Goal: Task Accomplishment & Management: Manage account settings

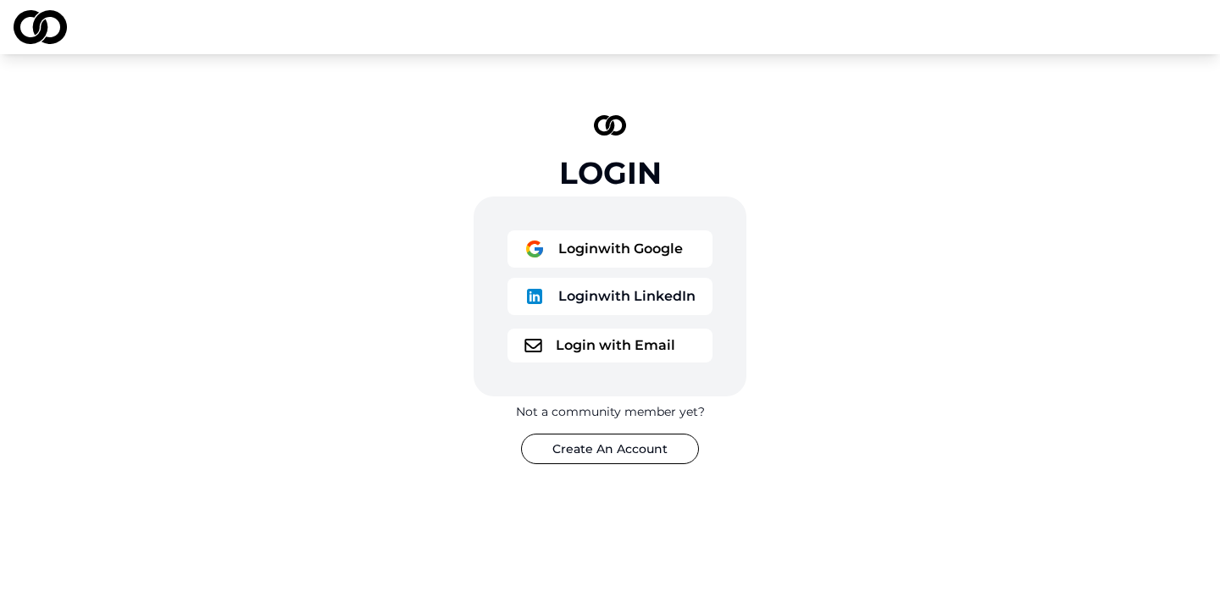
click at [573, 343] on button "Login with Email" at bounding box center [610, 346] width 205 height 34
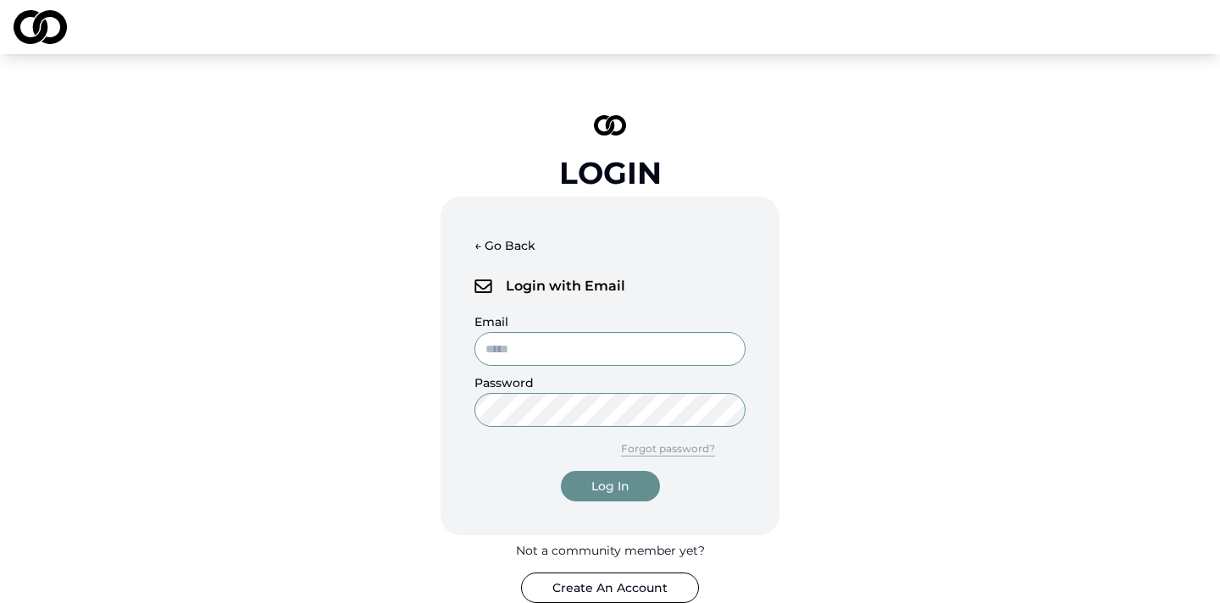
click at [613, 357] on input "Email" at bounding box center [610, 349] width 271 height 34
type input "**********"
click at [561, 471] on button "Log In" at bounding box center [610, 486] width 99 height 31
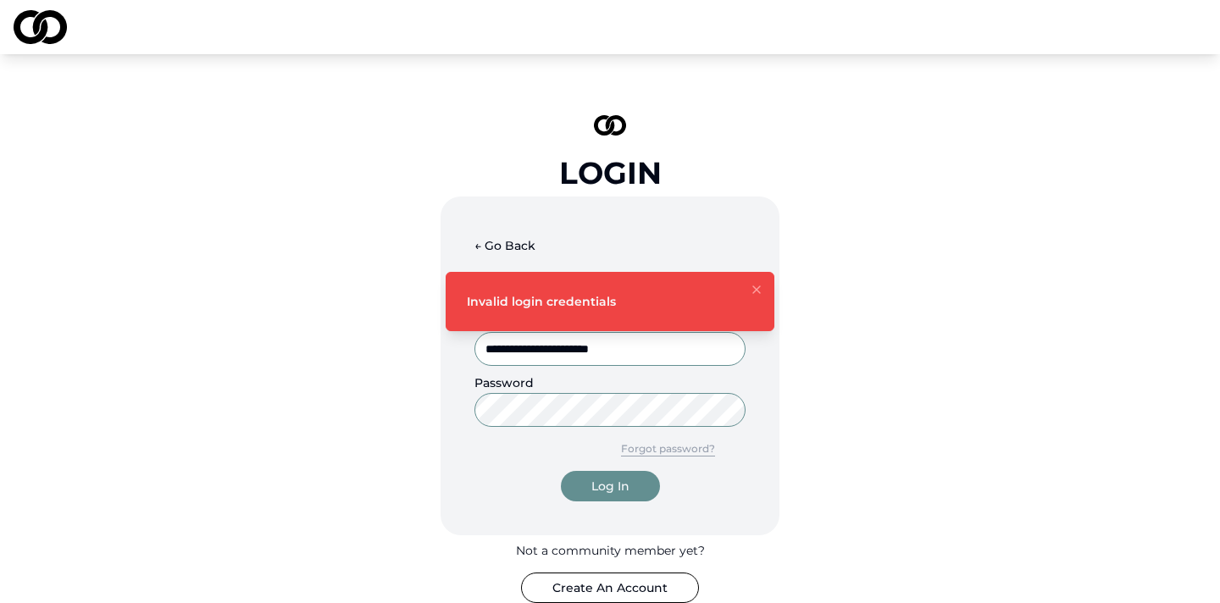
click at [561, 471] on button "Log In" at bounding box center [610, 486] width 99 height 31
click at [701, 448] on button "Forgot password?" at bounding box center [668, 449] width 155 height 31
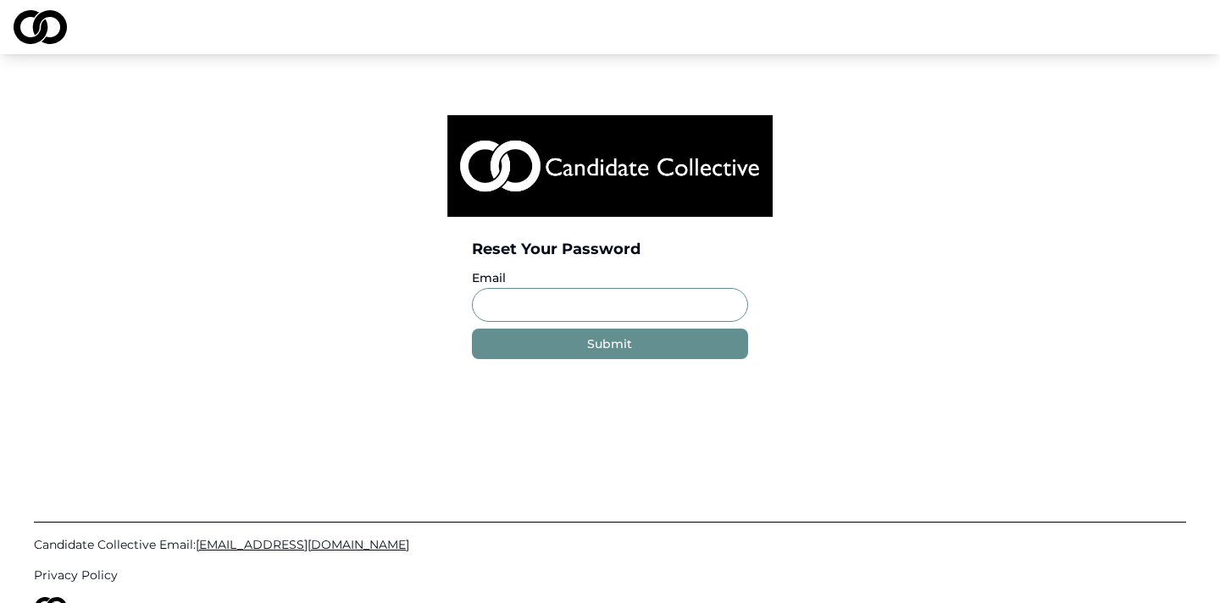
click at [565, 299] on input "Email" at bounding box center [609, 305] width 275 height 34
click at [530, 309] on input "Email" at bounding box center [609, 305] width 275 height 34
type input "**********"
click at [623, 348] on div "Submit" at bounding box center [609, 344] width 45 height 17
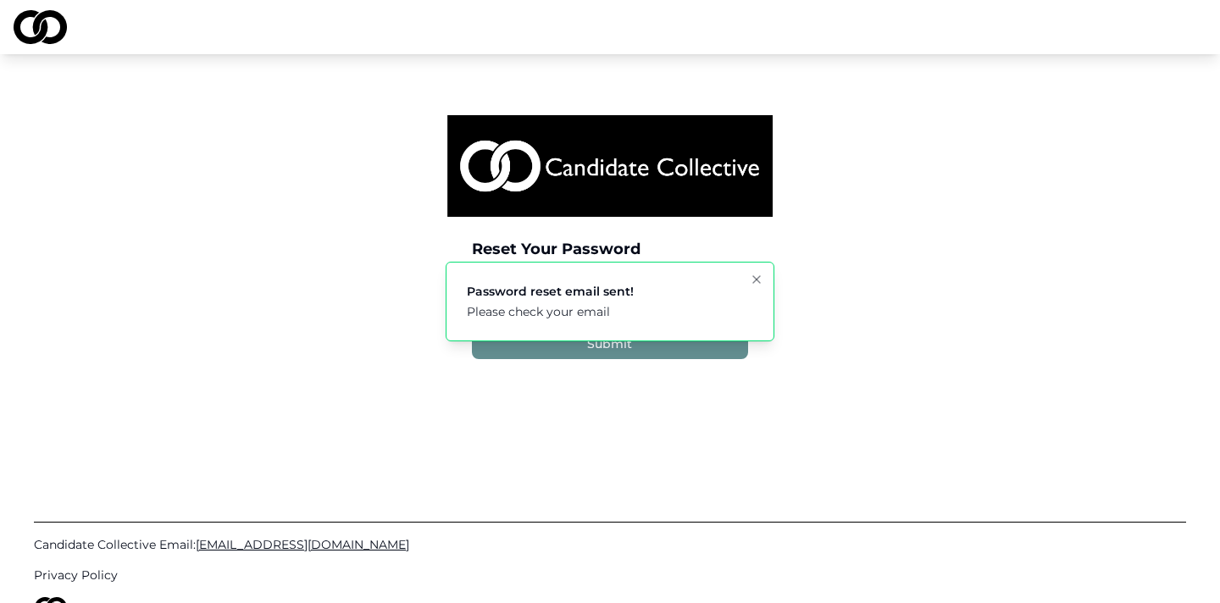
click at [758, 281] on icon "Notifications (F8)" at bounding box center [756, 279] width 7 height 7
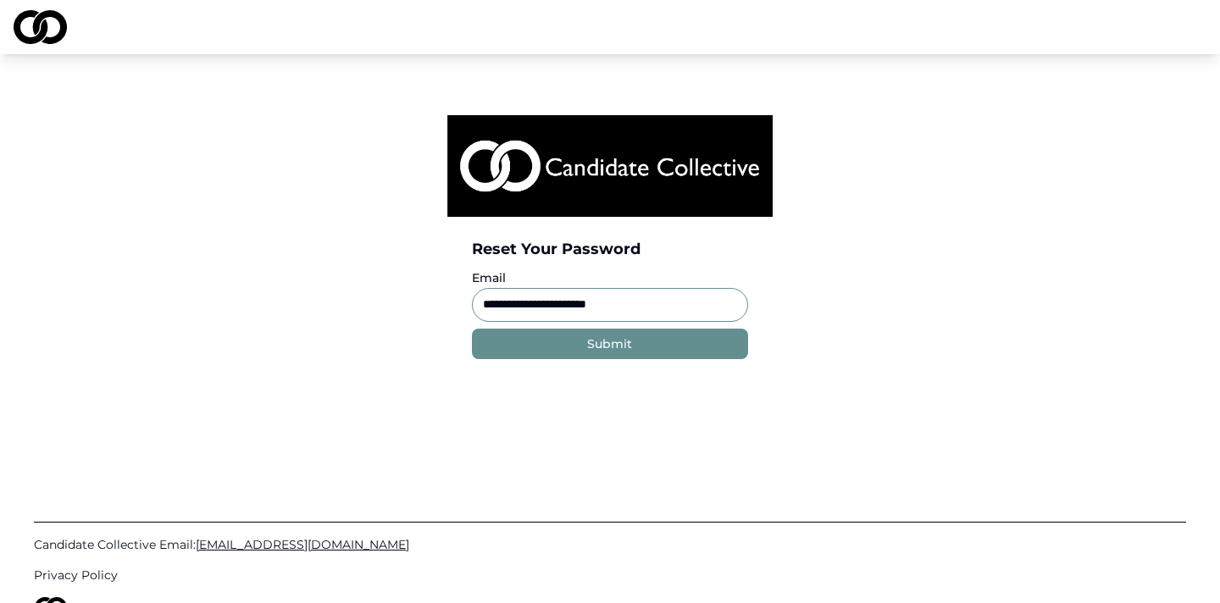
click at [29, 25] on img at bounding box center [40, 27] width 53 height 34
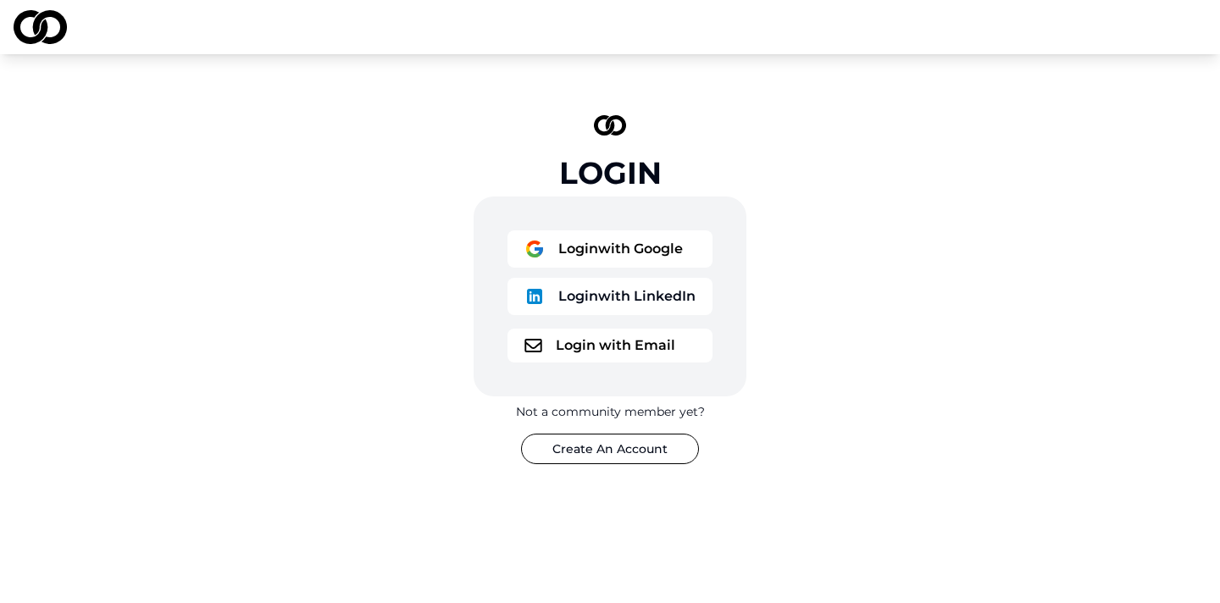
click at [540, 336] on button "Login with Email" at bounding box center [610, 346] width 205 height 34
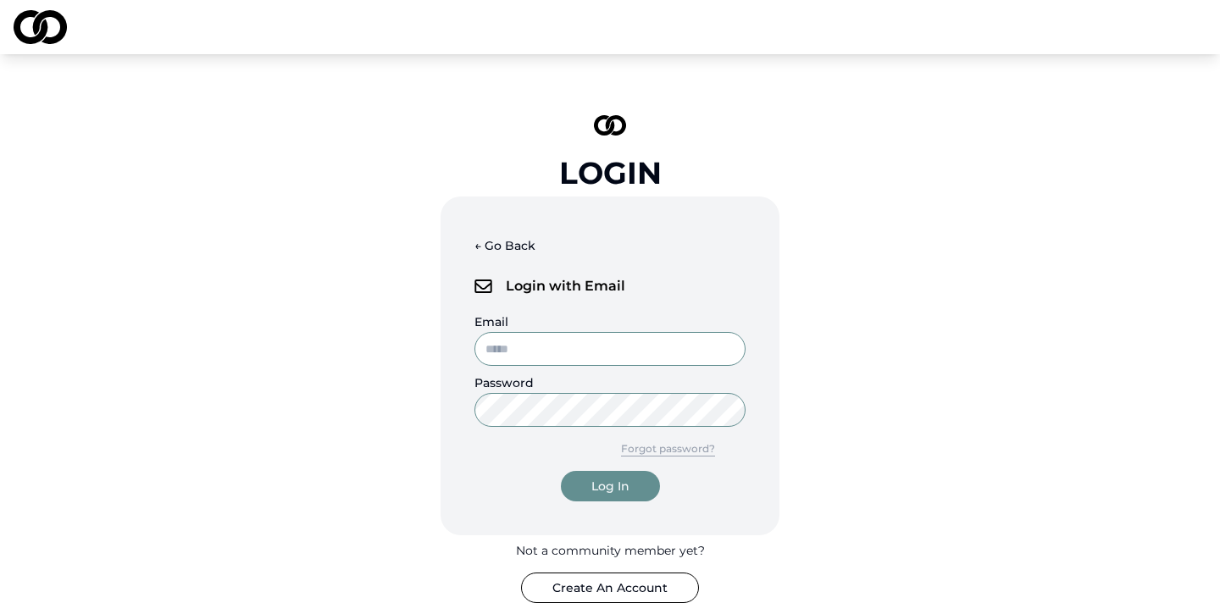
click at [540, 336] on input "Email" at bounding box center [610, 349] width 271 height 34
click at [561, 351] on input "Email" at bounding box center [610, 349] width 271 height 34
click at [559, 310] on div "← Go Back Login with Email Email Password Forgot password? Log In" at bounding box center [610, 366] width 339 height 339
click at [553, 342] on input "Email" at bounding box center [610, 349] width 271 height 34
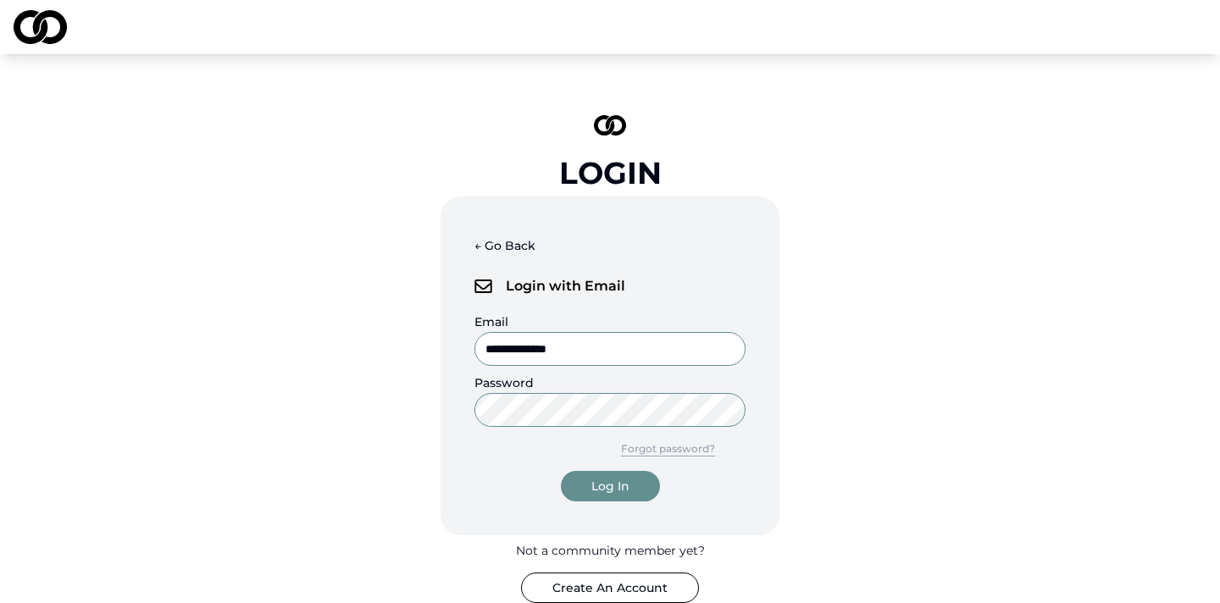
type input "**********"
click at [561, 471] on button "Log In" at bounding box center [610, 486] width 99 height 31
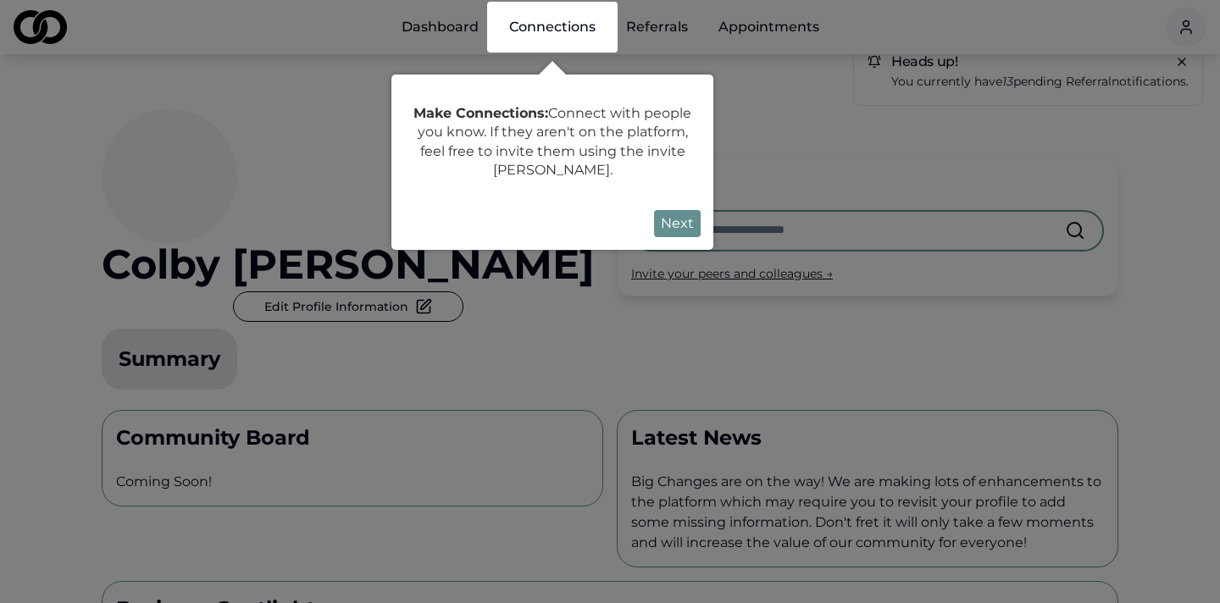
click at [684, 225] on button "Next" at bounding box center [677, 223] width 47 height 27
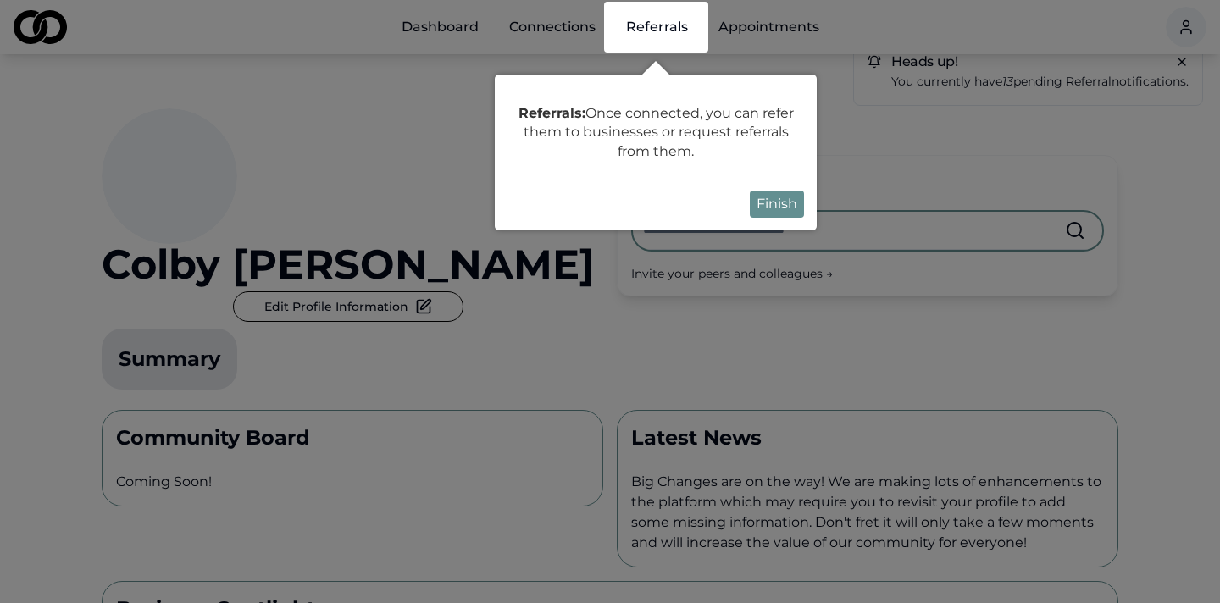
click at [792, 202] on button "Finish" at bounding box center [777, 204] width 54 height 27
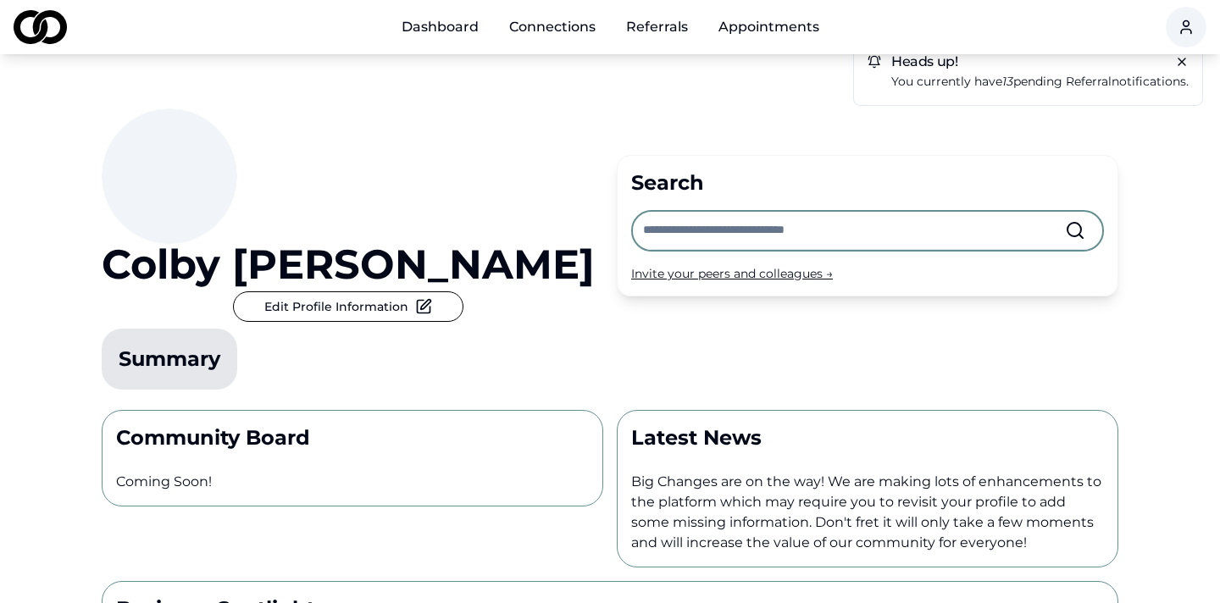
click at [464, 292] on button "Edit Profile Information" at bounding box center [348, 307] width 231 height 31
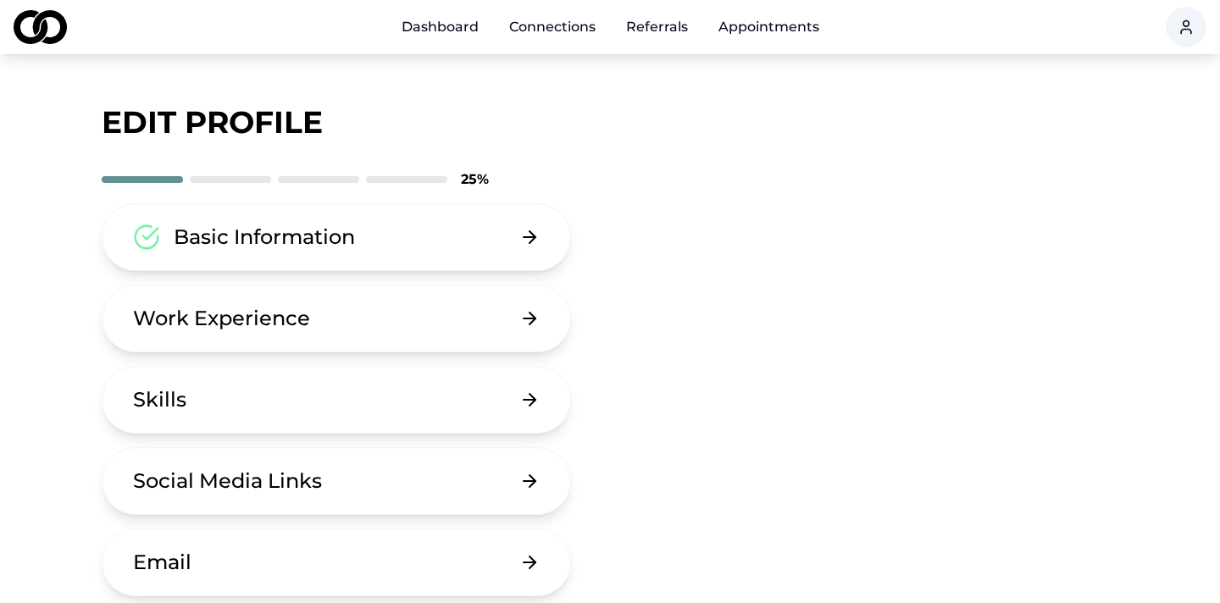
click at [429, 243] on button "Basic Information" at bounding box center [337, 237] width 470 height 68
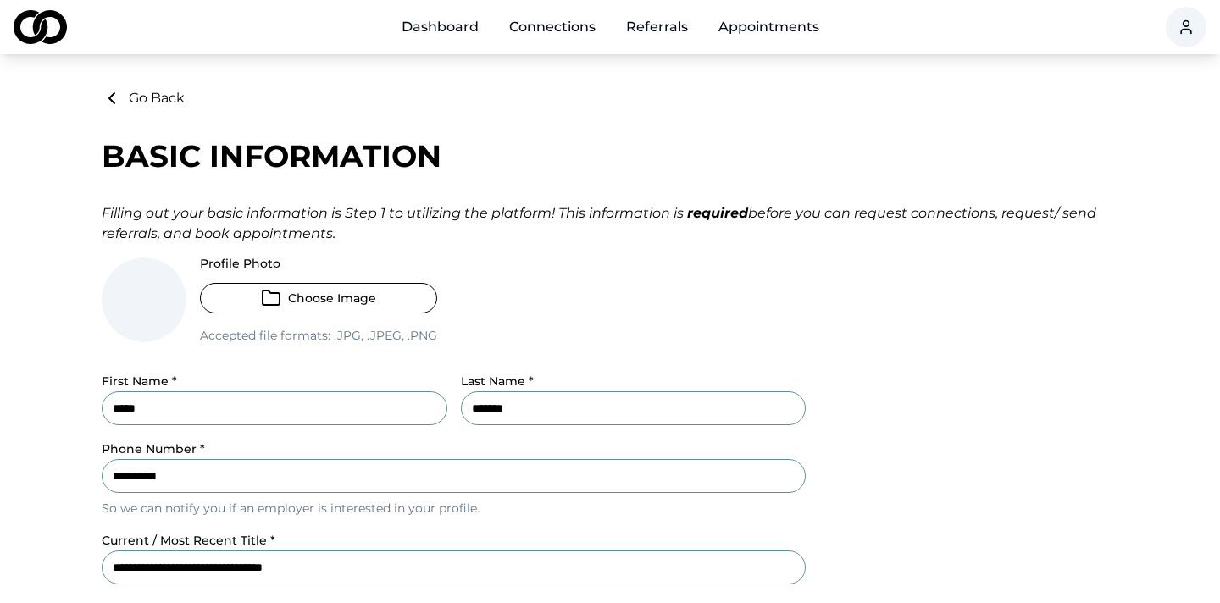
click at [357, 295] on button "Choose Image" at bounding box center [318, 298] width 237 height 31
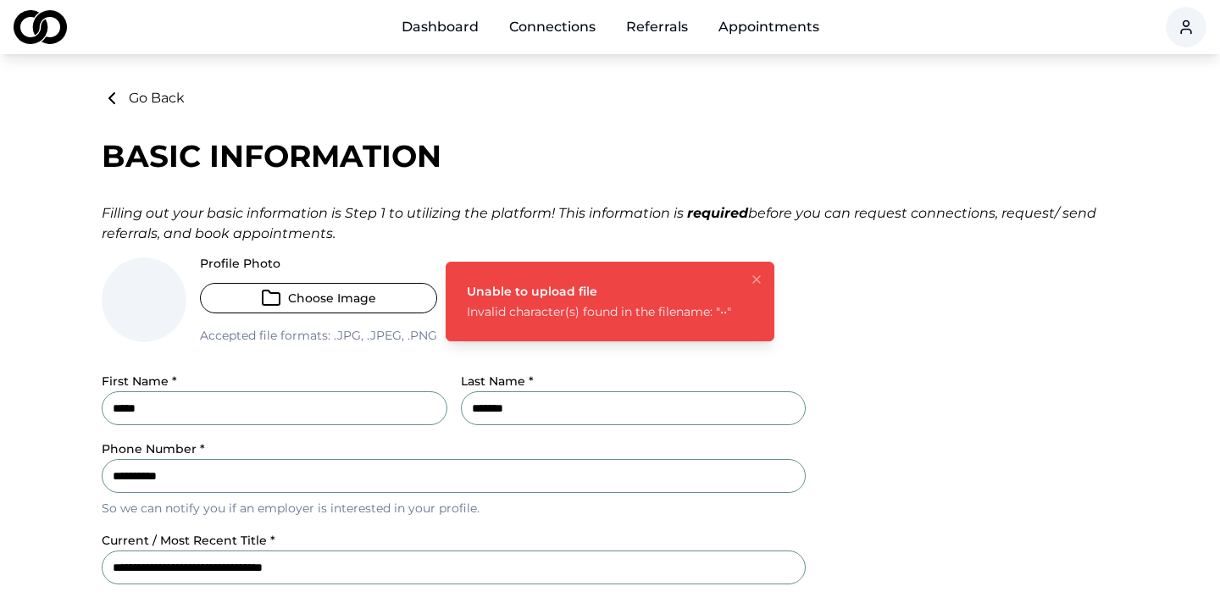
click at [757, 279] on icon "Notifications (F8)" at bounding box center [756, 279] width 7 height 7
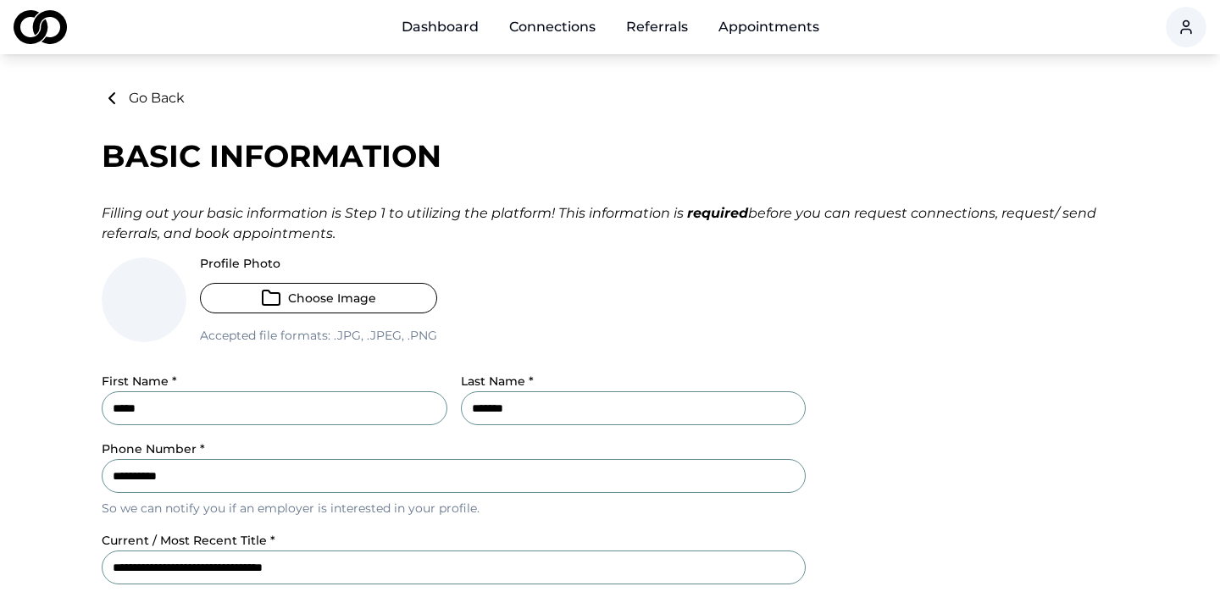
click at [388, 292] on button "Choose Image" at bounding box center [318, 298] width 237 height 31
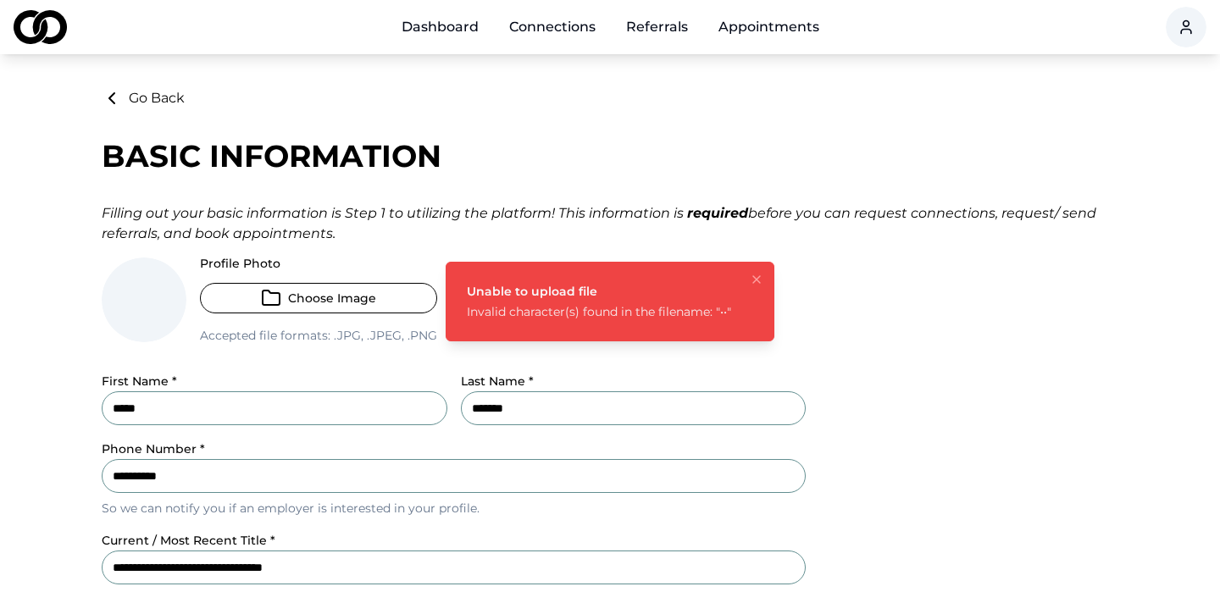
click at [370, 300] on button "Choose Image" at bounding box center [318, 298] width 237 height 31
click at [379, 308] on button "Choose Image" at bounding box center [318, 298] width 237 height 31
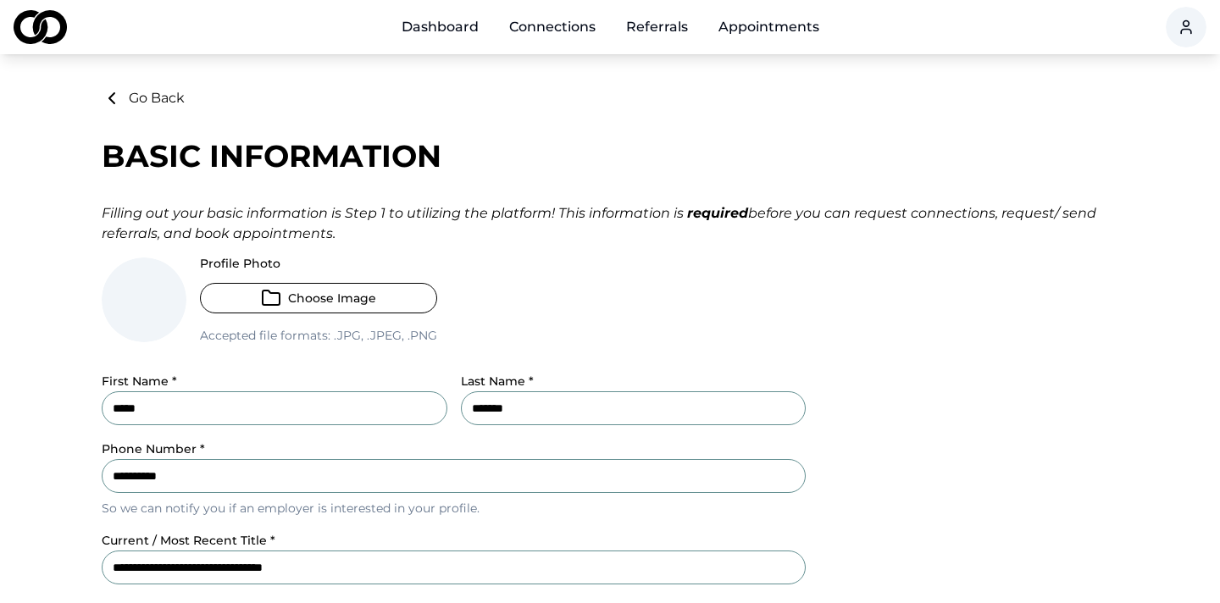
click at [358, 297] on button "Choose Image" at bounding box center [318, 298] width 237 height 31
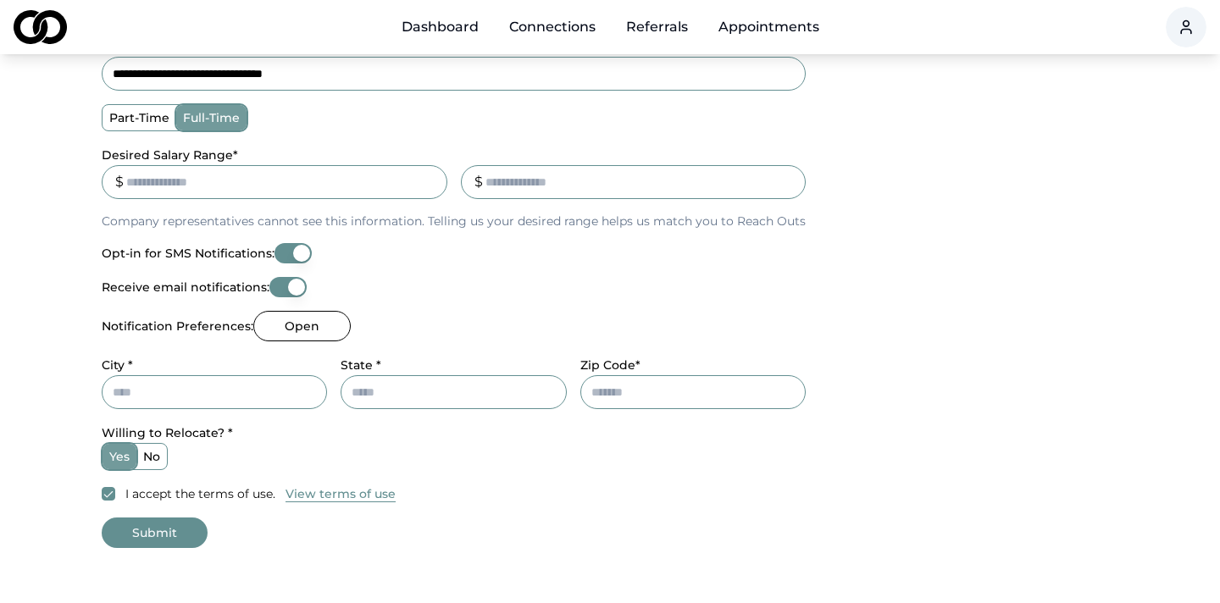
scroll to position [566, 0]
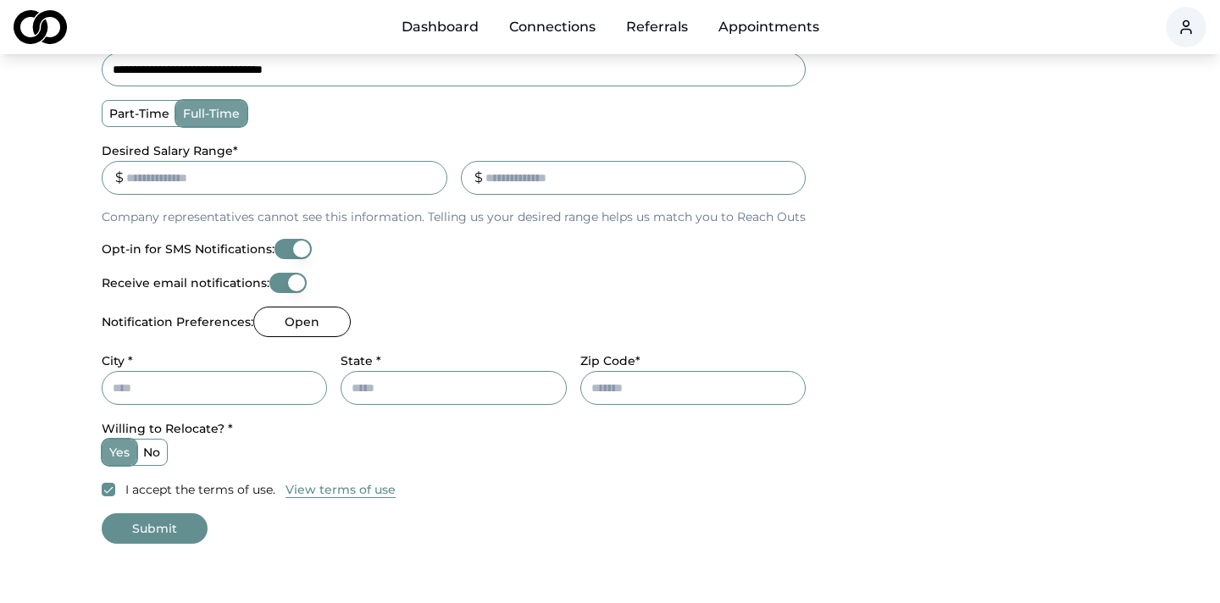
click at [286, 370] on div "City *" at bounding box center [214, 378] width 225 height 54
click at [247, 396] on input "City *" at bounding box center [214, 388] width 225 height 34
type input "********"
type input "*****"
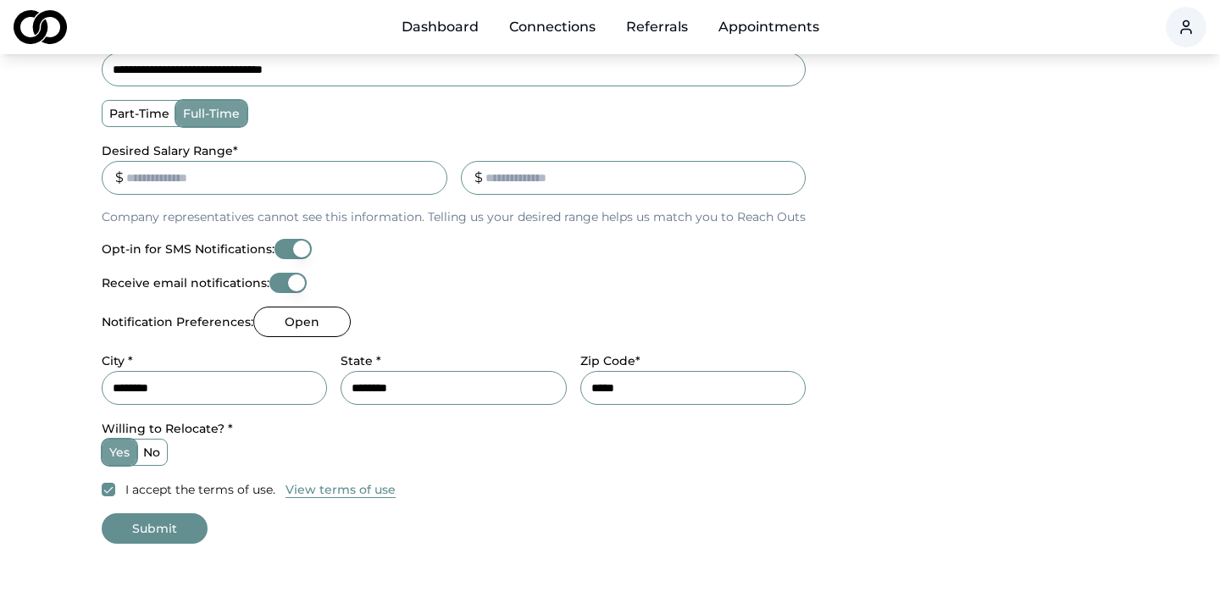
click at [142, 523] on button "Submit" at bounding box center [155, 529] width 106 height 31
click at [296, 330] on button "Open" at bounding box center [301, 322] width 97 height 31
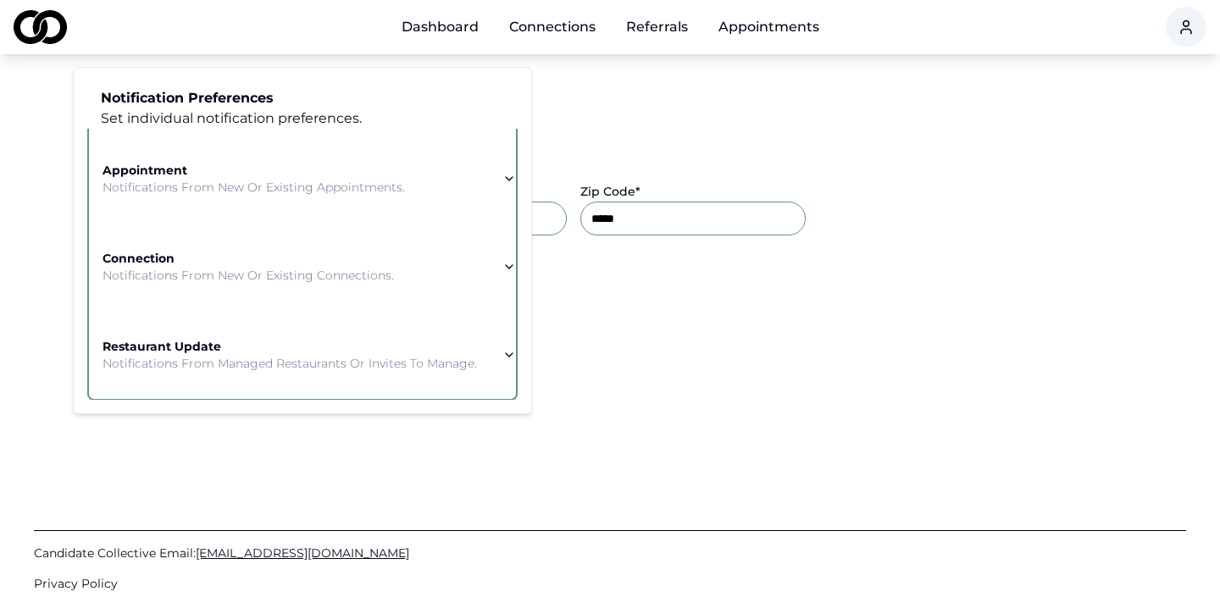
scroll to position [840, 0]
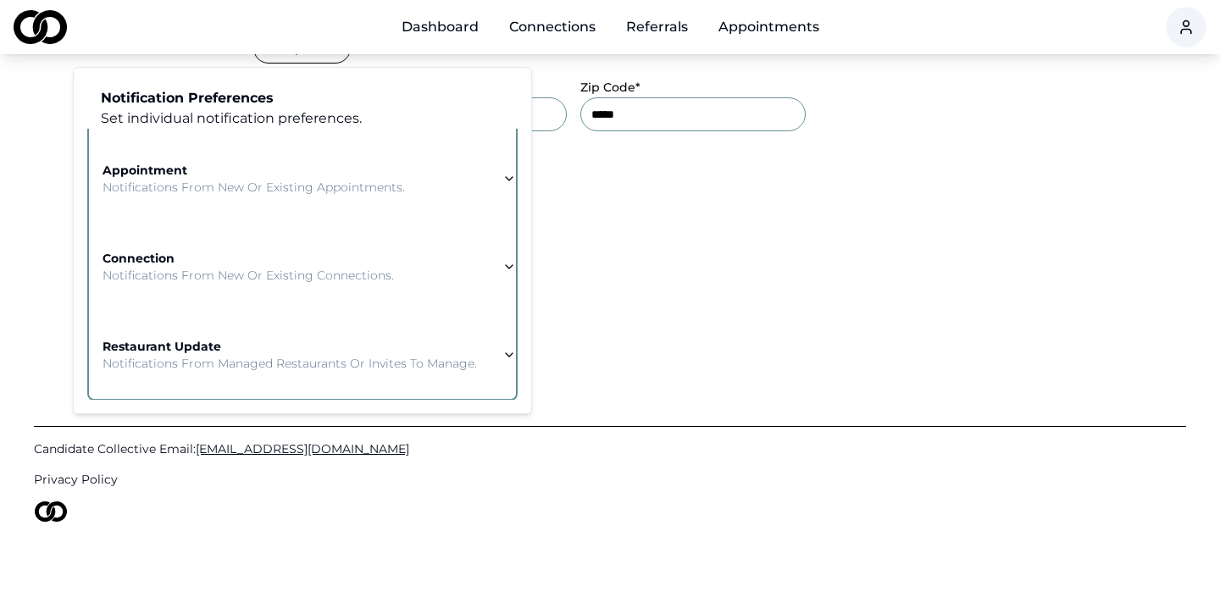
click at [508, 351] on icon "button" at bounding box center [510, 355] width 14 height 14
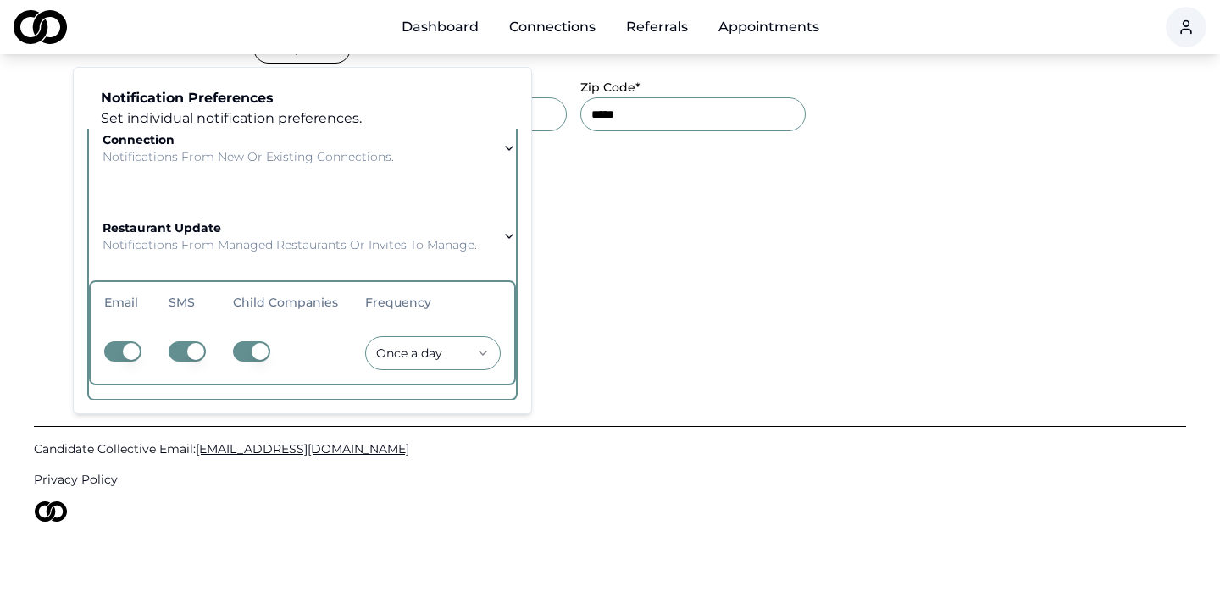
click at [193, 352] on button "button" at bounding box center [187, 352] width 37 height 20
click at [257, 357] on button "button" at bounding box center [251, 352] width 37 height 20
click at [264, 344] on button "button" at bounding box center [251, 352] width 37 height 20
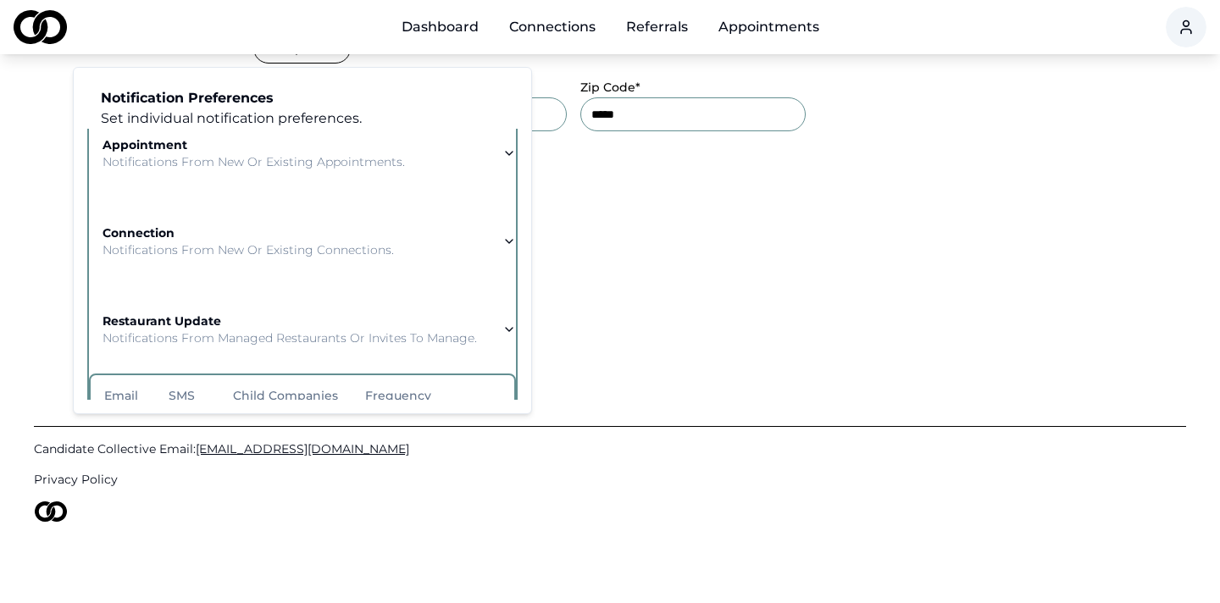
scroll to position [149, 0]
click at [503, 241] on icon "button" at bounding box center [510, 243] width 14 height 14
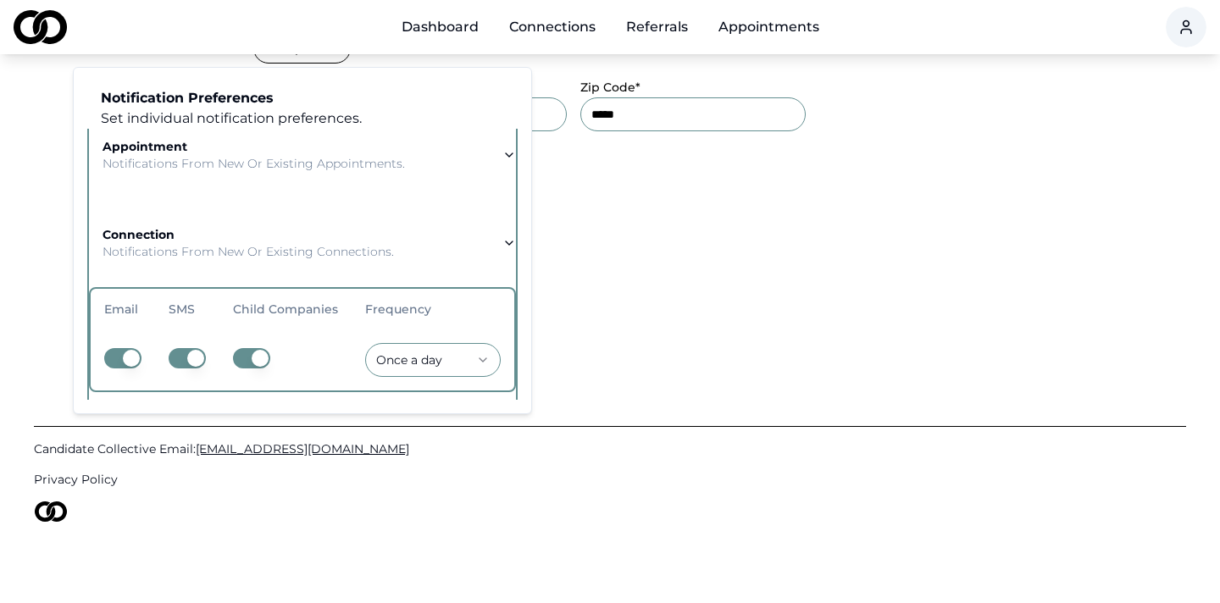
click at [232, 356] on td at bounding box center [285, 360] width 132 height 61
click at [249, 356] on button "button" at bounding box center [251, 358] width 37 height 20
click at [203, 357] on button "button" at bounding box center [187, 358] width 37 height 20
click at [253, 359] on button "button" at bounding box center [251, 358] width 37 height 20
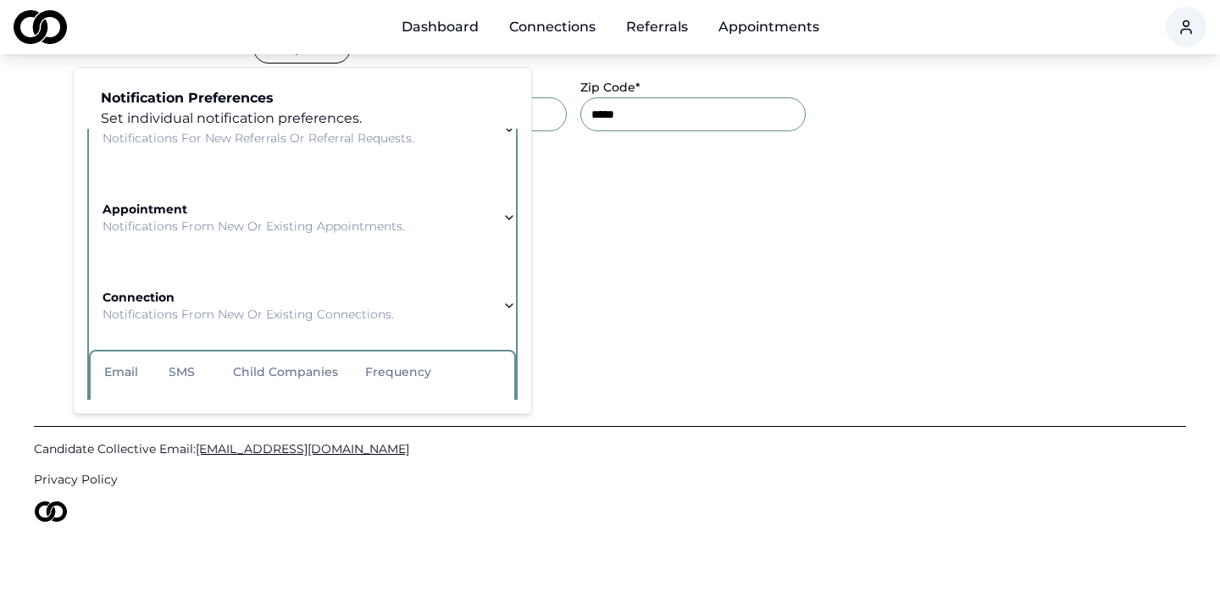
scroll to position [85, 0]
click at [505, 214] on icon "button" at bounding box center [510, 220] width 14 height 14
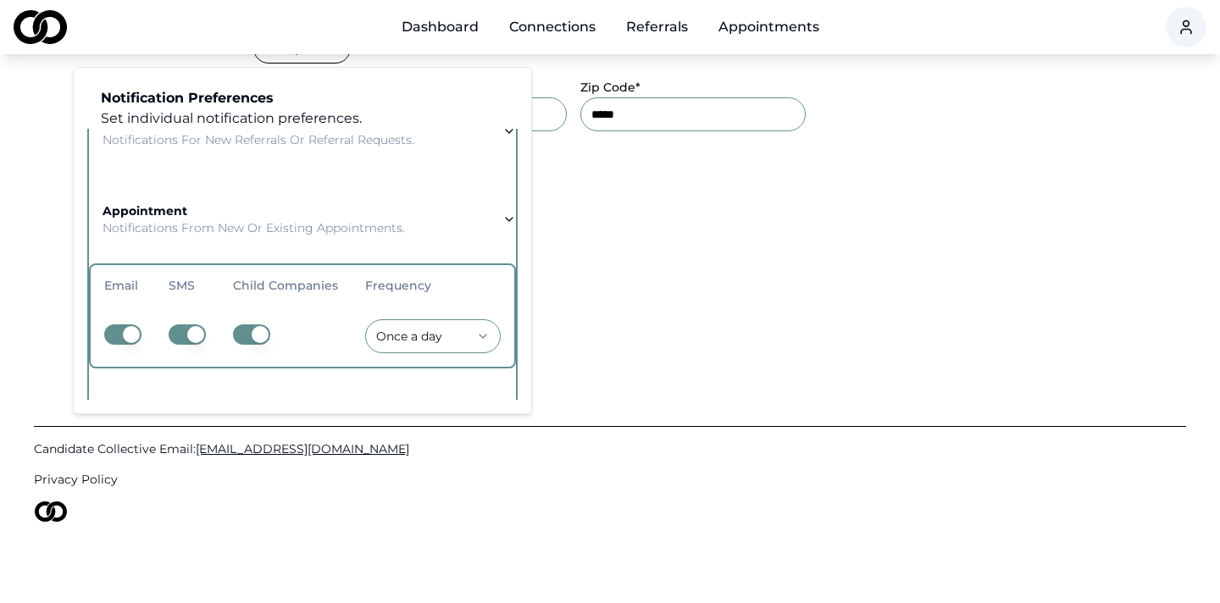
click at [254, 323] on td at bounding box center [285, 336] width 132 height 61
click at [254, 331] on button "button" at bounding box center [251, 335] width 37 height 20
click at [201, 331] on button "button" at bounding box center [187, 335] width 37 height 20
click at [250, 333] on button "button" at bounding box center [251, 335] width 37 height 20
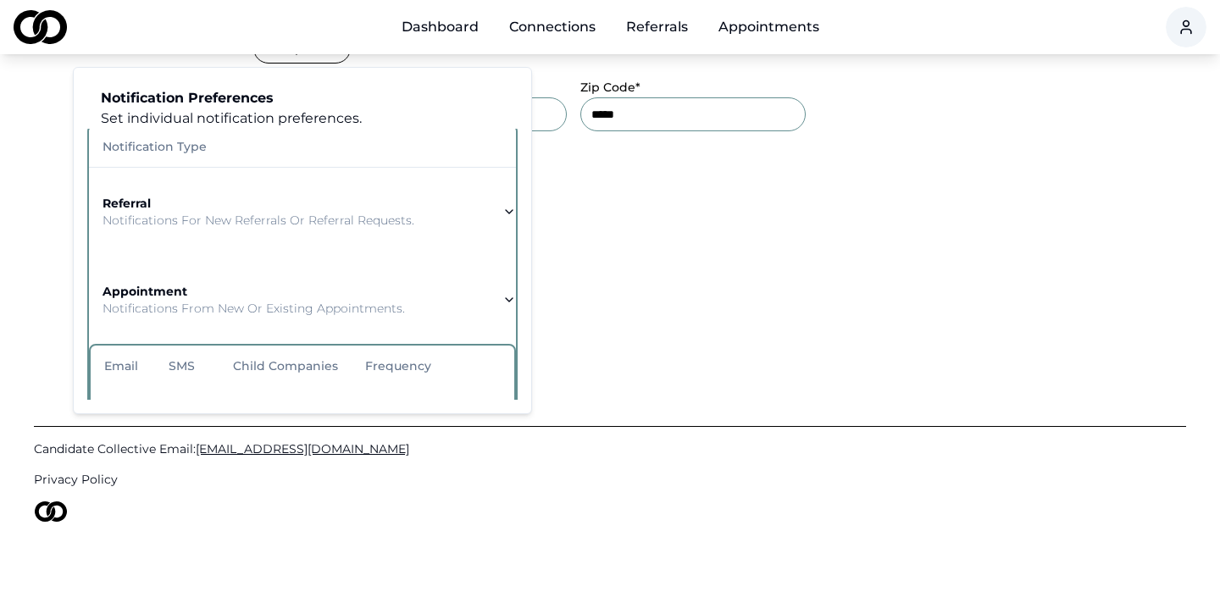
scroll to position [0, 0]
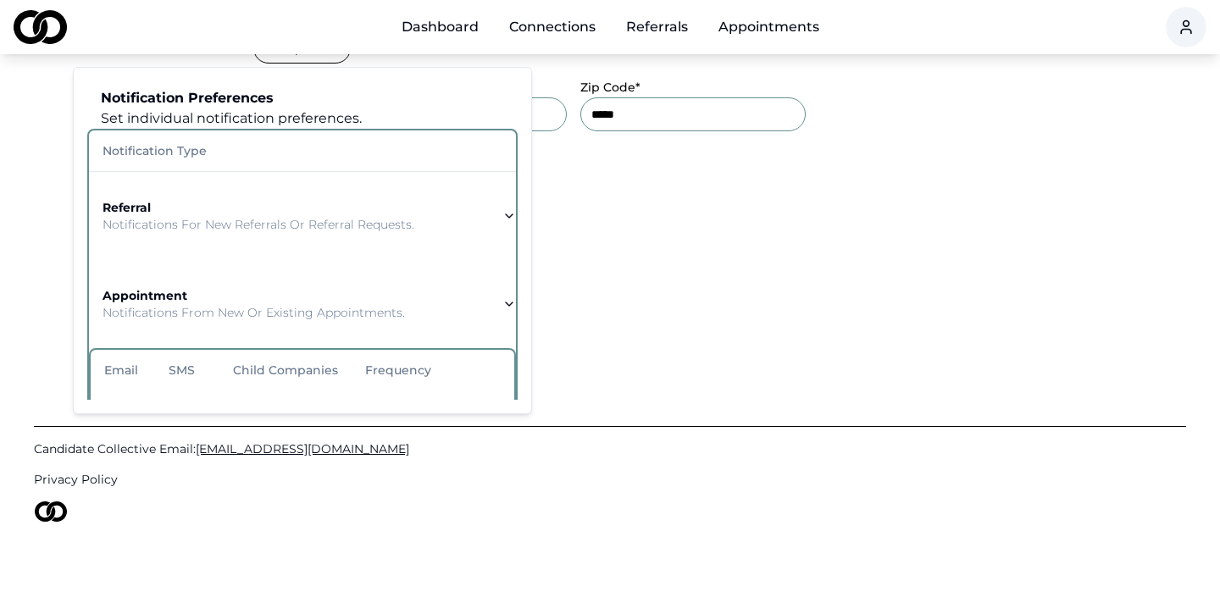
click at [503, 216] on icon "button" at bounding box center [510, 216] width 14 height 14
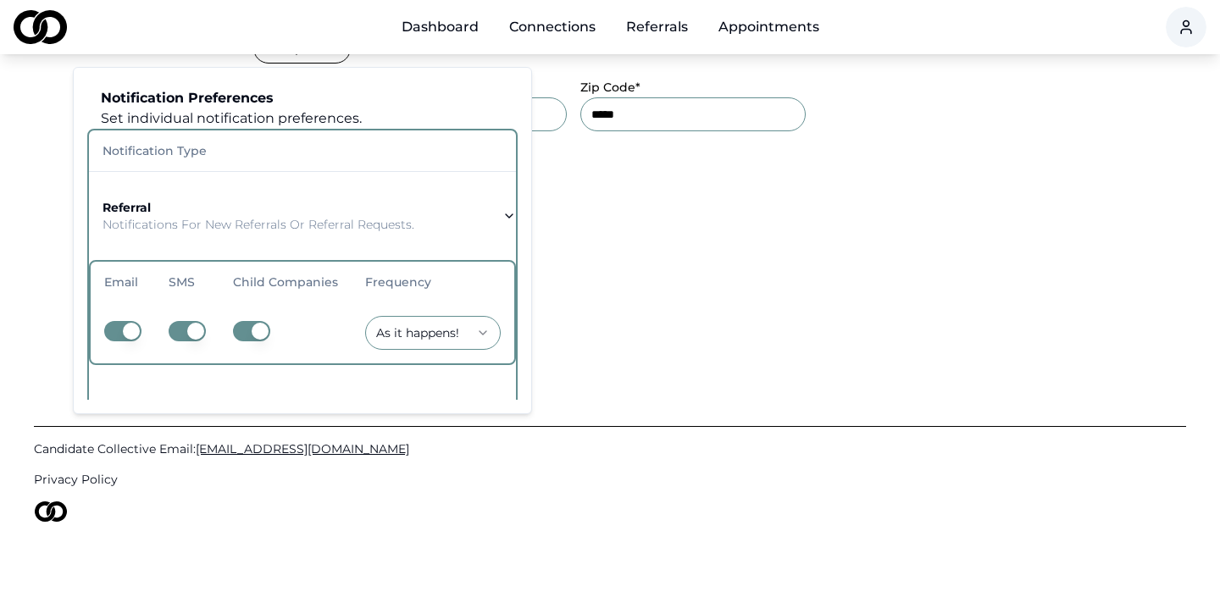
click at [253, 325] on button "button" at bounding box center [251, 331] width 37 height 20
click at [255, 326] on button "button" at bounding box center [251, 331] width 37 height 20
click at [197, 323] on button "button" at bounding box center [187, 331] width 37 height 20
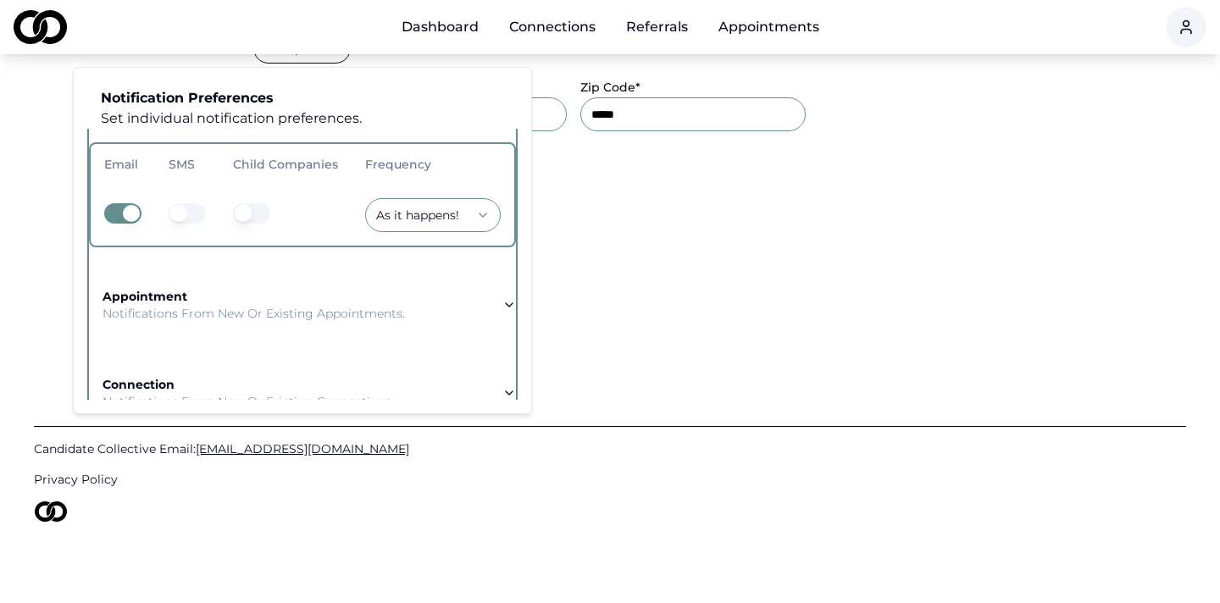
scroll to position [244, 0]
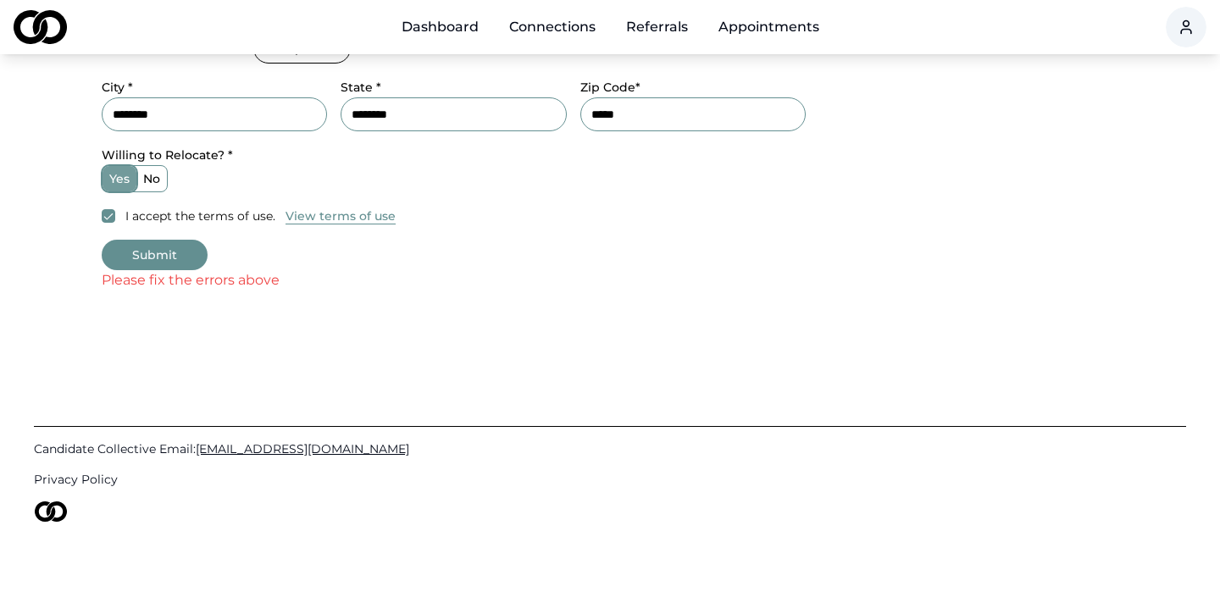
click at [189, 252] on button "Submit" at bounding box center [155, 255] width 106 height 31
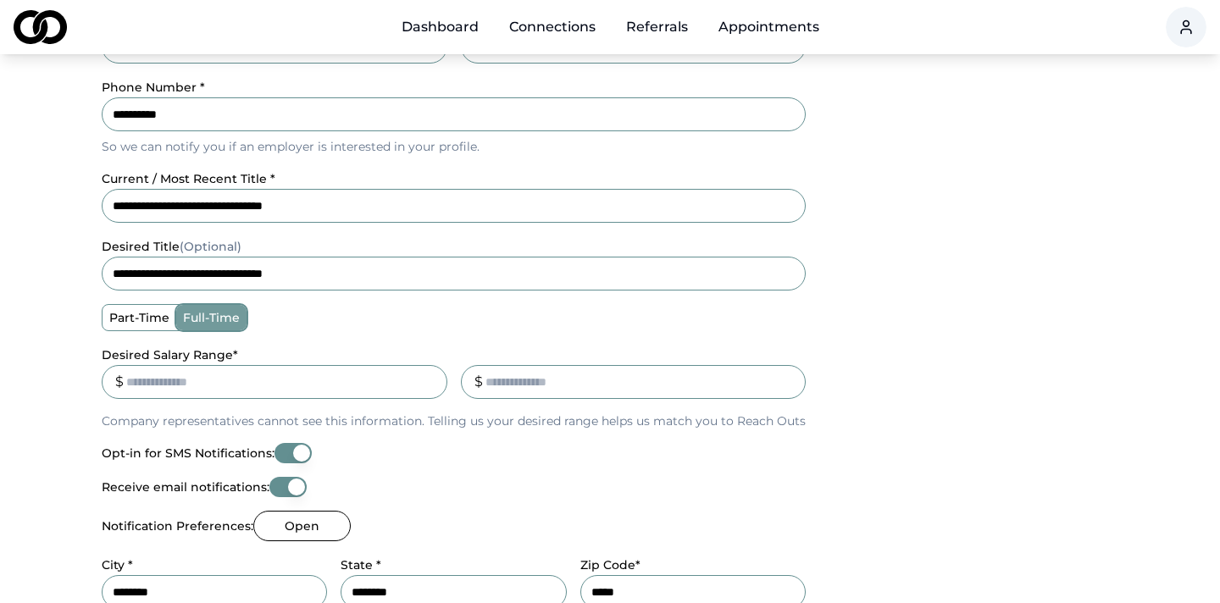
scroll to position [363, 0]
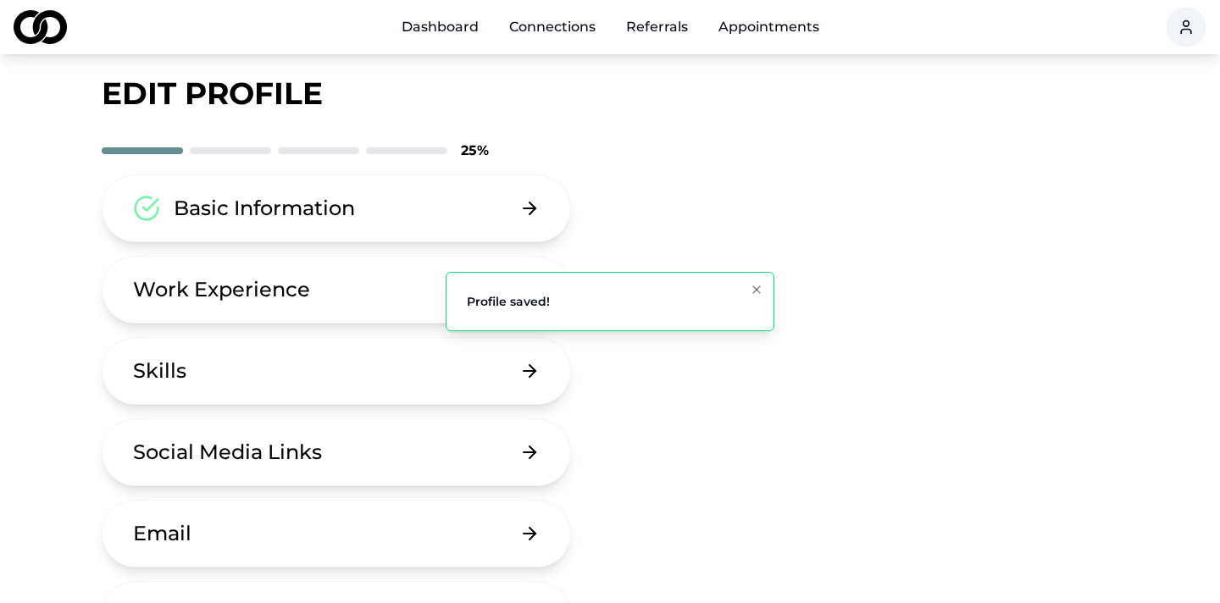
scroll to position [31, 0]
click at [308, 263] on button "Work Experience" at bounding box center [337, 288] width 470 height 68
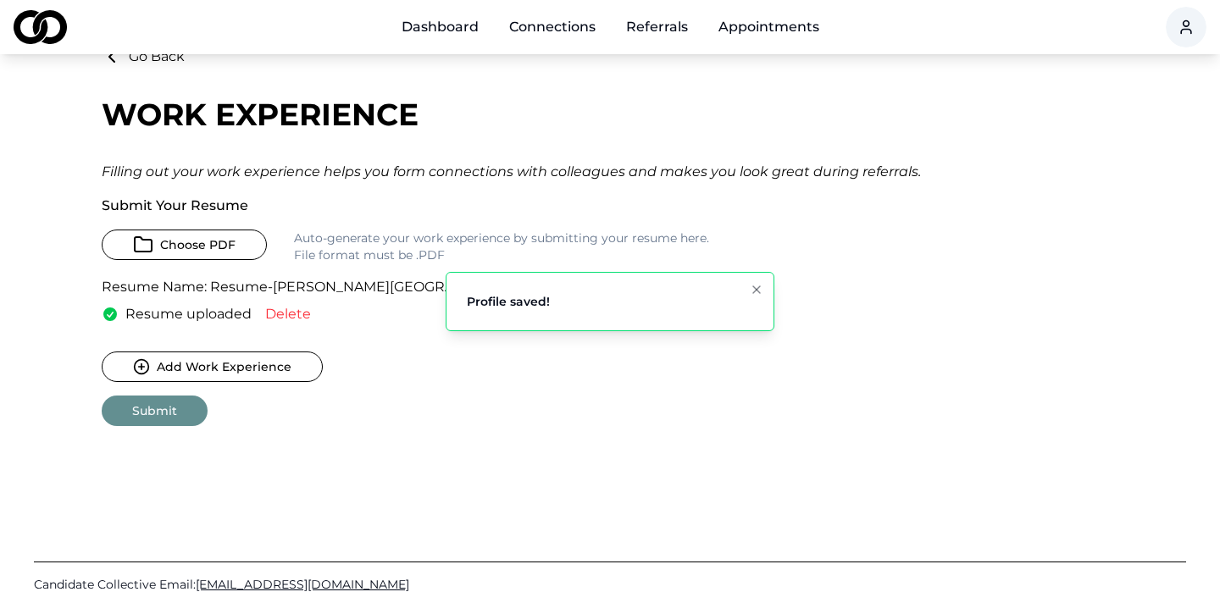
scroll to position [52, 0]
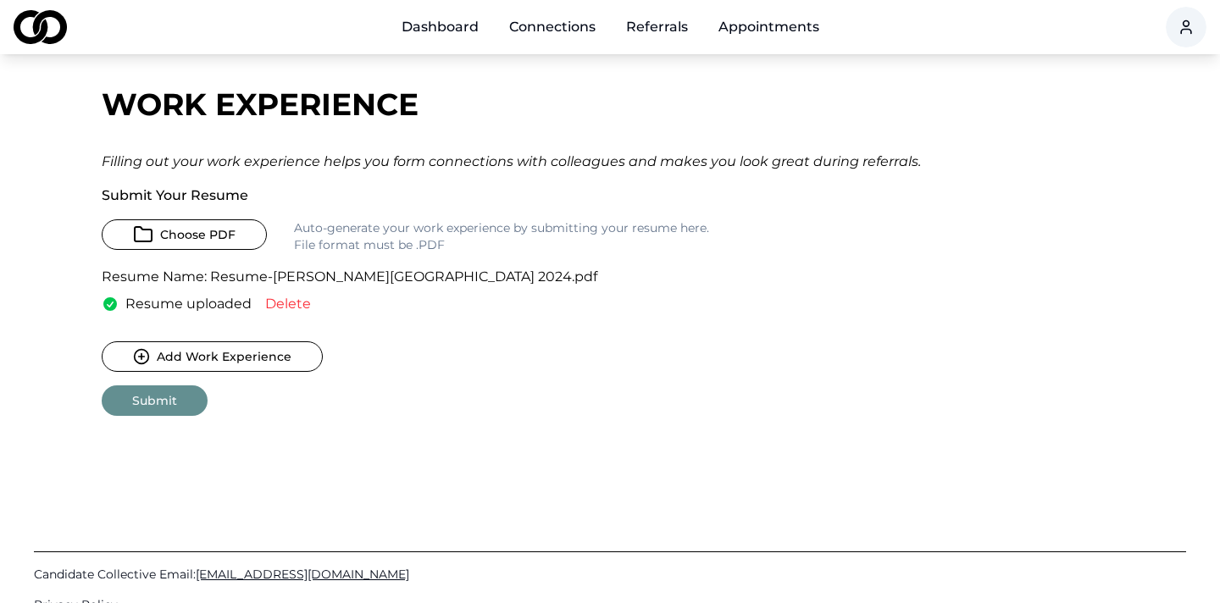
click at [222, 240] on button "Choose PDF" at bounding box center [184, 234] width 165 height 31
click at [162, 403] on button "Submit" at bounding box center [155, 401] width 106 height 31
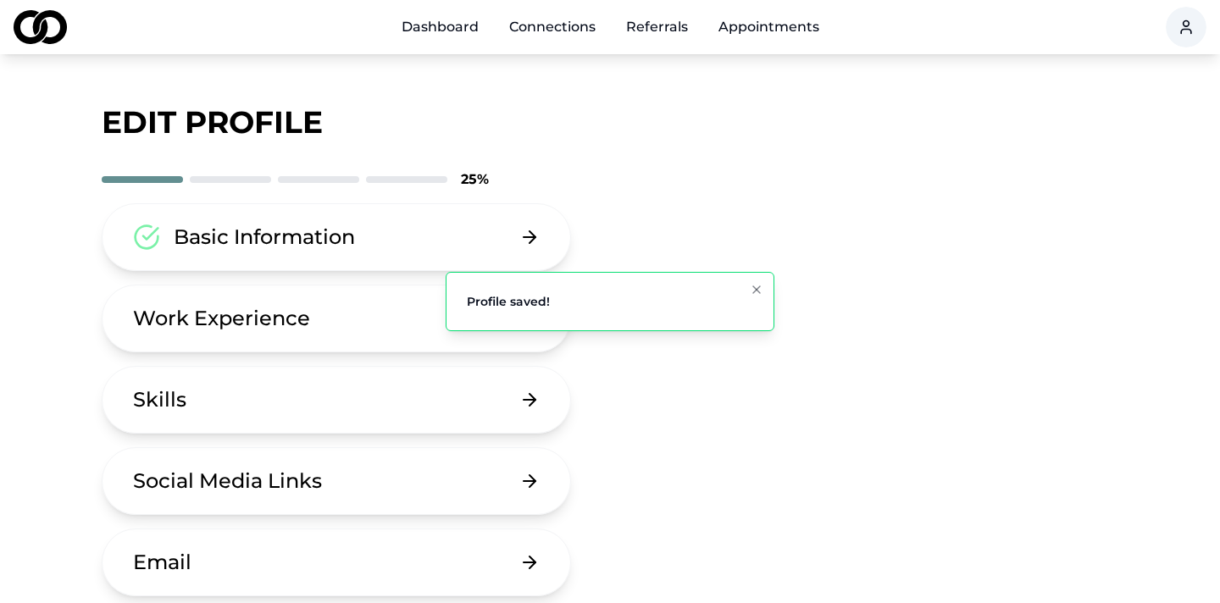
click at [350, 395] on button "Skills" at bounding box center [337, 400] width 470 height 68
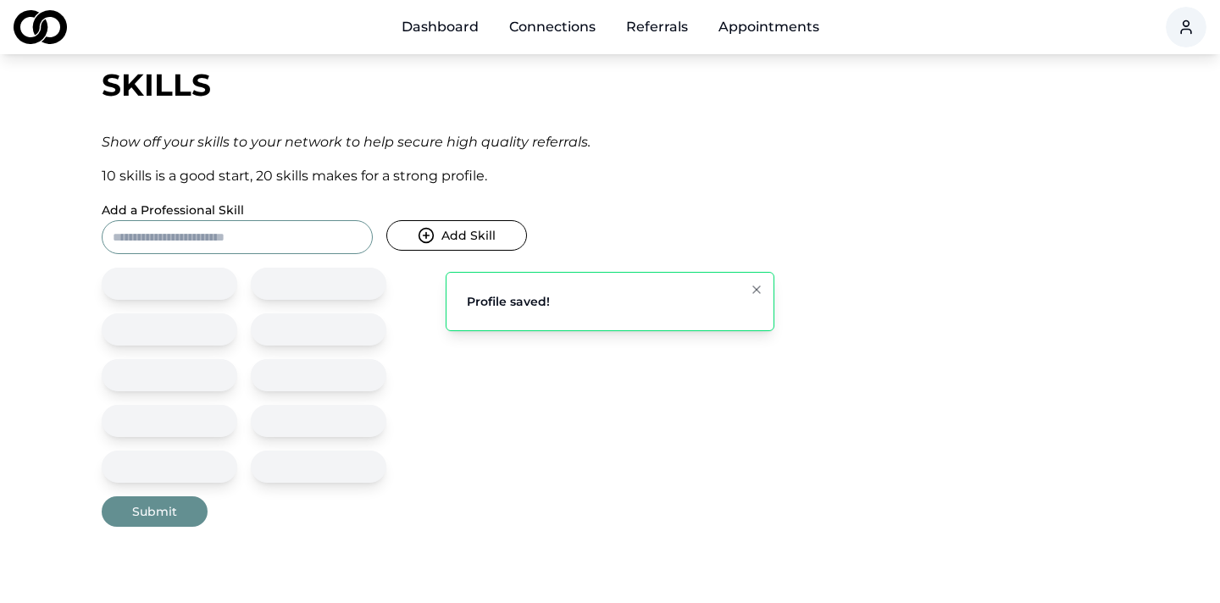
scroll to position [74, 0]
click at [260, 232] on input "Add a Professional Skill" at bounding box center [237, 235] width 271 height 34
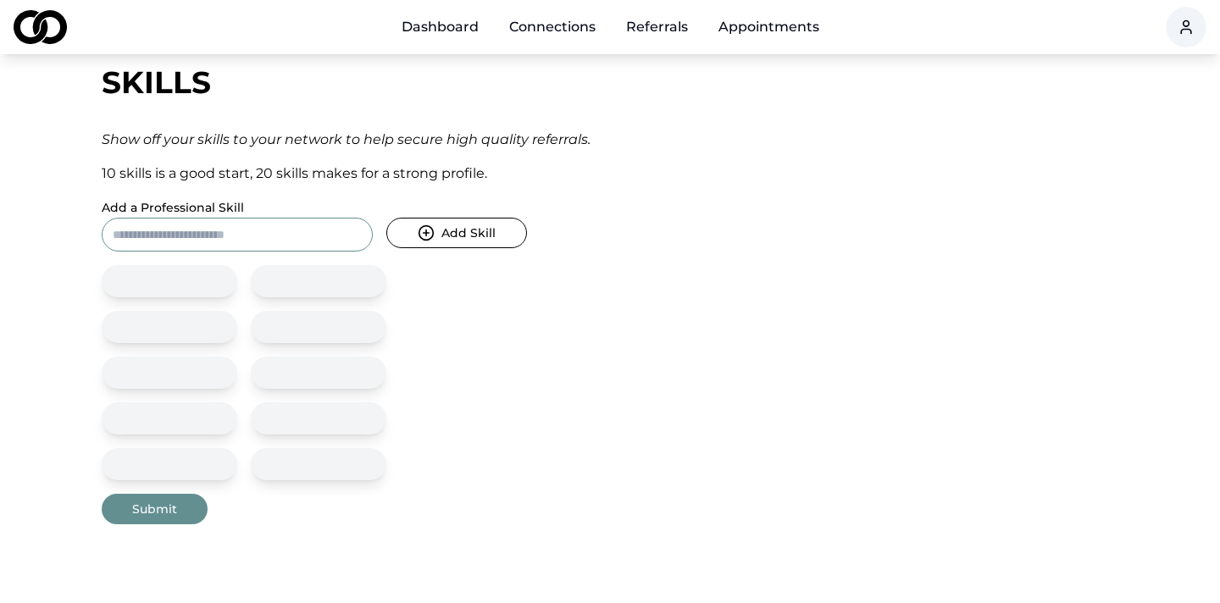
click at [181, 278] on div at bounding box center [170, 281] width 136 height 32
click at [208, 241] on input "Add a Professional Skill" at bounding box center [237, 235] width 271 height 34
type input "**********"
click at [386, 218] on button "Add Skill" at bounding box center [456, 233] width 141 height 31
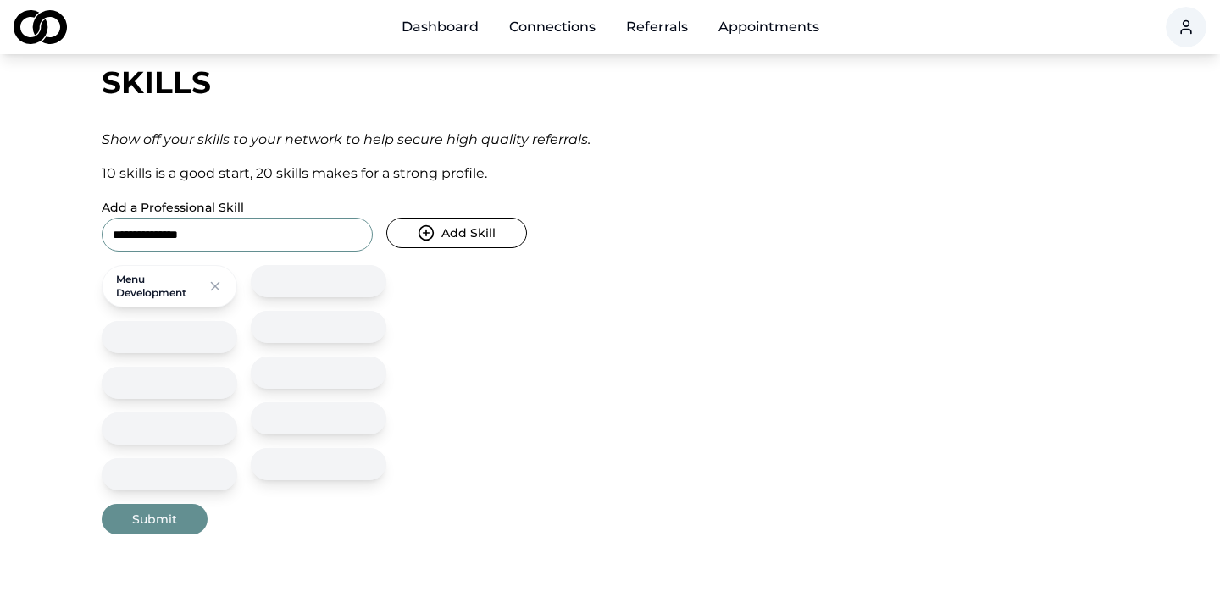
type input "**********"
click at [386, 218] on button "Add Skill" at bounding box center [456, 233] width 141 height 31
type input "*"
type input "**********"
click at [386, 218] on button "Add Skill" at bounding box center [456, 233] width 141 height 31
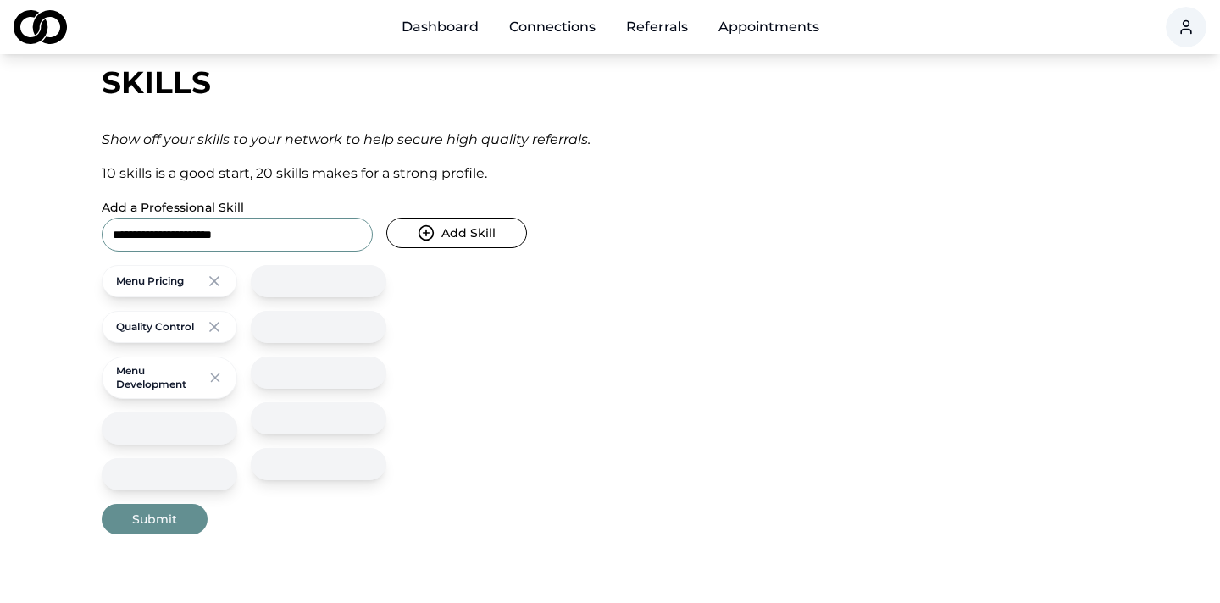
type input "**********"
click at [386, 218] on button "Add Skill" at bounding box center [456, 233] width 141 height 31
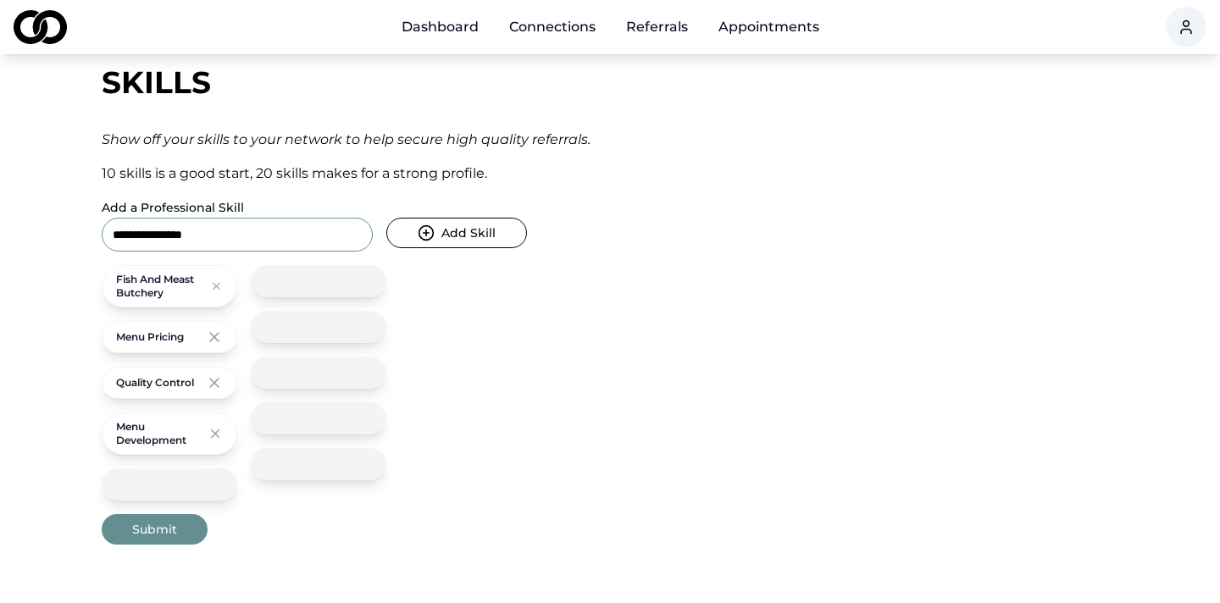
type input "**********"
click at [386, 218] on button "Add Skill" at bounding box center [456, 233] width 141 height 31
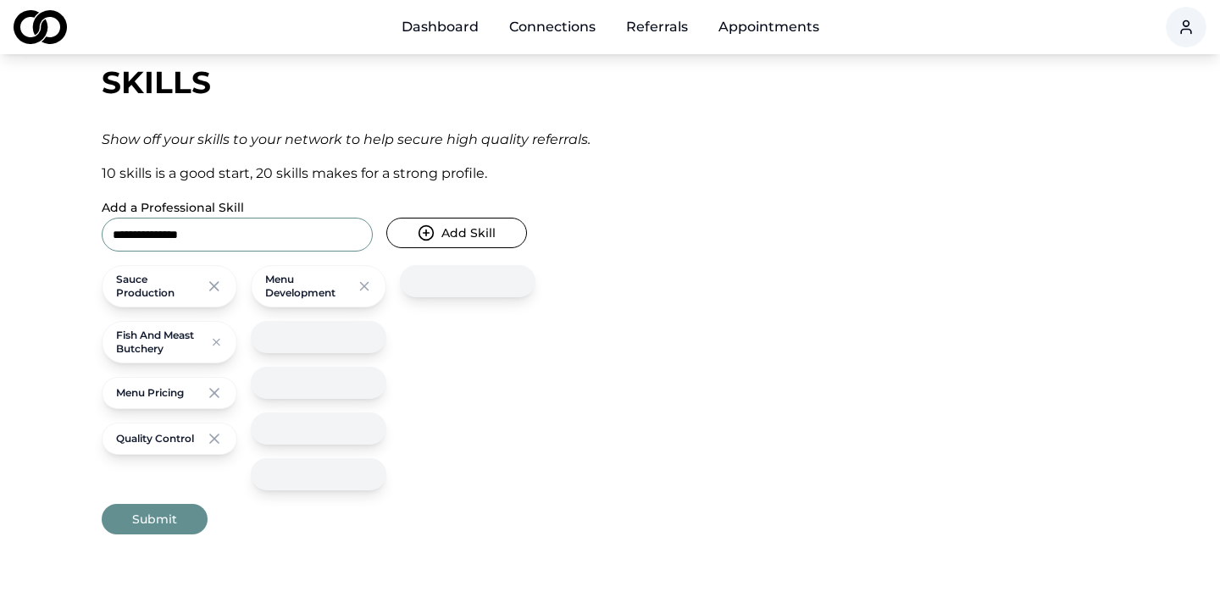
type input "**********"
click at [386, 218] on button "Add Skill" at bounding box center [456, 233] width 141 height 31
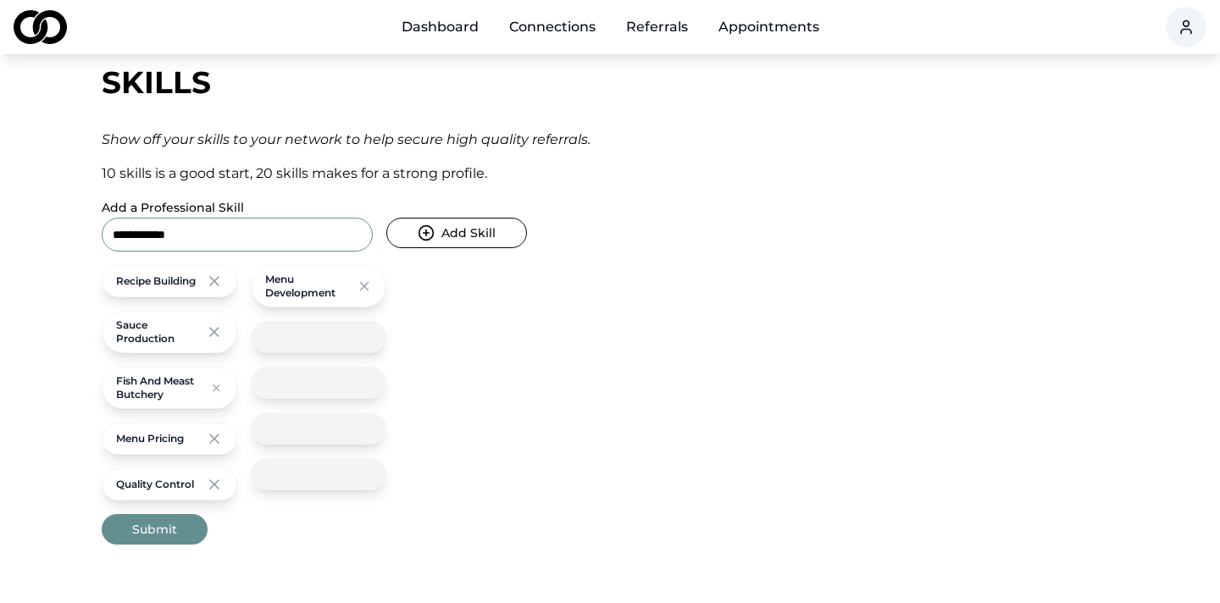
type input "**********"
click at [386, 218] on button "Add Skill" at bounding box center [456, 233] width 141 height 31
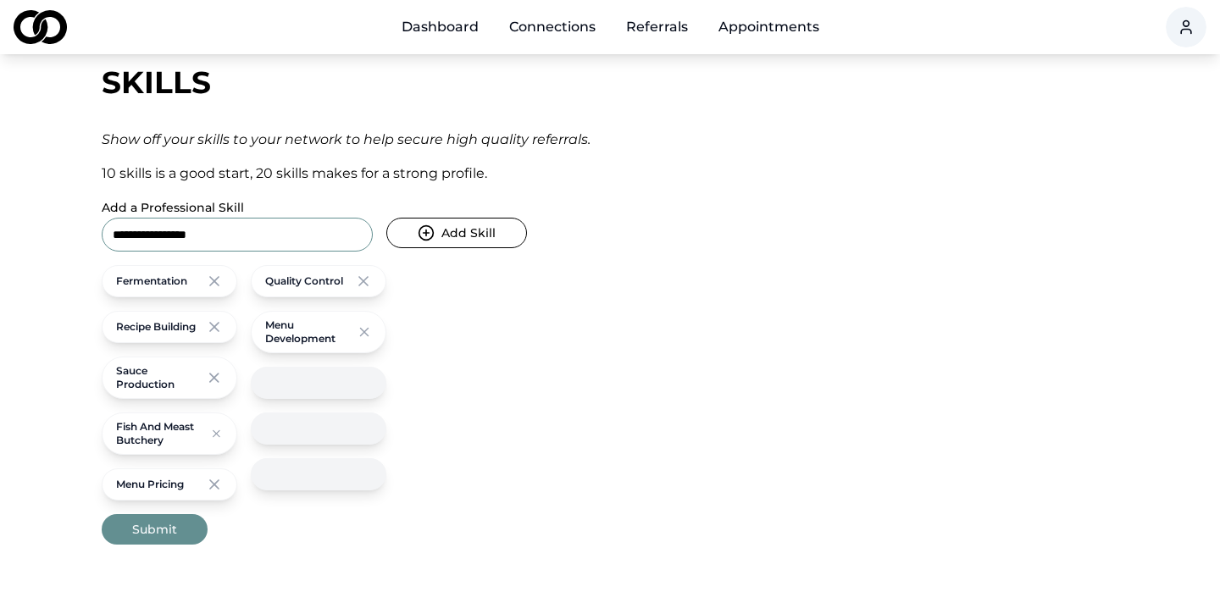
type input "**********"
click at [386, 218] on button "Add Skill" at bounding box center [456, 233] width 141 height 31
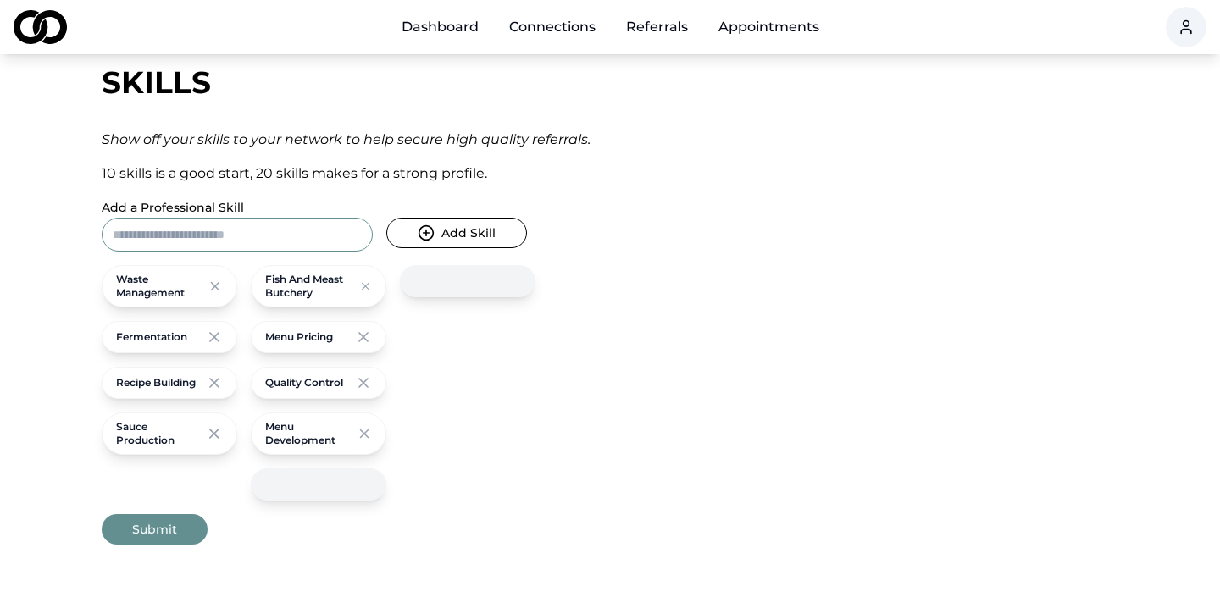
click at [461, 238] on button "Add Skill" at bounding box center [456, 233] width 141 height 31
type input "**********"
click at [386, 218] on button "Add Skill" at bounding box center [456, 233] width 141 height 31
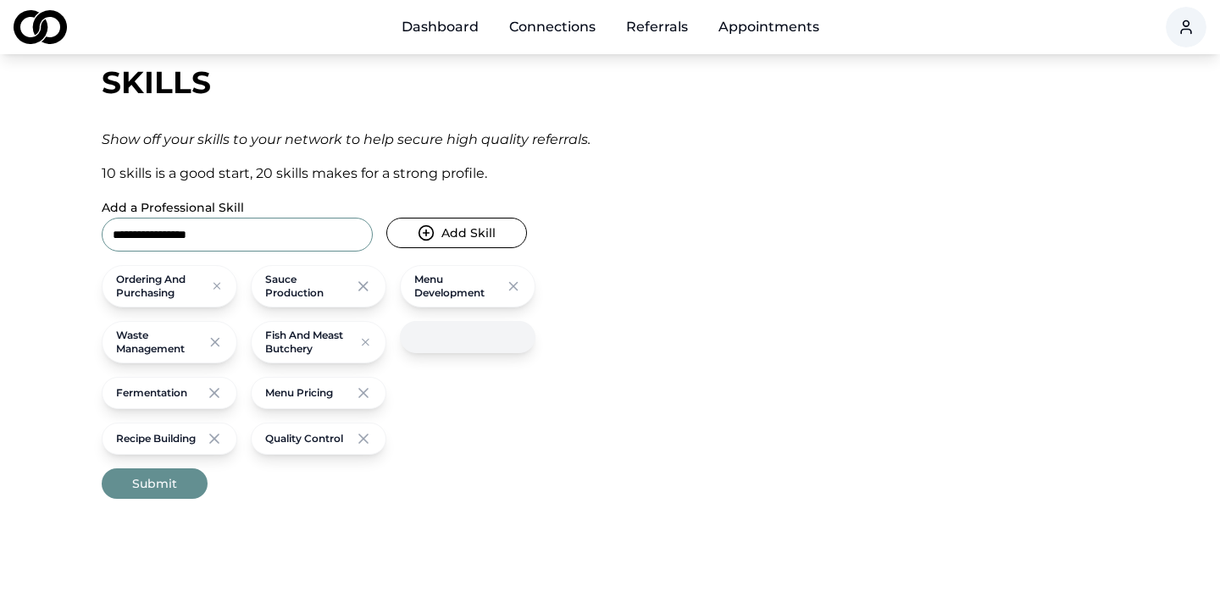
type input "**********"
click at [386, 218] on button "Add Skill" at bounding box center [456, 233] width 141 height 31
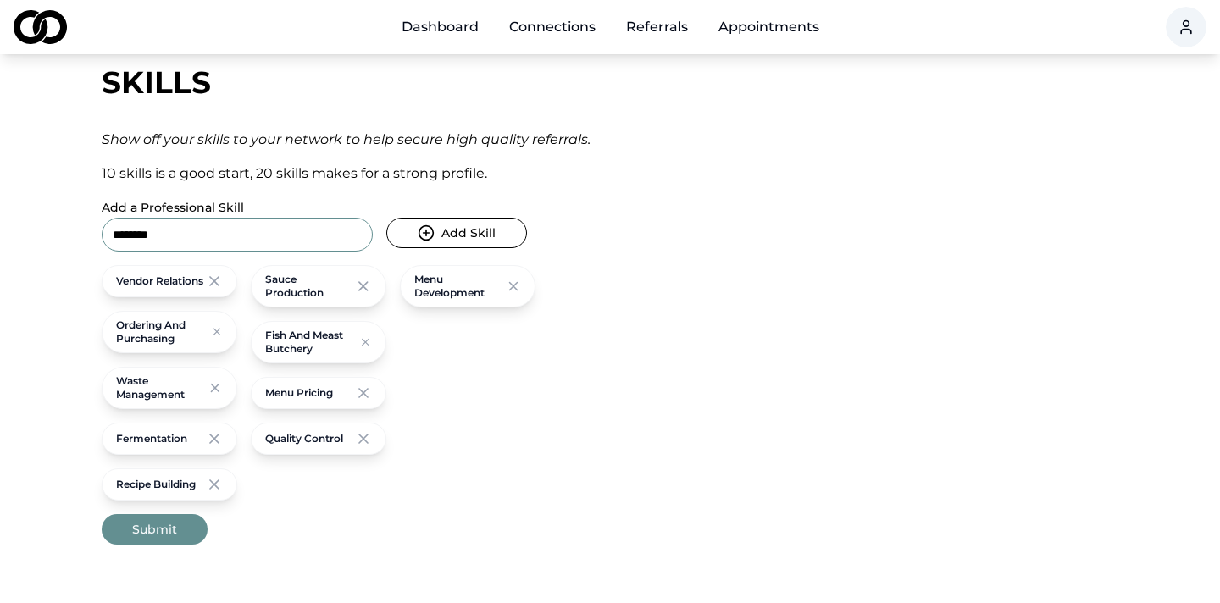
type input "********"
click at [386, 218] on button "Add Skill" at bounding box center [456, 233] width 141 height 31
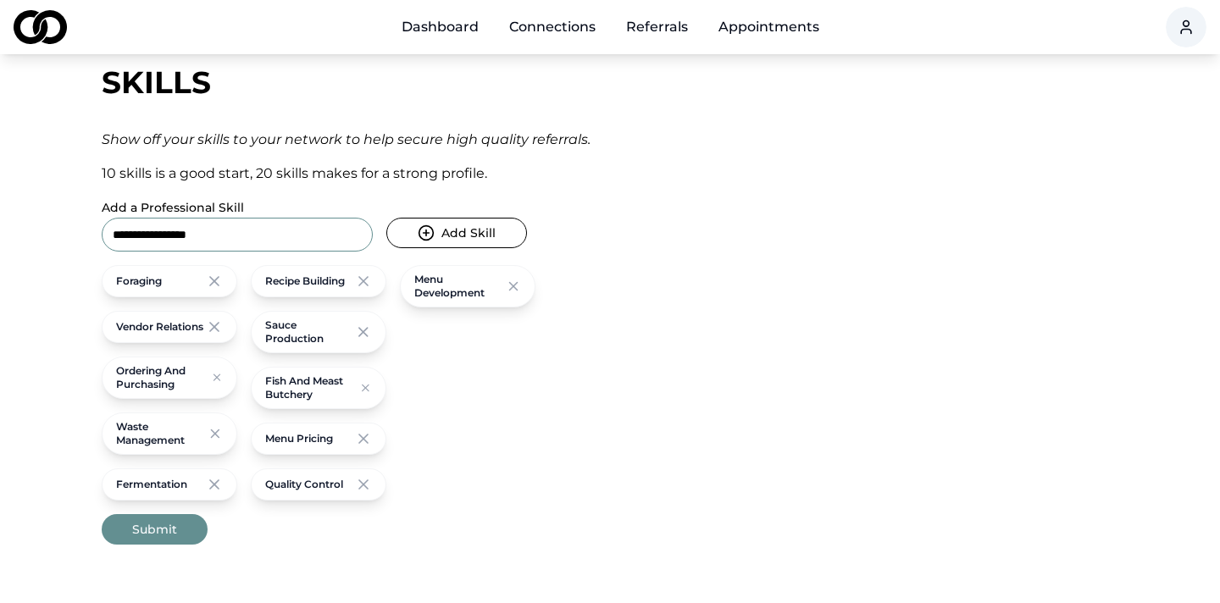
type input "**********"
click at [386, 218] on button "Add Skill" at bounding box center [456, 233] width 141 height 31
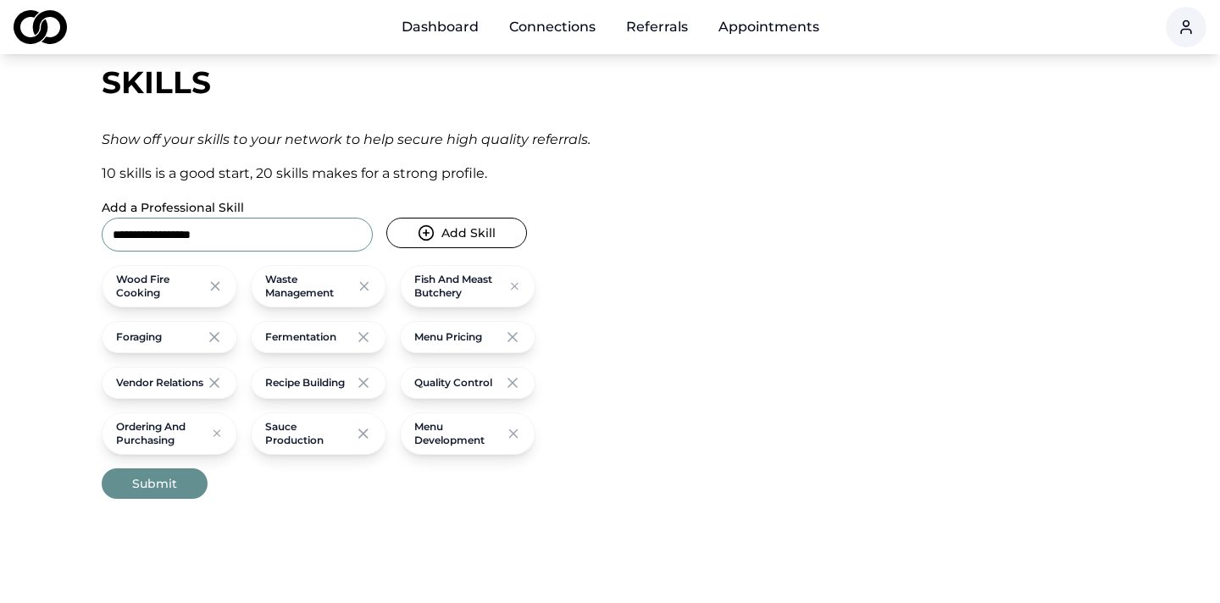
type input "**********"
click at [386, 218] on button "Add Skill" at bounding box center [456, 233] width 141 height 31
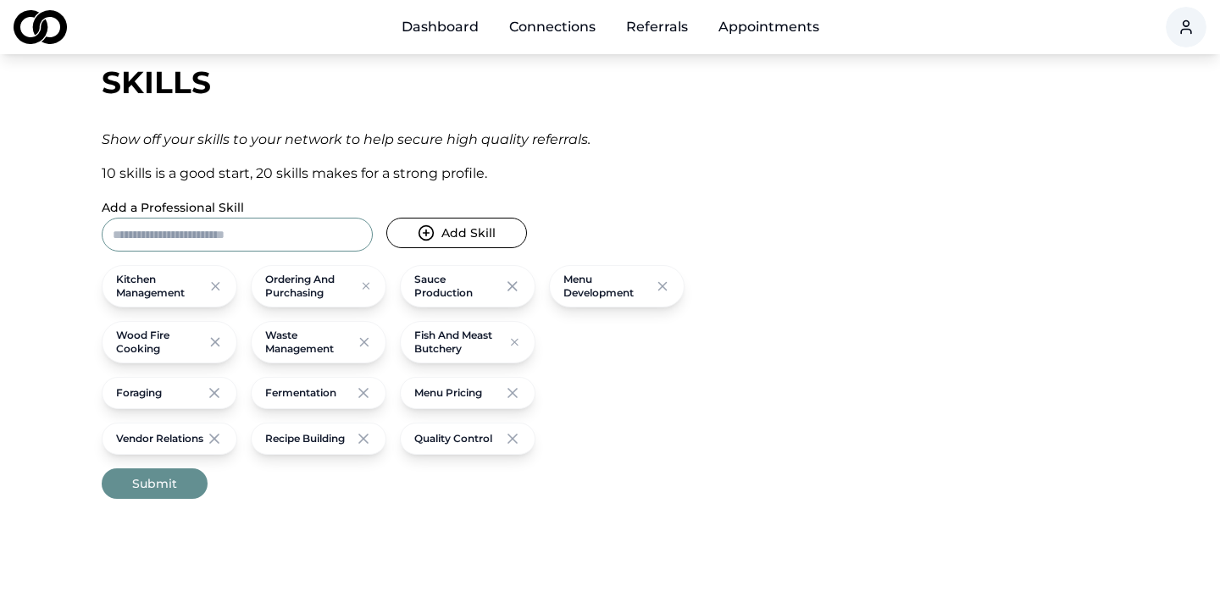
click at [157, 500] on div "Dashboard Connections Referrals Appointments Go Back Skills Show off your skill…" at bounding box center [610, 227] width 1220 height 603
click at [175, 476] on button "Submit" at bounding box center [155, 484] width 106 height 31
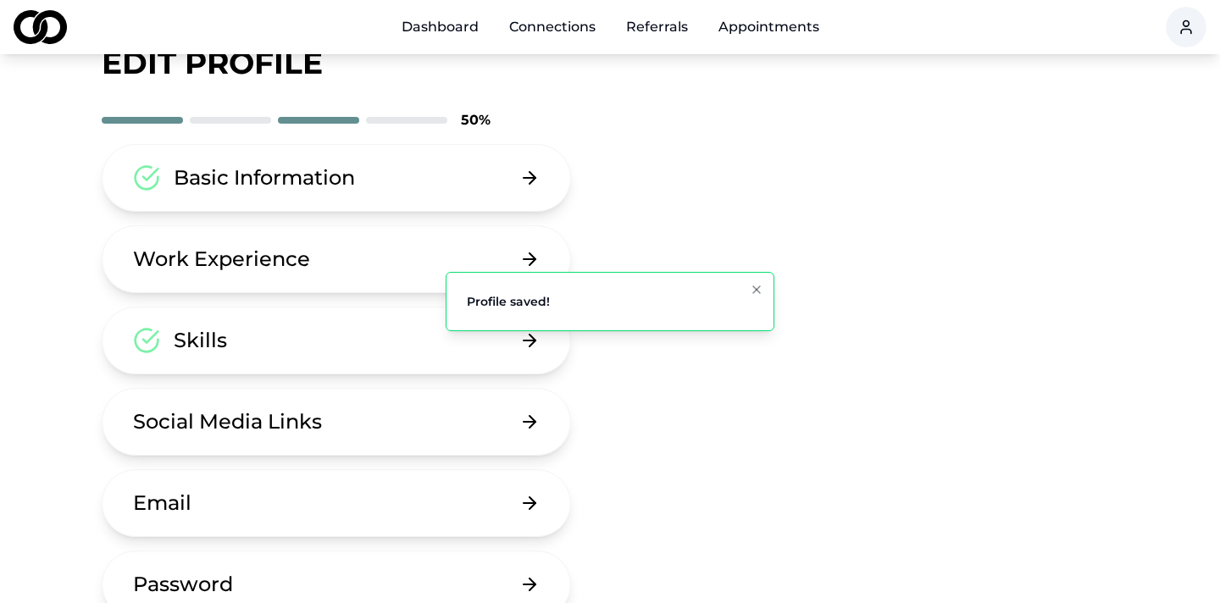
scroll to position [69, 0]
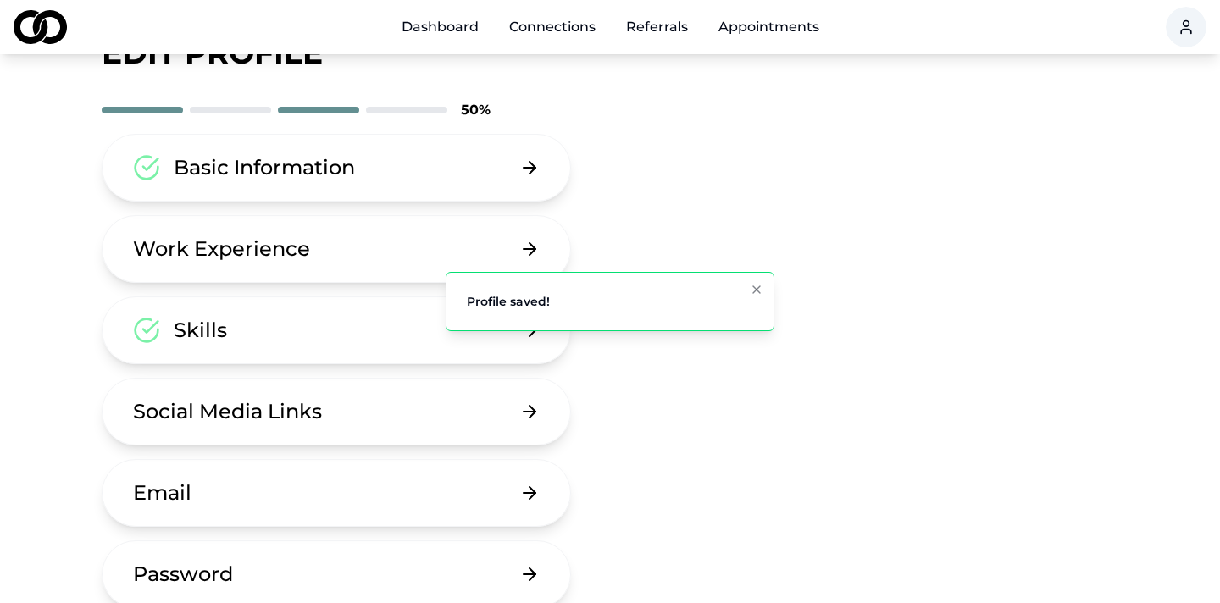
click at [320, 419] on div "Social Media Links" at bounding box center [227, 411] width 189 height 27
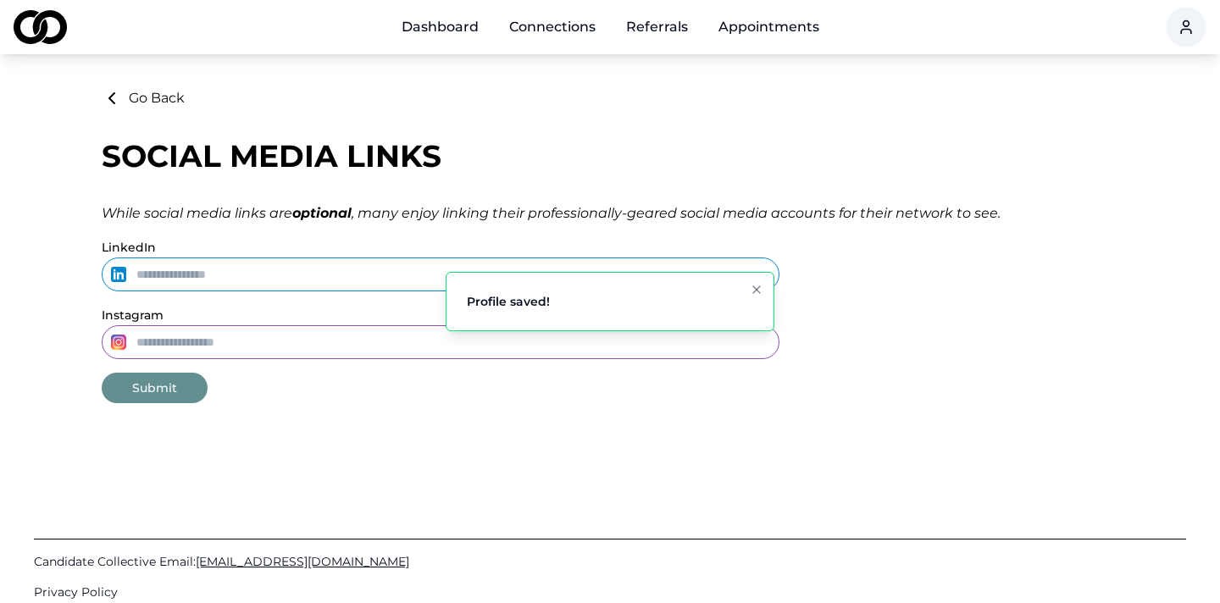
click at [275, 275] on input "LinkedIn" at bounding box center [441, 275] width 678 height 34
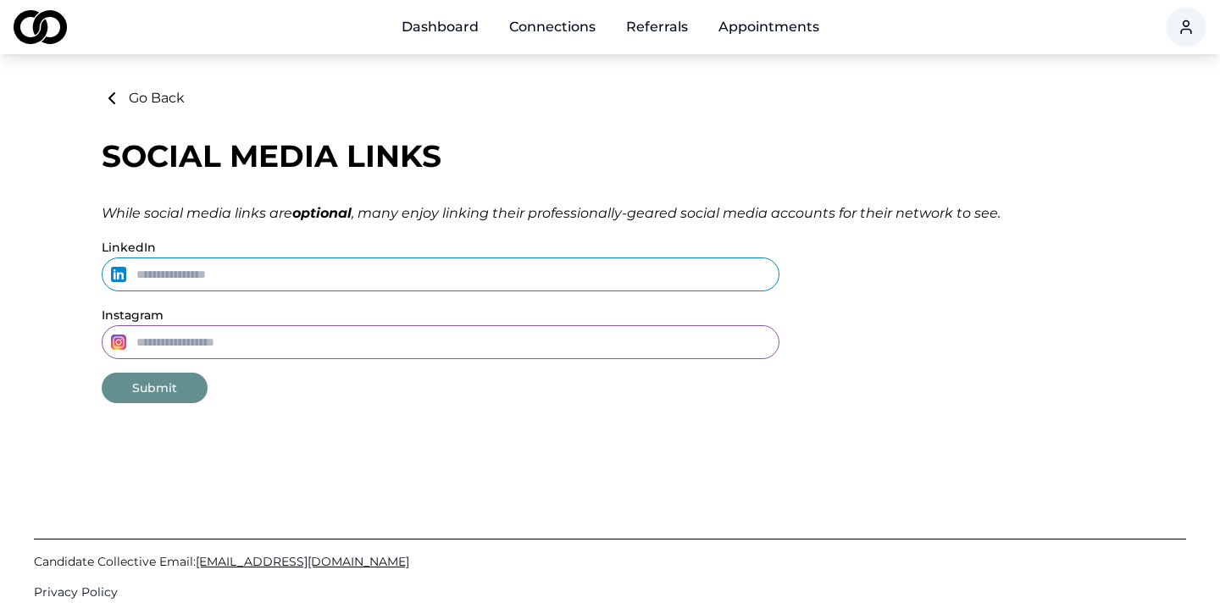
click at [411, 273] on input "LinkedIn" at bounding box center [441, 275] width 678 height 34
paste input "**********"
type input "**********"
click at [283, 341] on input "Instagram" at bounding box center [441, 342] width 678 height 34
type input "**********"
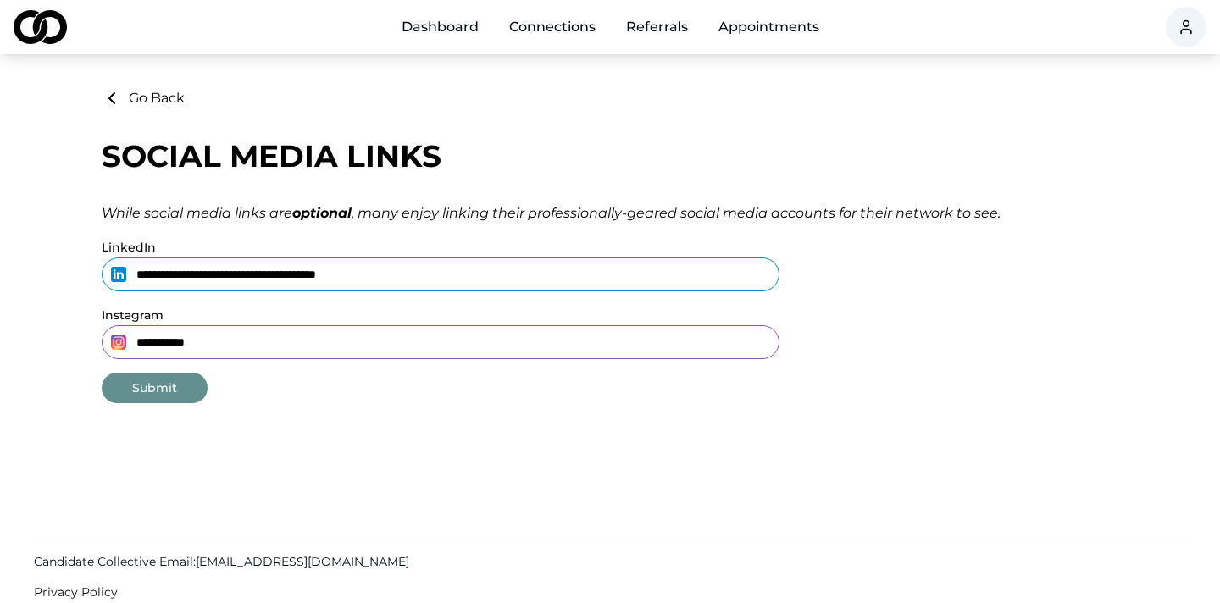
click at [190, 399] on button "Submit" at bounding box center [155, 388] width 106 height 31
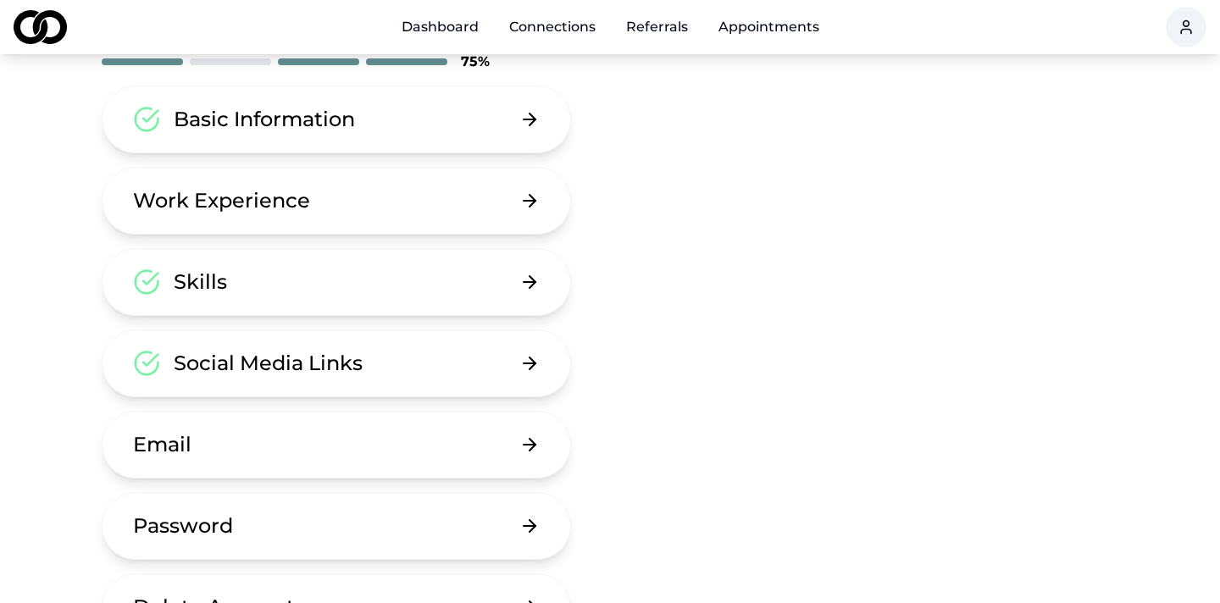
scroll to position [125, 0]
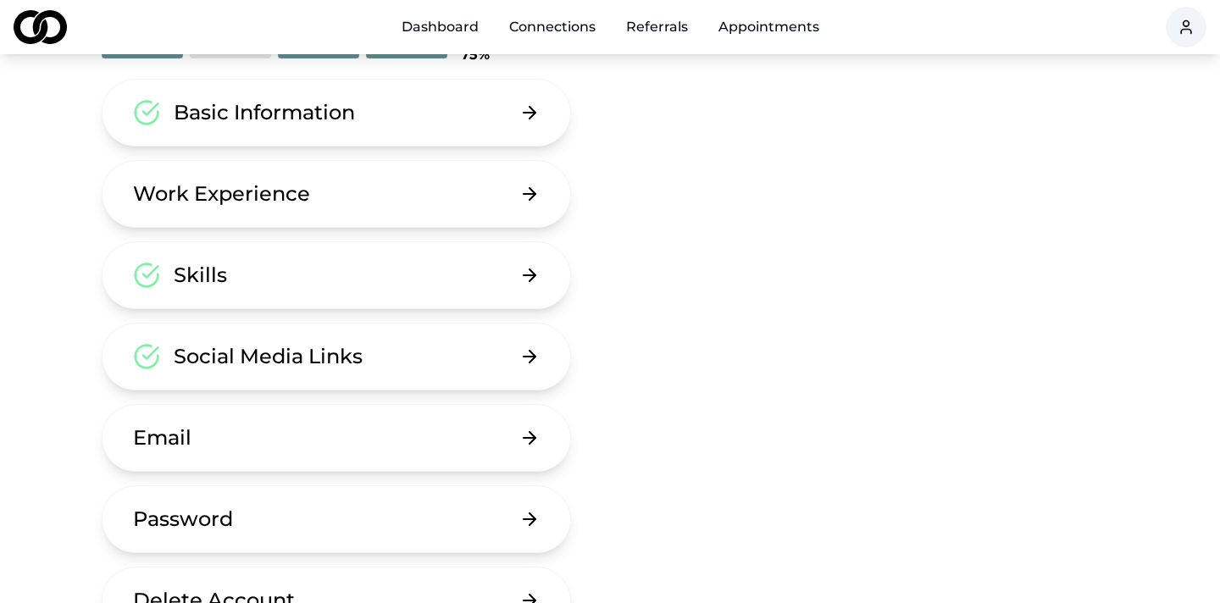
click at [240, 440] on button "Email" at bounding box center [337, 438] width 470 height 68
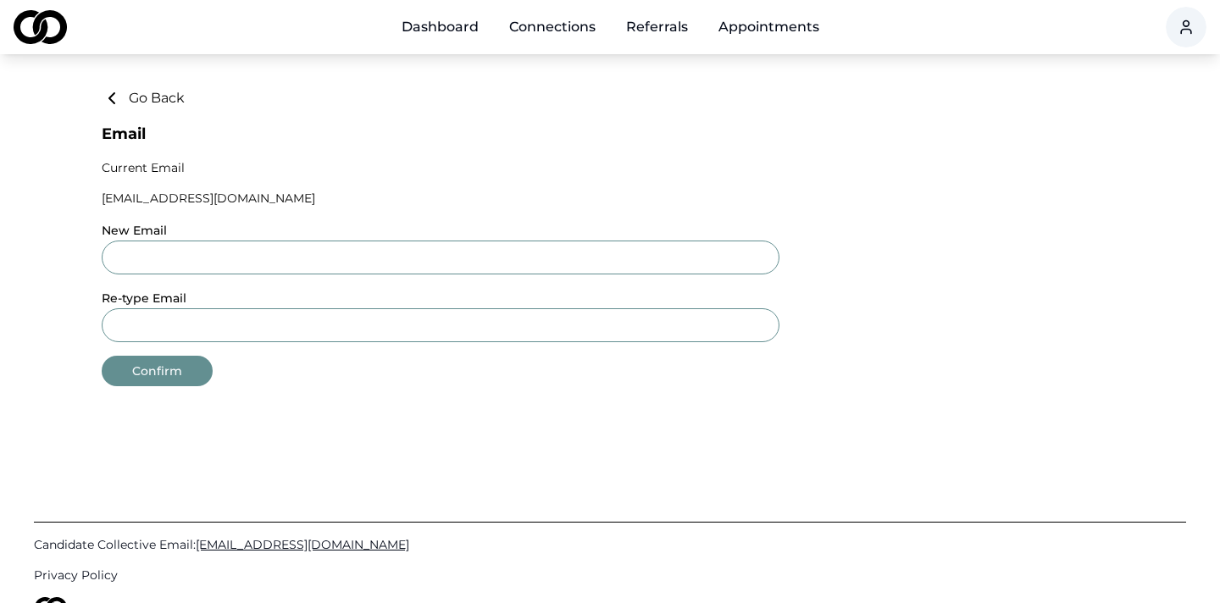
click at [165, 379] on button "Confirm" at bounding box center [157, 371] width 111 height 31
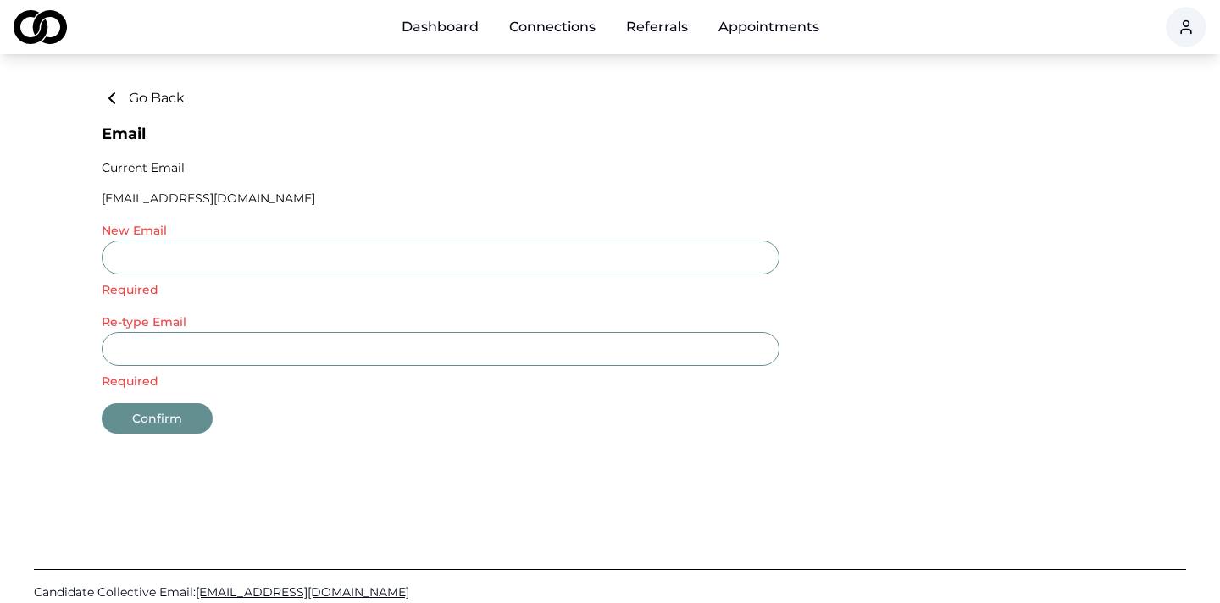
click at [171, 99] on button "Go Back" at bounding box center [143, 98] width 83 height 20
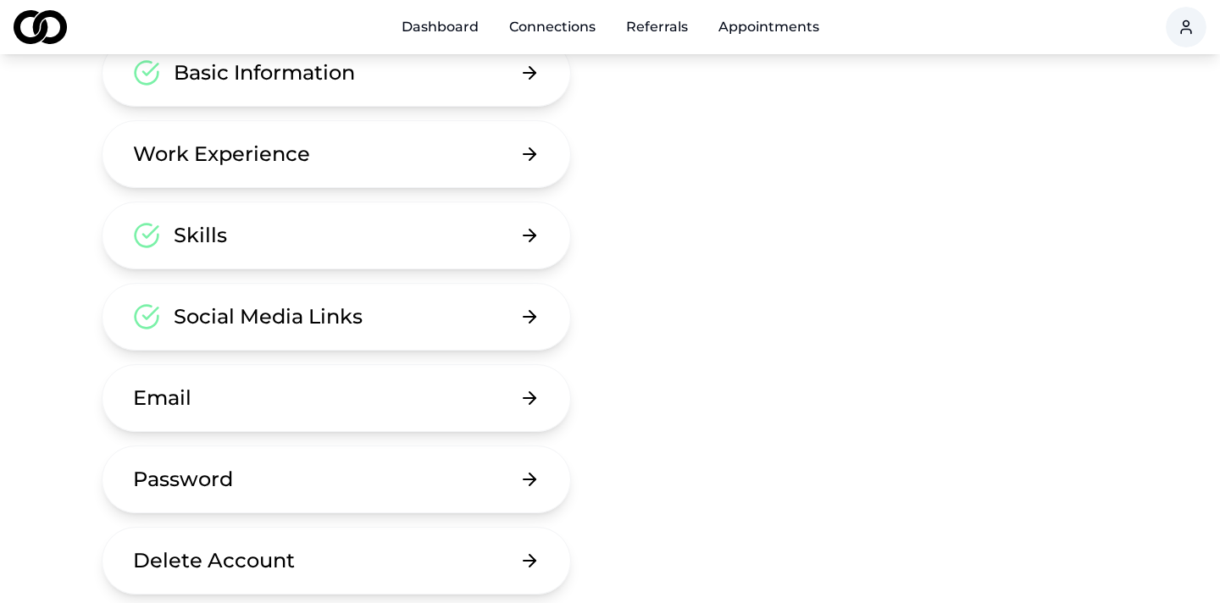
scroll to position [173, 0]
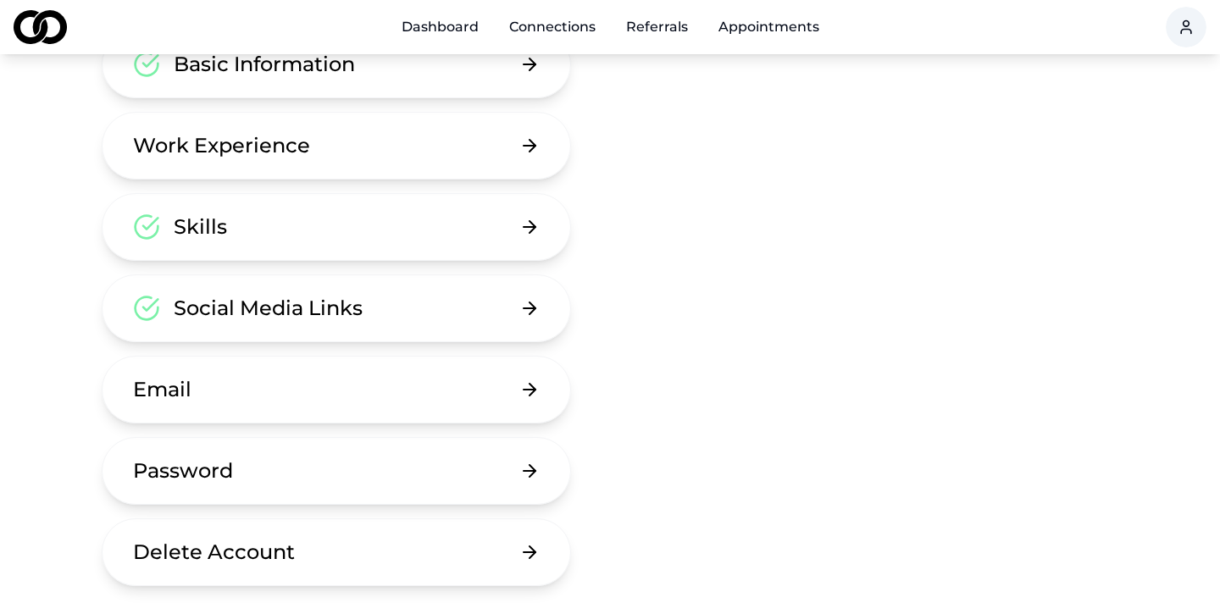
click at [300, 484] on button "Password" at bounding box center [337, 471] width 470 height 68
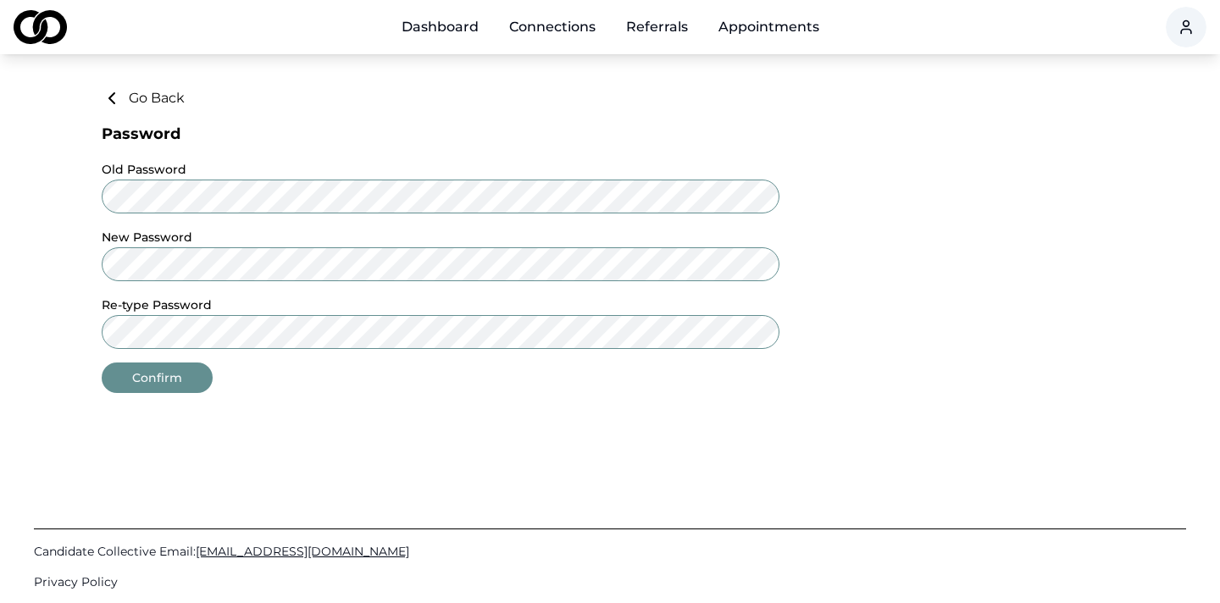
click at [152, 106] on button "Go Back" at bounding box center [143, 98] width 83 height 20
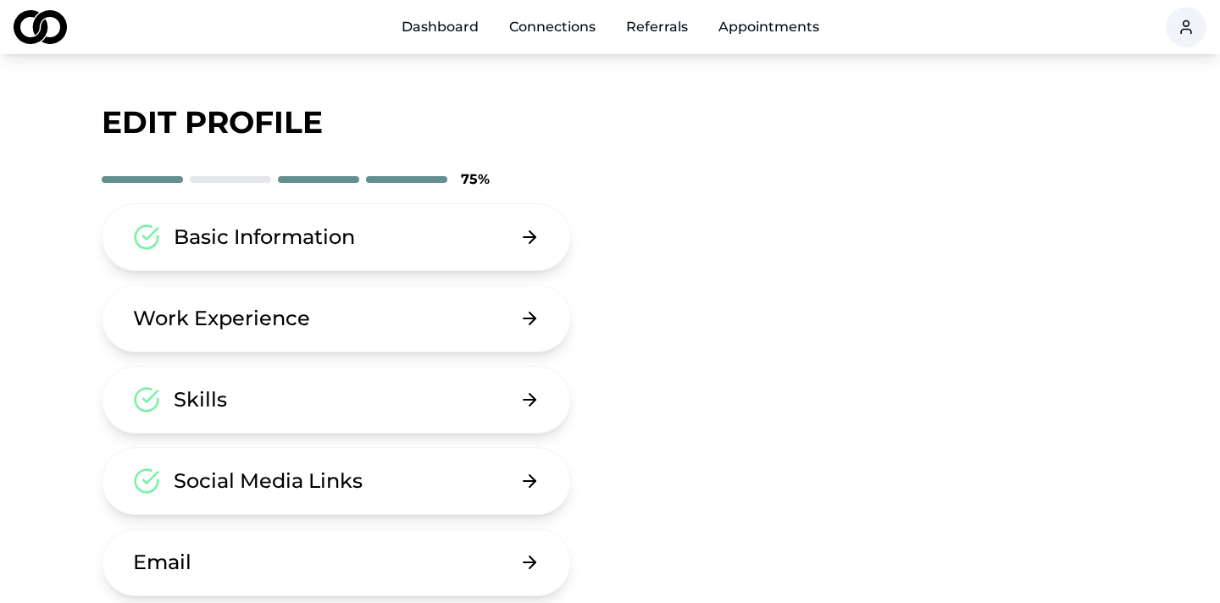
click at [374, 327] on button "Work Experience" at bounding box center [337, 319] width 470 height 68
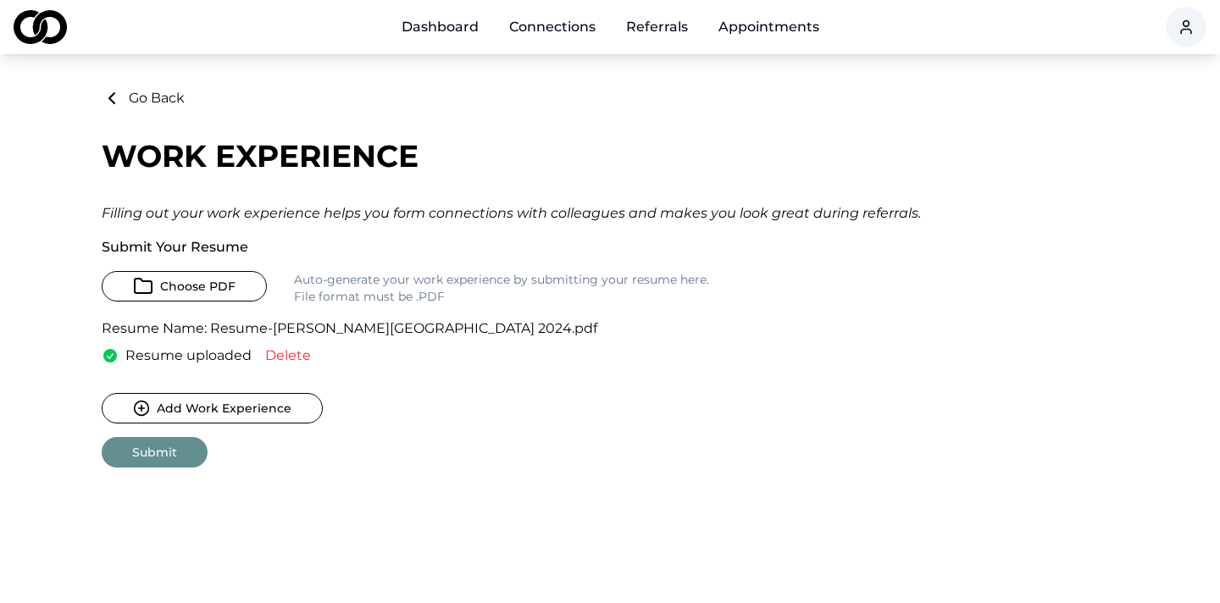
click at [254, 416] on button "Add Work Experience" at bounding box center [212, 408] width 221 height 31
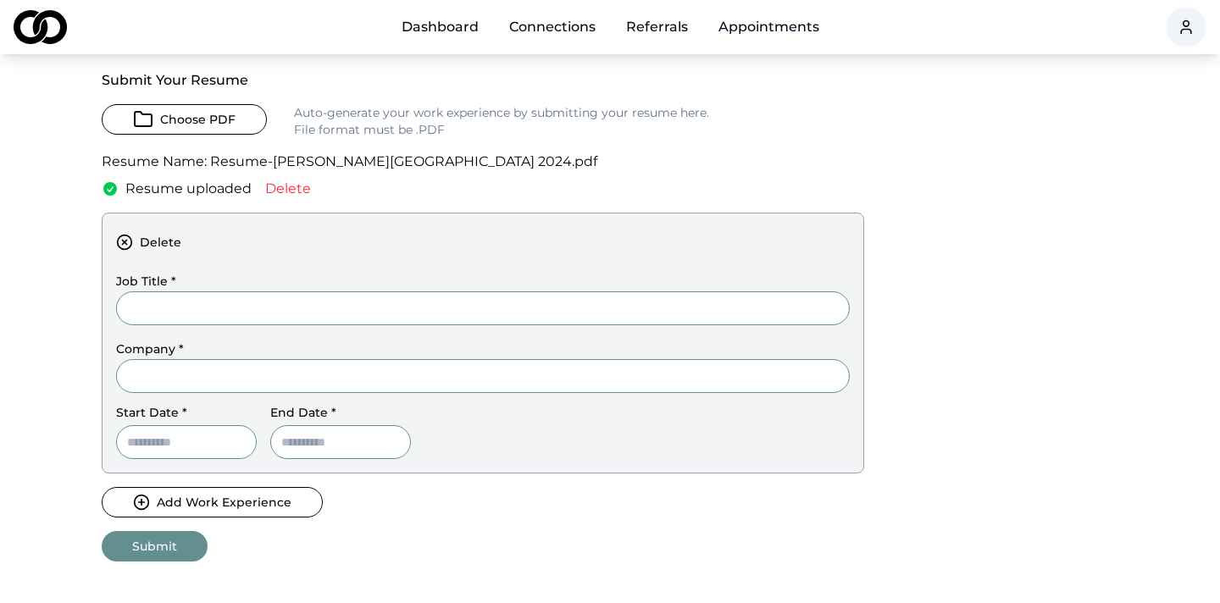
scroll to position [164, 0]
click at [206, 189] on span "Resume uploaded" at bounding box center [188, 191] width 126 height 20
click at [167, 559] on button "Submit" at bounding box center [155, 549] width 106 height 31
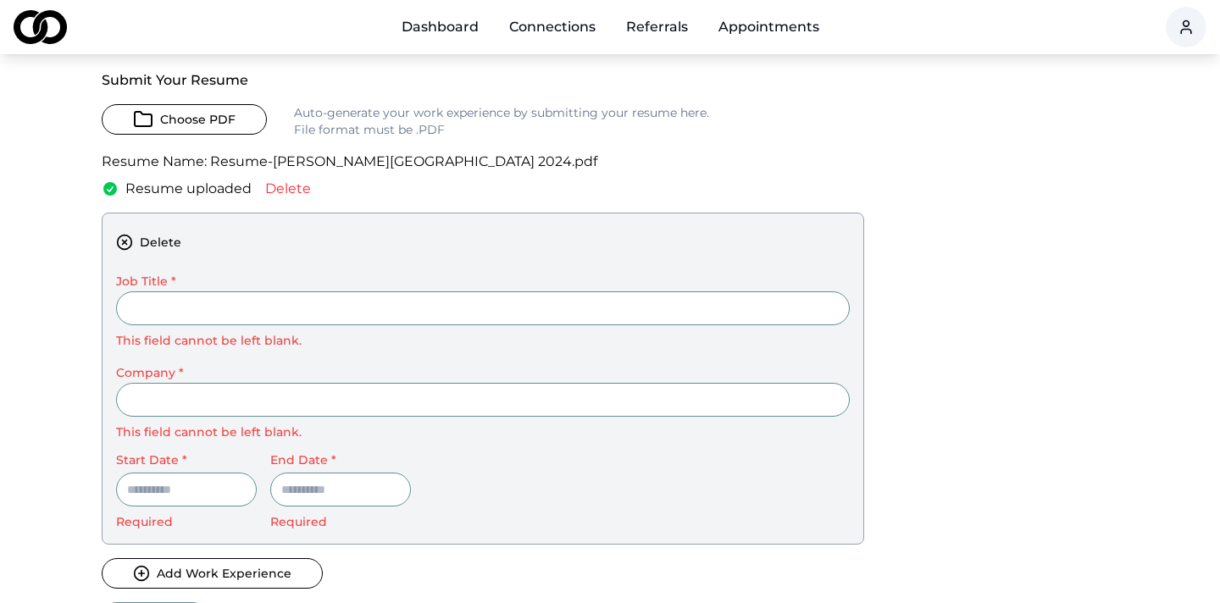
scroll to position [0, 0]
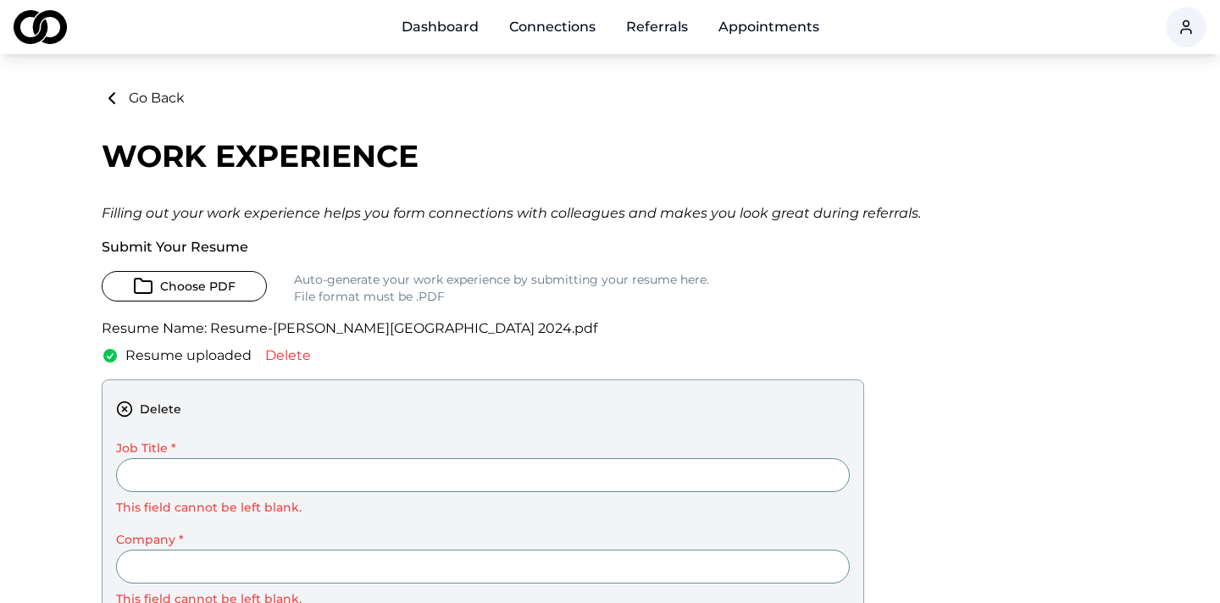
click at [465, 17] on link "Dashboard" at bounding box center [440, 27] width 104 height 34
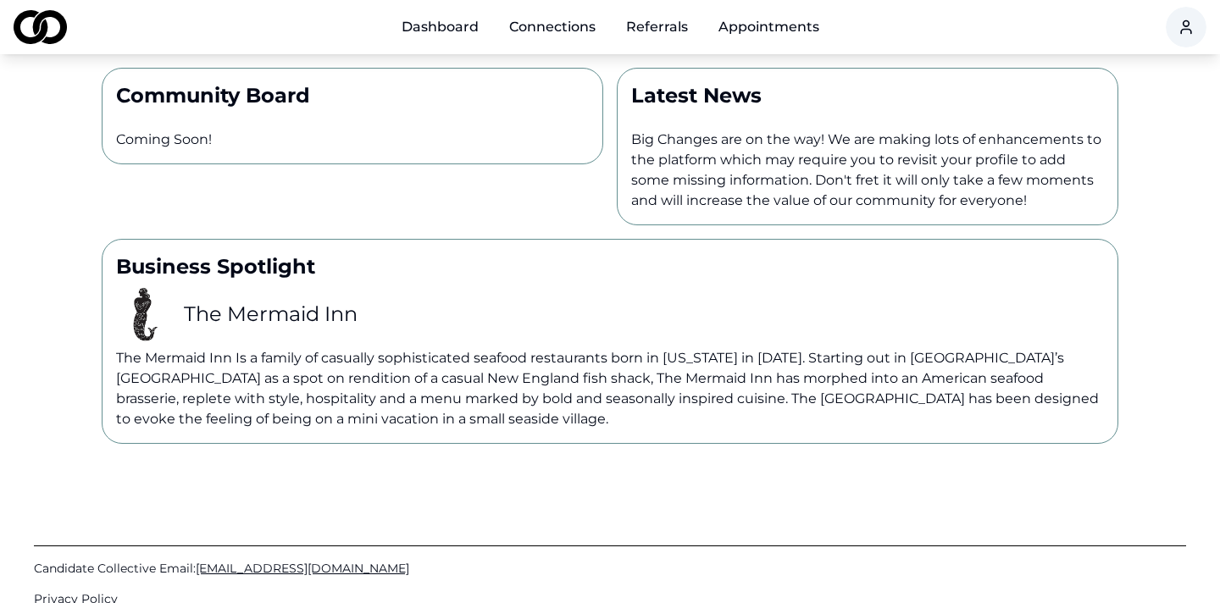
scroll to position [346, 0]
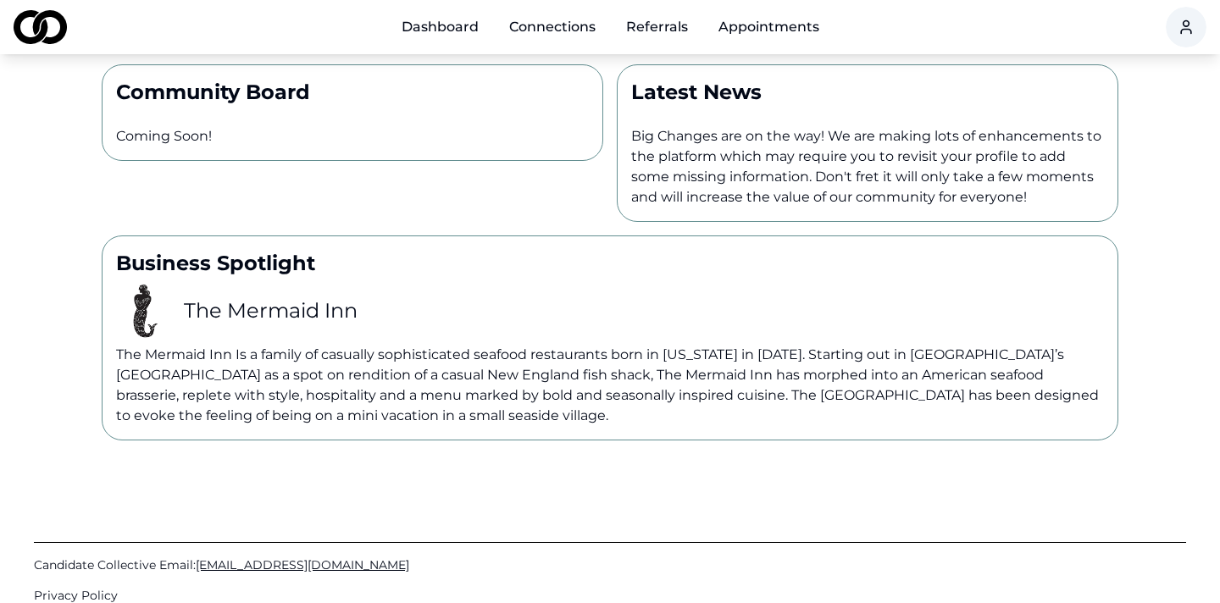
click at [546, 42] on link "Connections" at bounding box center [553, 27] width 114 height 34
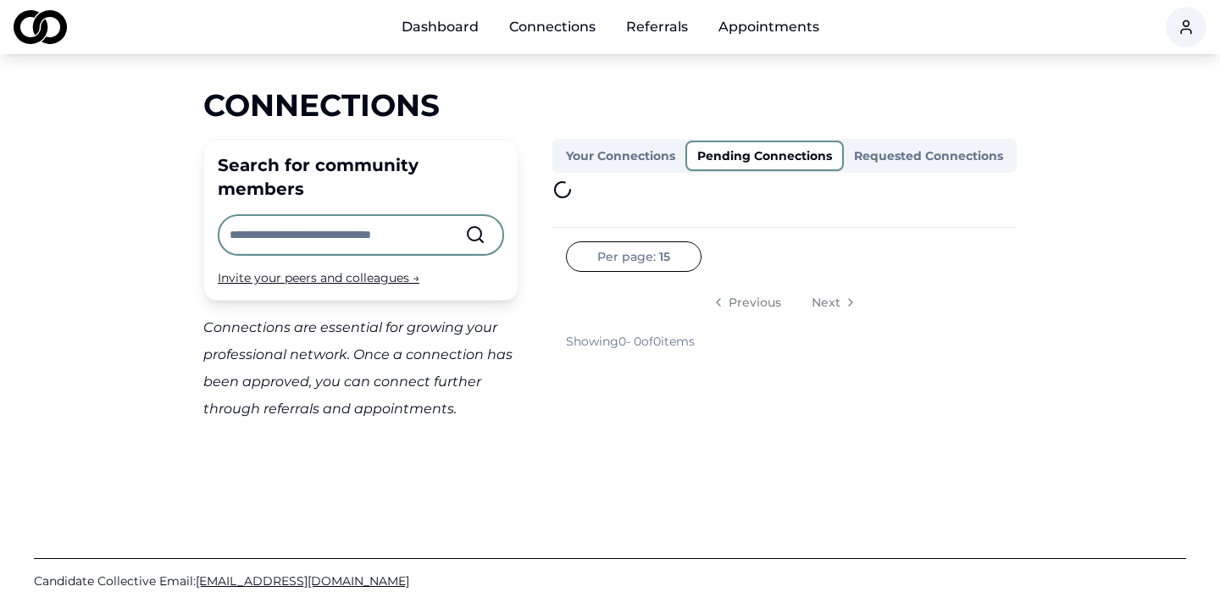
click at [731, 151] on button "Pending Connections" at bounding box center [765, 156] width 158 height 31
click at [437, 216] on input "text" at bounding box center [348, 234] width 236 height 37
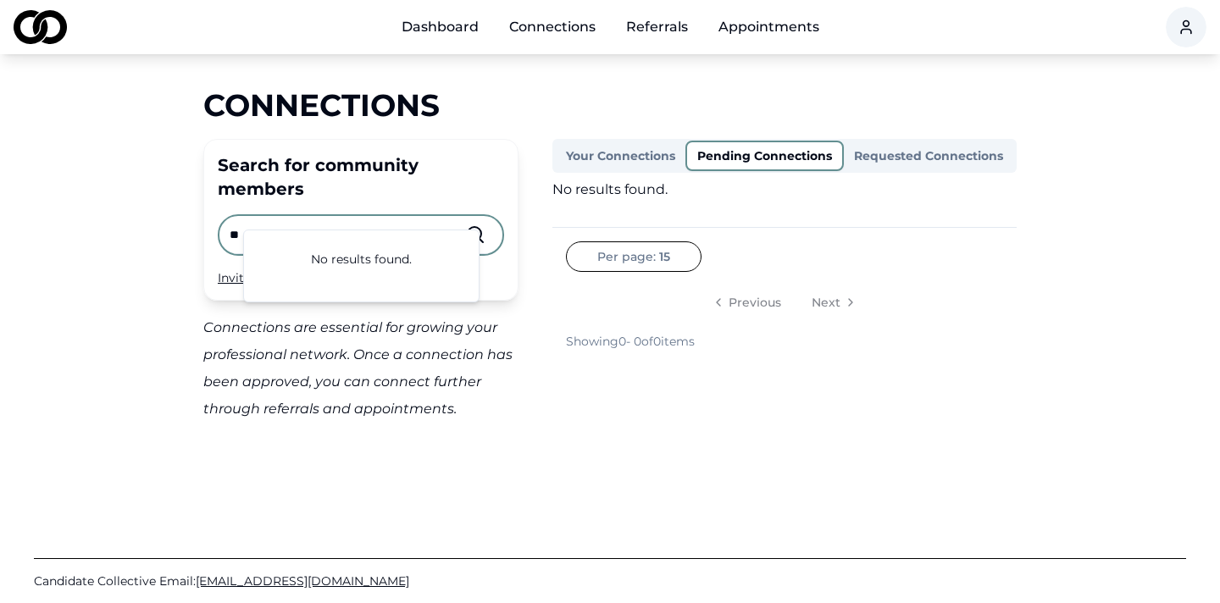
type input "*"
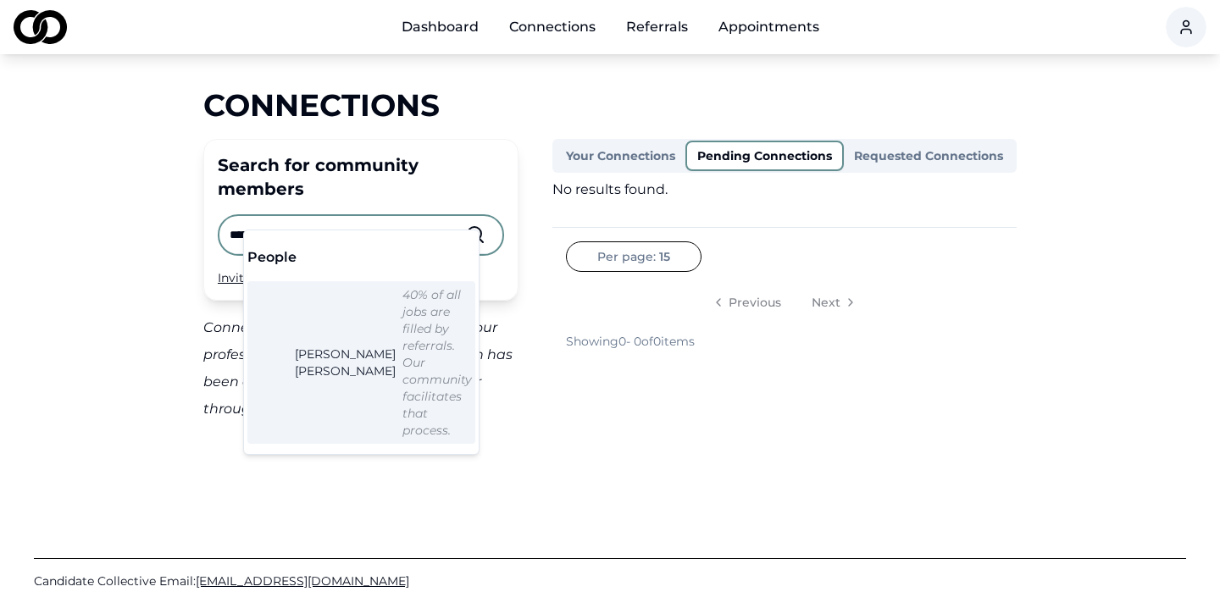
type input "**********"
click at [335, 346] on span "[PERSON_NAME]" at bounding box center [345, 363] width 101 height 34
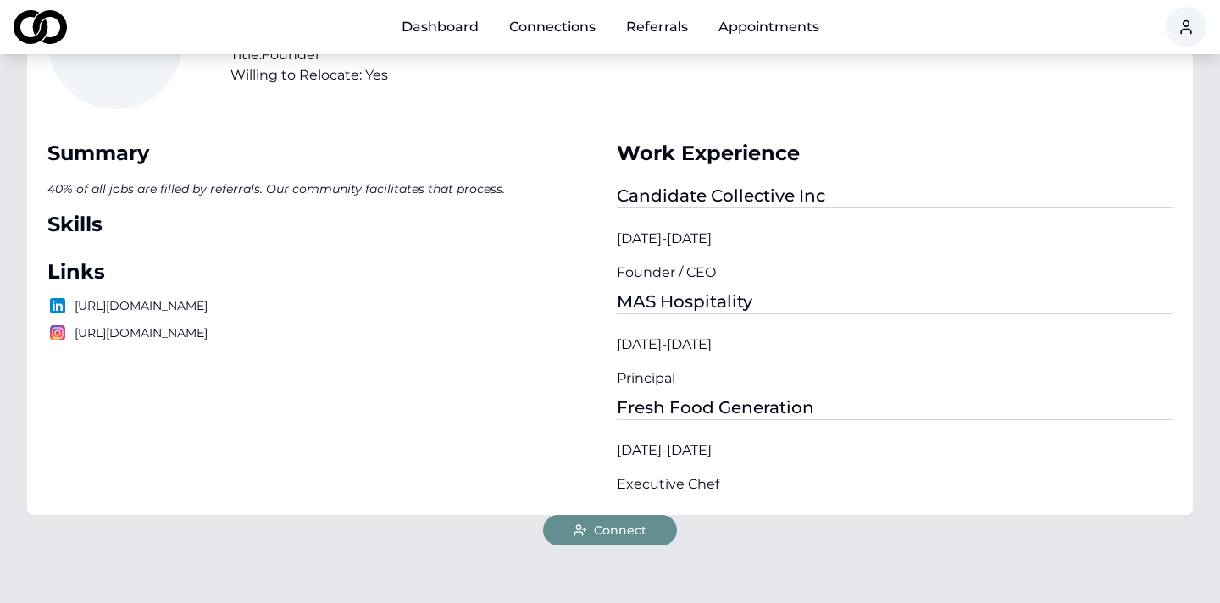
scroll to position [164, 0]
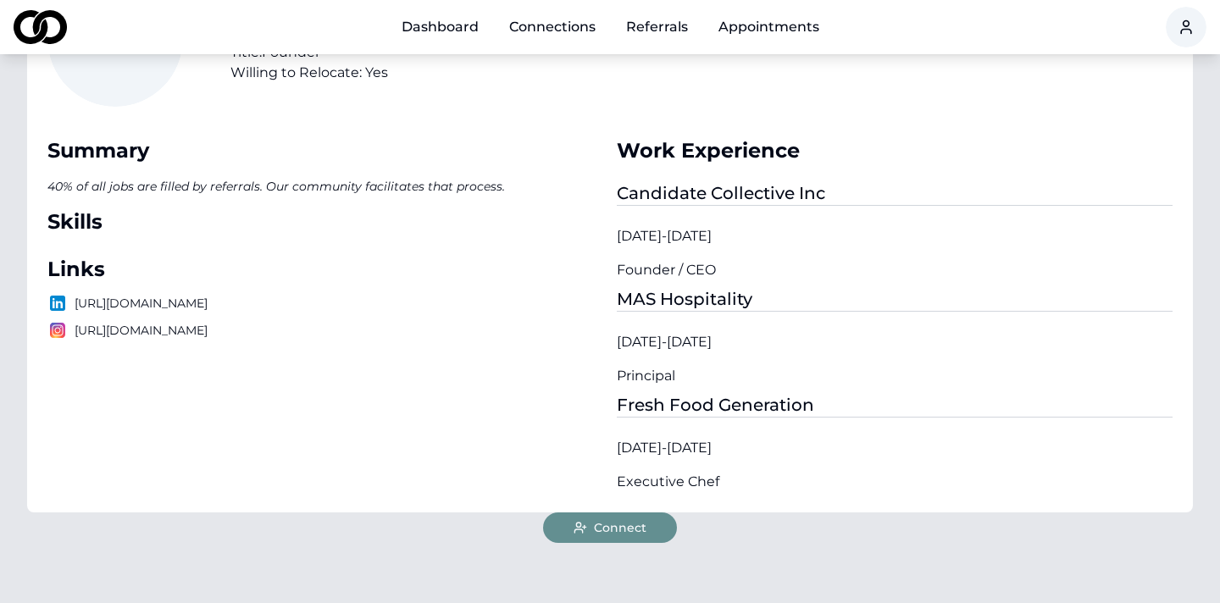
click at [609, 526] on span "Connect" at bounding box center [620, 528] width 53 height 17
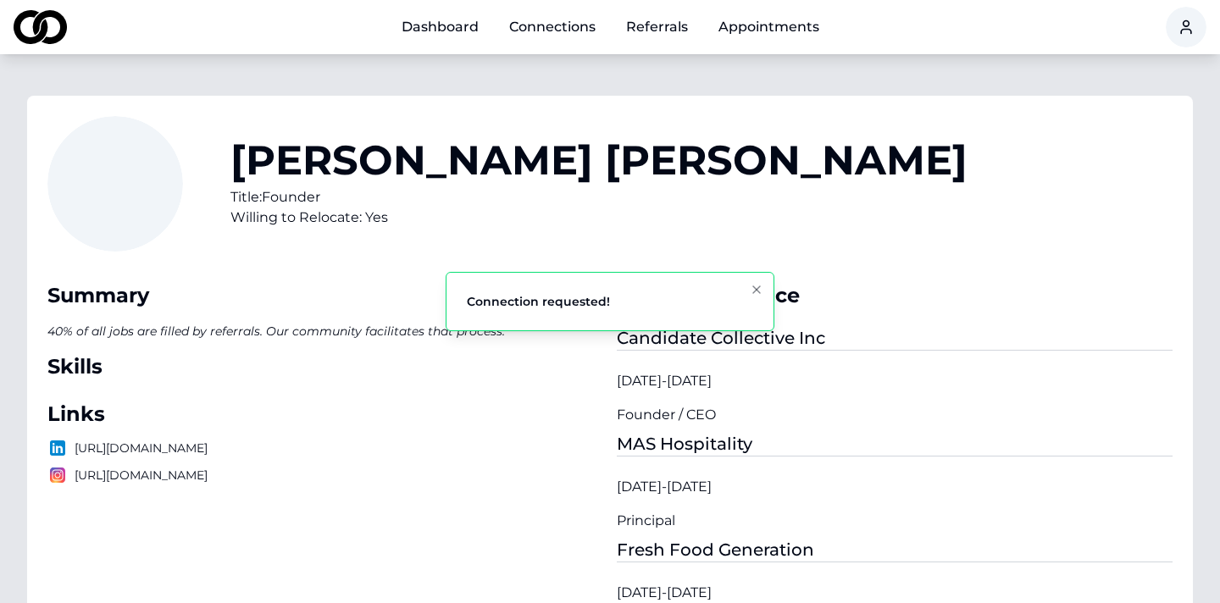
scroll to position [0, 0]
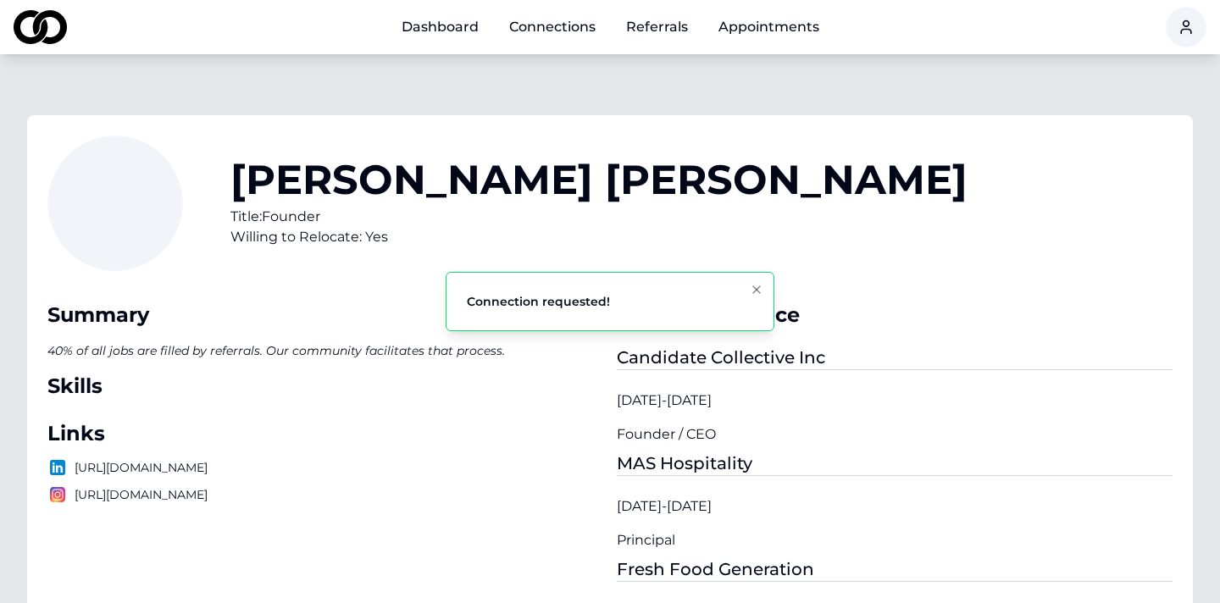
click at [549, 38] on link "Connections" at bounding box center [553, 27] width 114 height 34
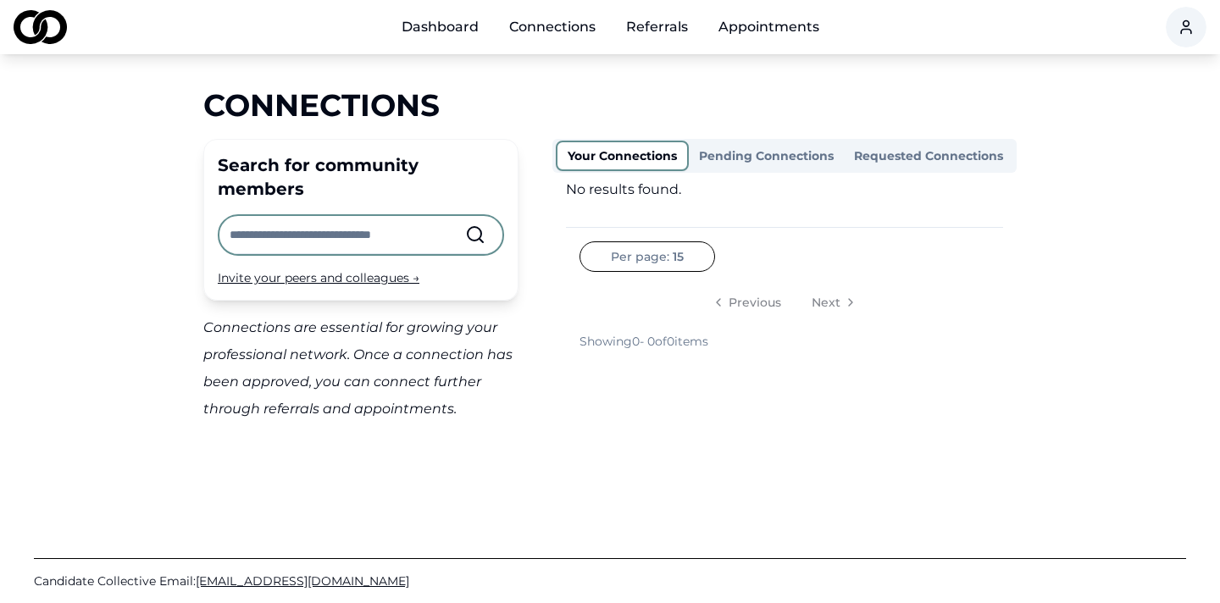
click at [760, 155] on button "Pending Connections" at bounding box center [766, 155] width 155 height 27
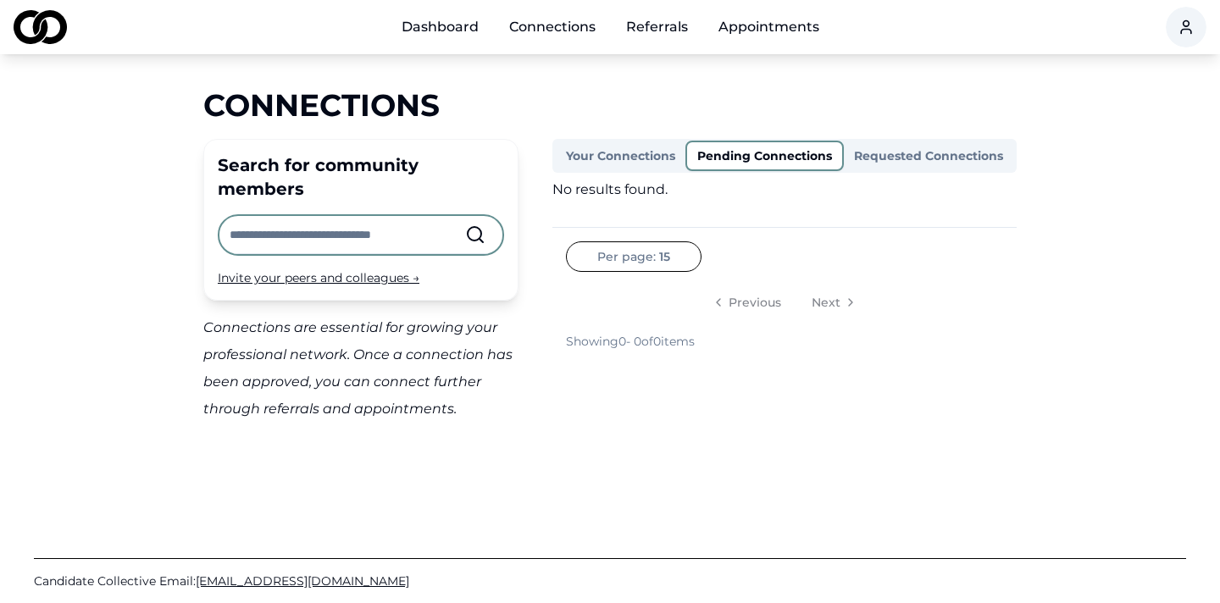
click at [891, 142] on button "Requested Connections" at bounding box center [928, 155] width 169 height 27
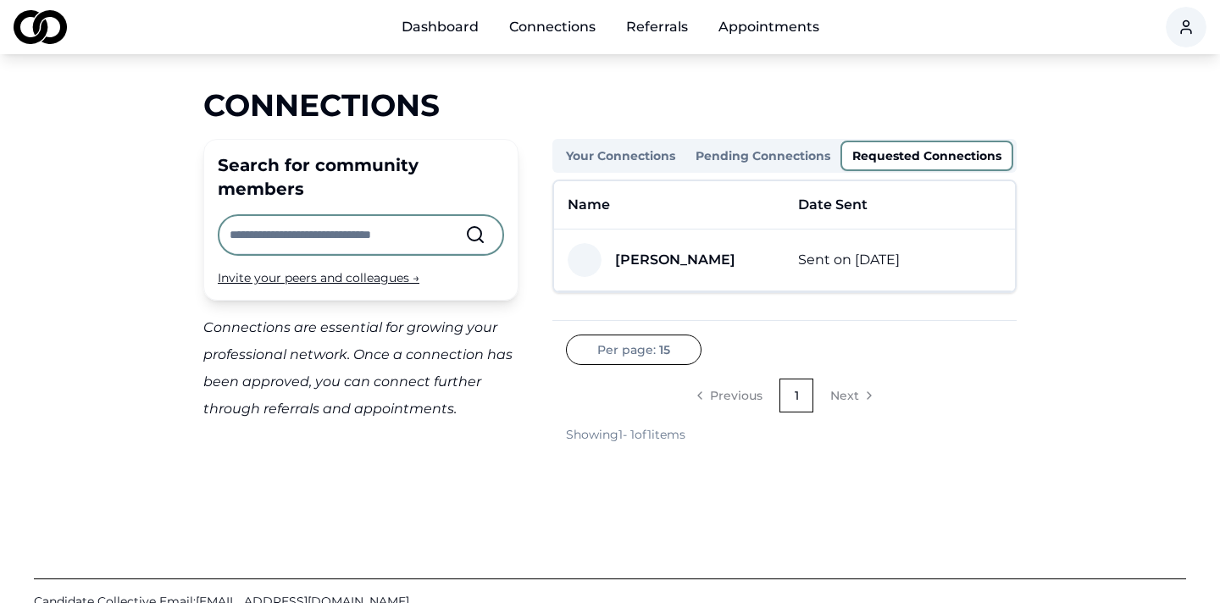
click at [719, 36] on div "Main" at bounding box center [719, 36] width 0 height 1
click at [662, 23] on link "Referrals" at bounding box center [657, 27] width 89 height 34
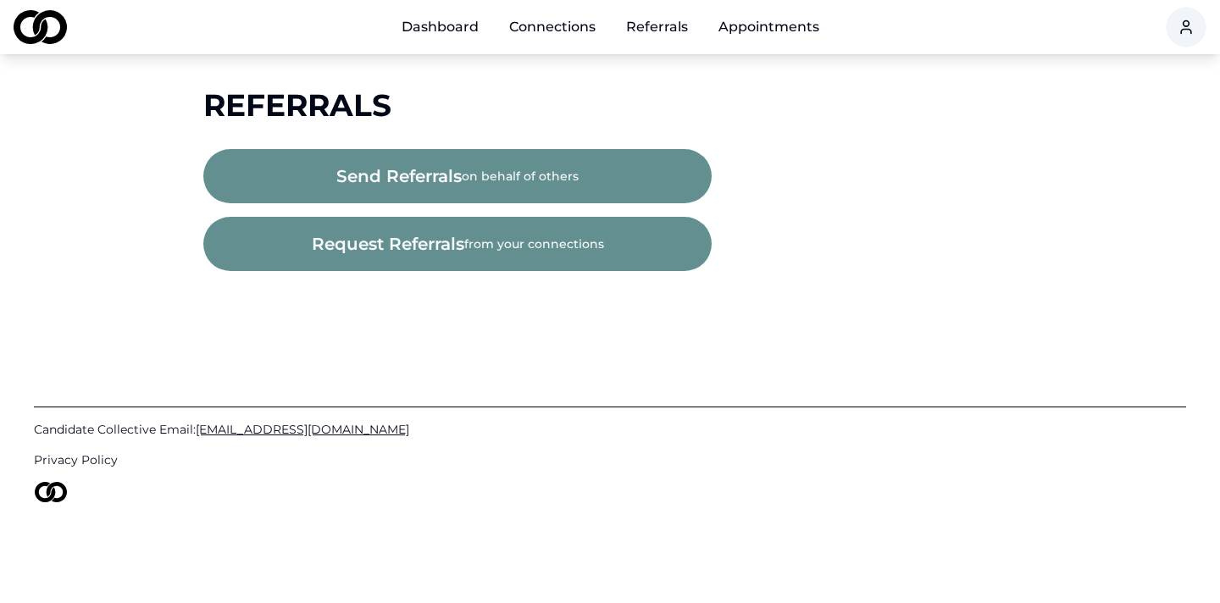
click at [38, 10] on img at bounding box center [40, 27] width 53 height 34
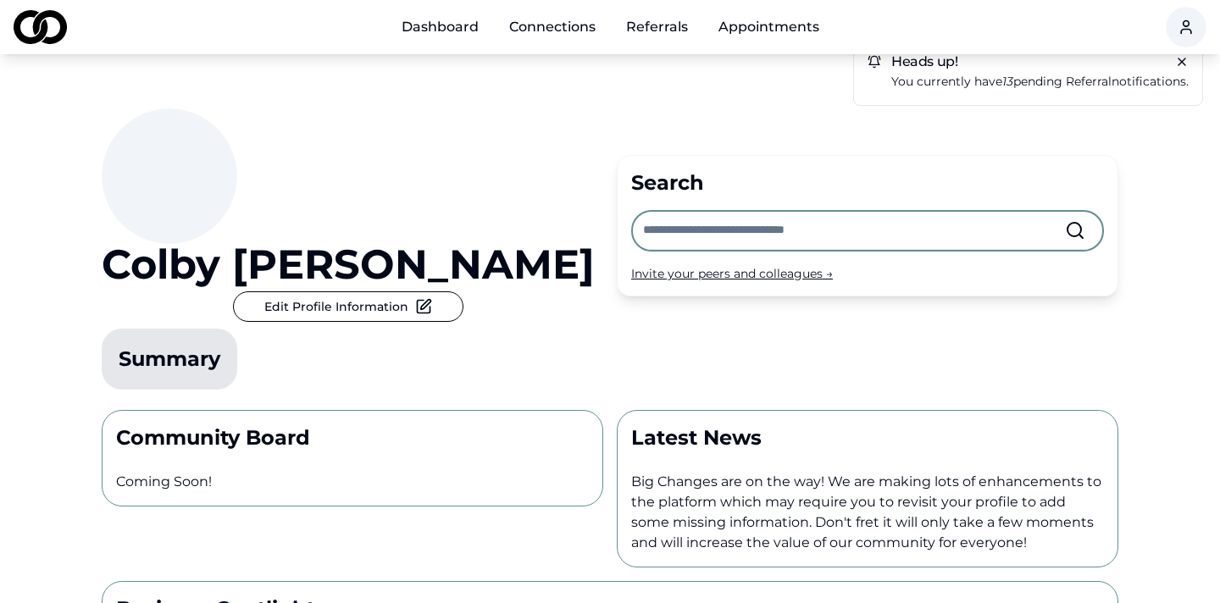
click at [1079, 81] on span "referral" at bounding box center [1089, 81] width 46 height 15
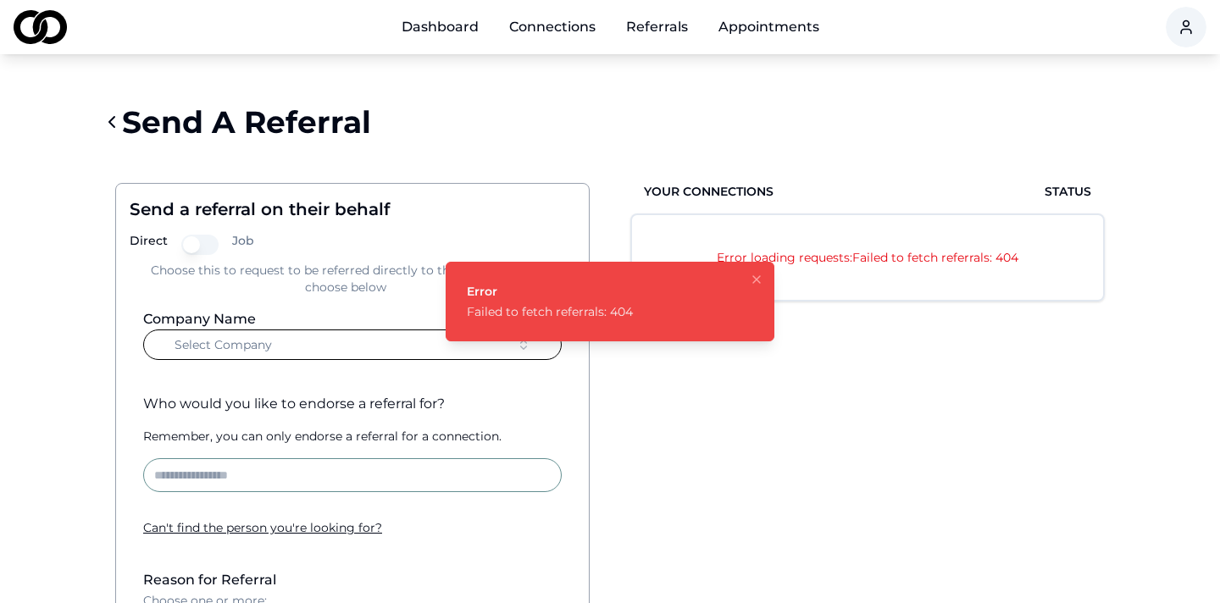
click at [755, 284] on icon "Notifications (F8)" at bounding box center [757, 280] width 14 height 14
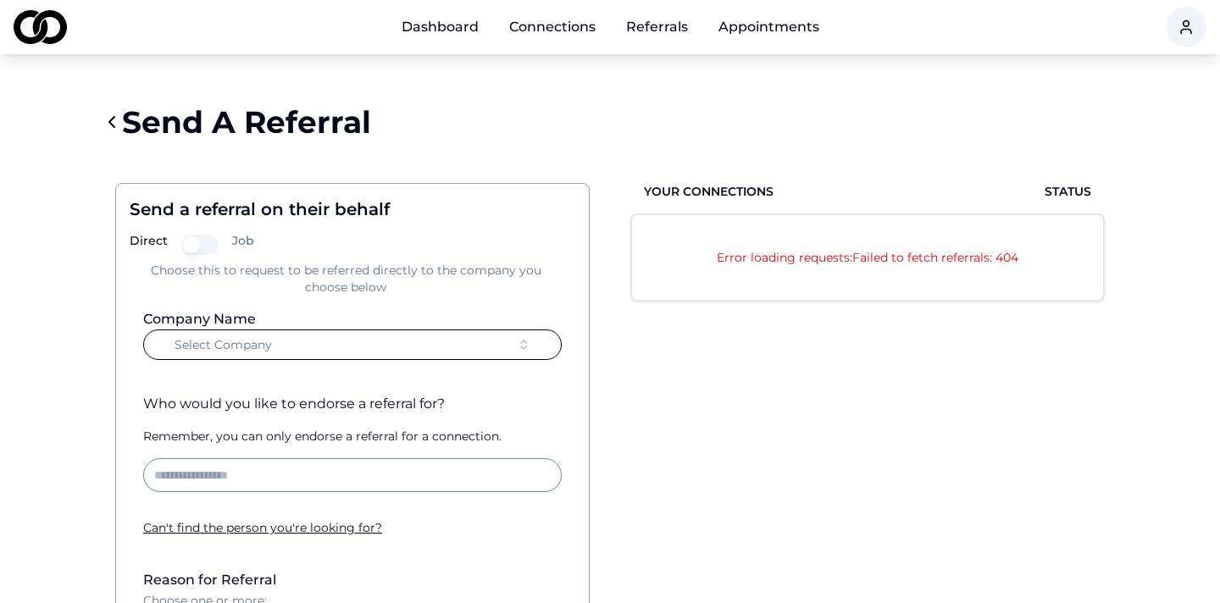
click at [114, 126] on icon at bounding box center [111, 122] width 5 height 10
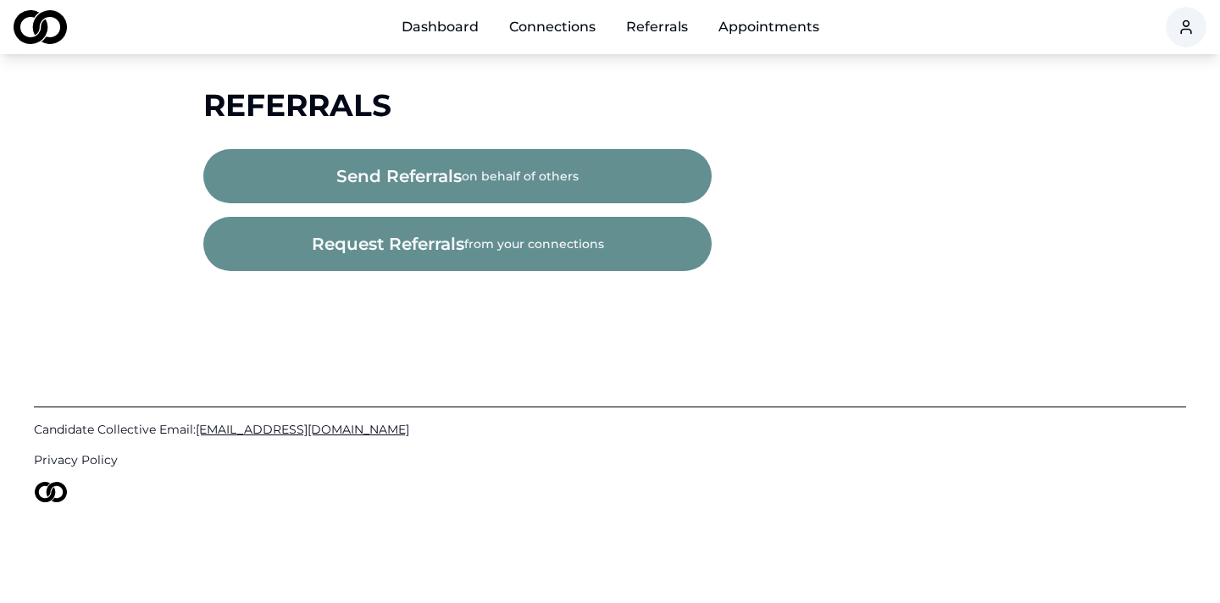
click at [651, 29] on link "Referrals" at bounding box center [657, 27] width 89 height 34
click at [626, 36] on div "Main" at bounding box center [626, 36] width 0 height 1
click at [455, 27] on link "Dashboard" at bounding box center [440, 27] width 104 height 34
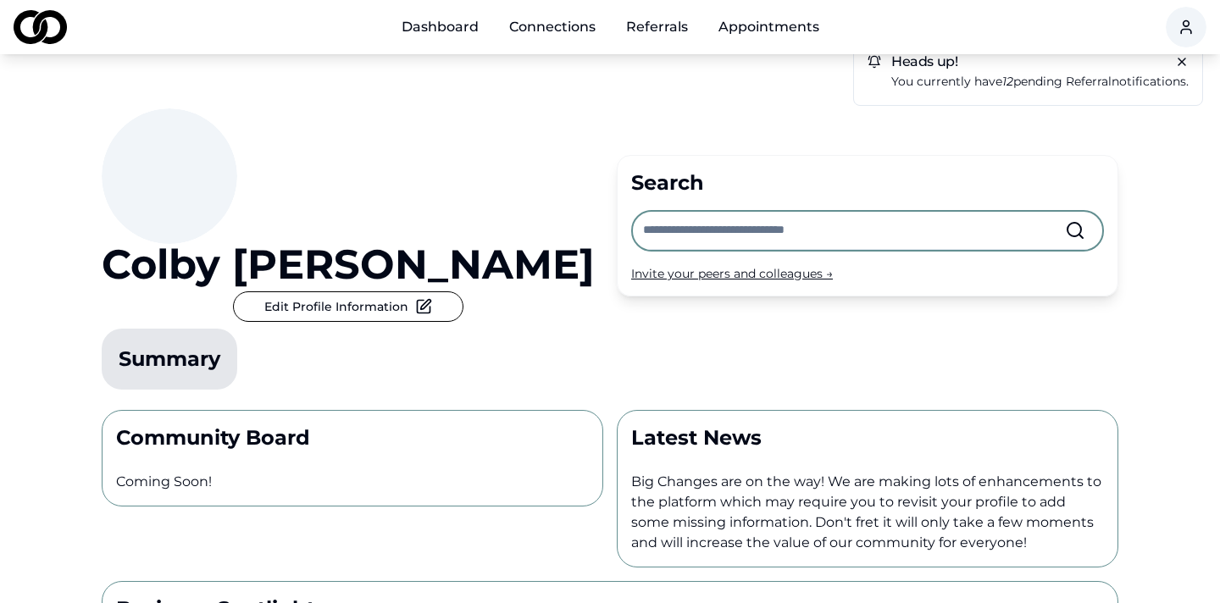
click at [1003, 76] on em "12" at bounding box center [1008, 81] width 11 height 15
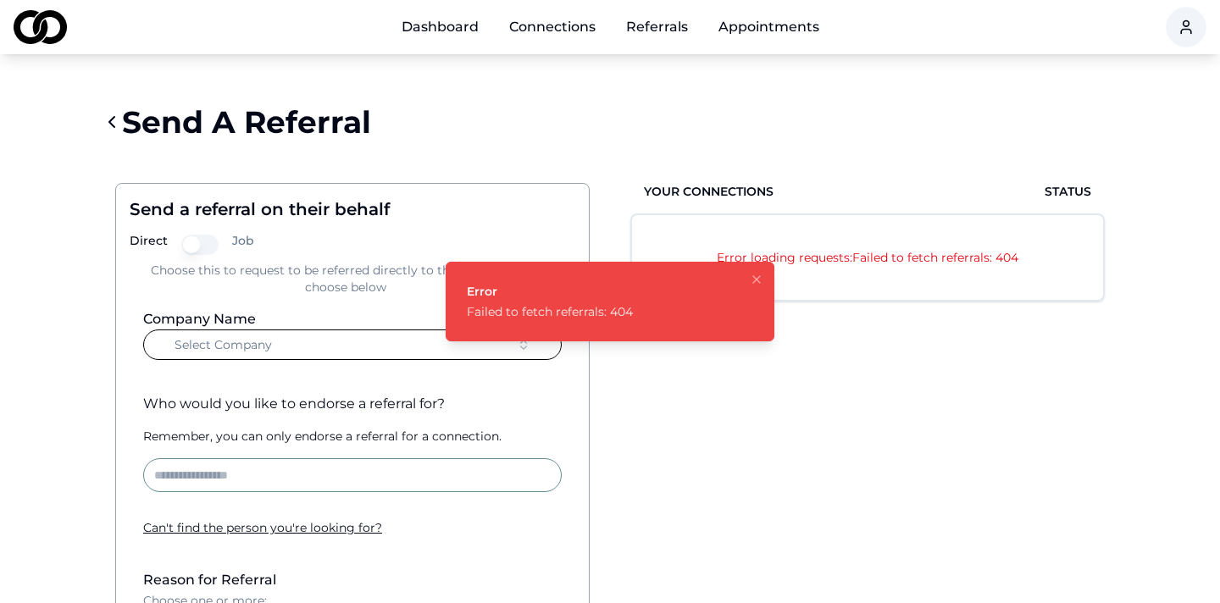
click at [456, 38] on link "Dashboard" at bounding box center [440, 27] width 104 height 34
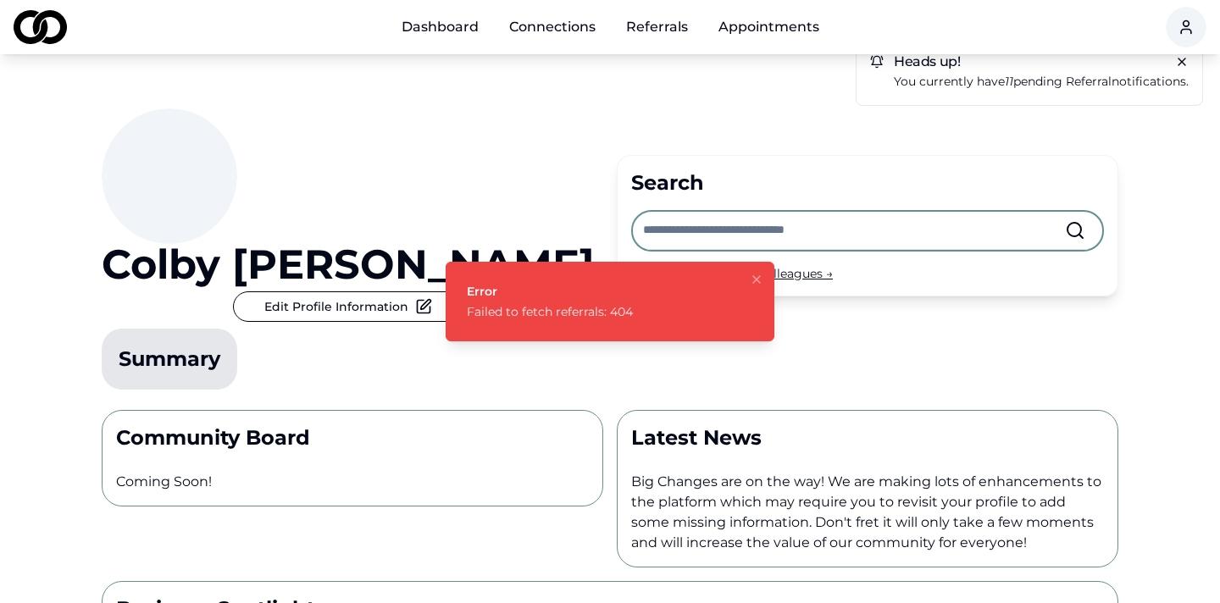
click at [1181, 64] on icon at bounding box center [1182, 62] width 14 height 14
click at [1186, 62] on icon at bounding box center [1182, 62] width 14 height 14
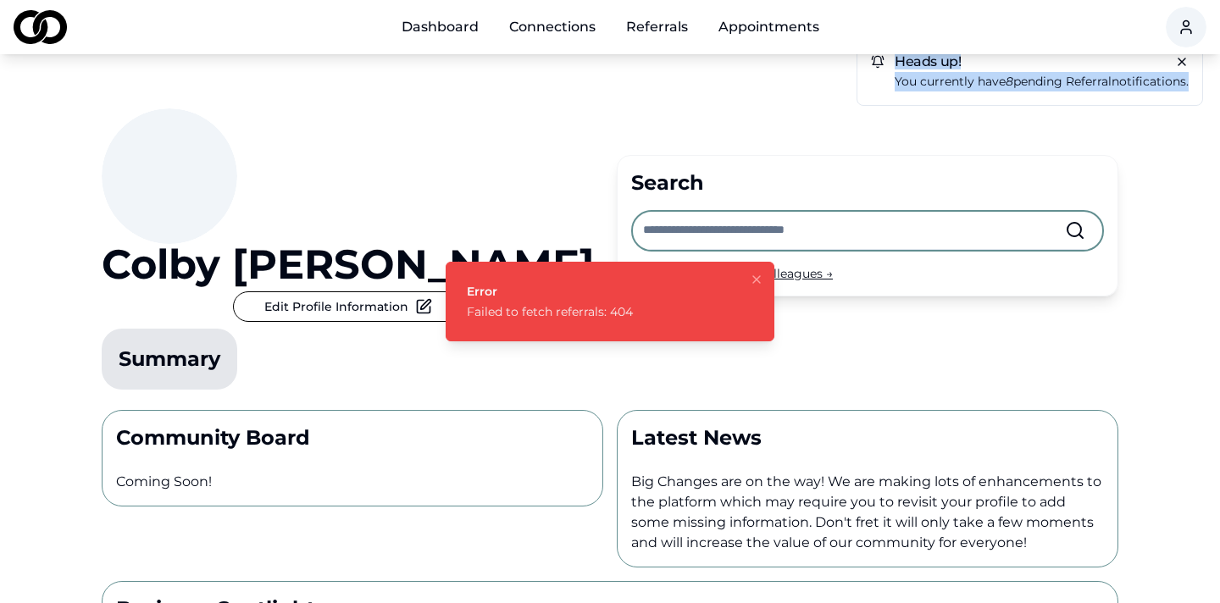
click at [1186, 62] on icon at bounding box center [1182, 62] width 14 height 14
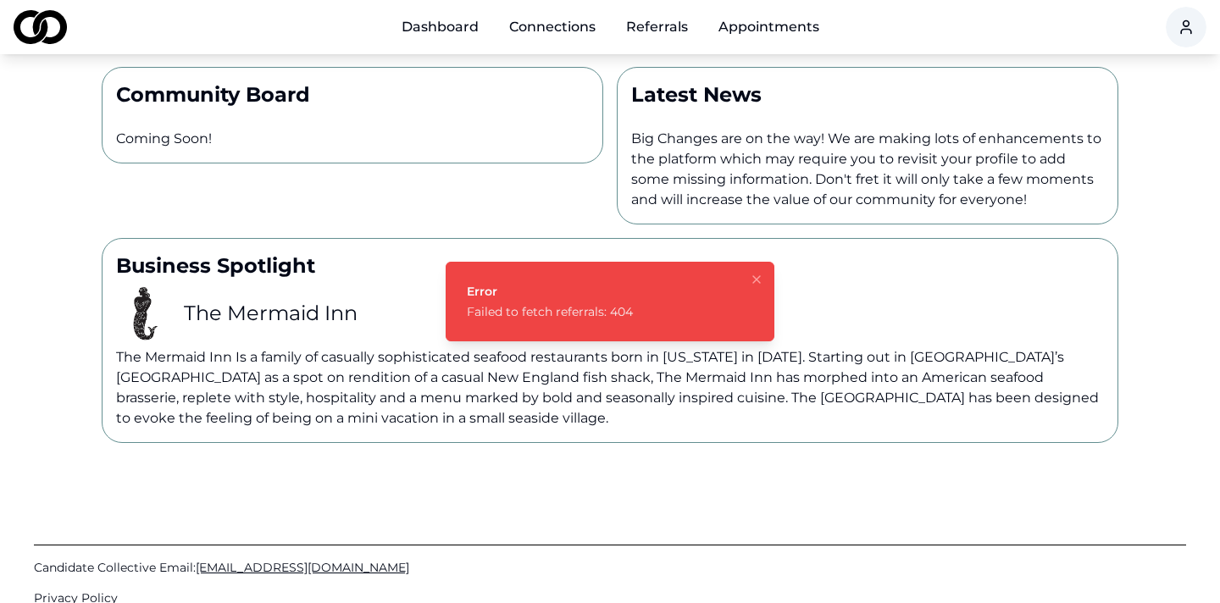
scroll to position [384, 0]
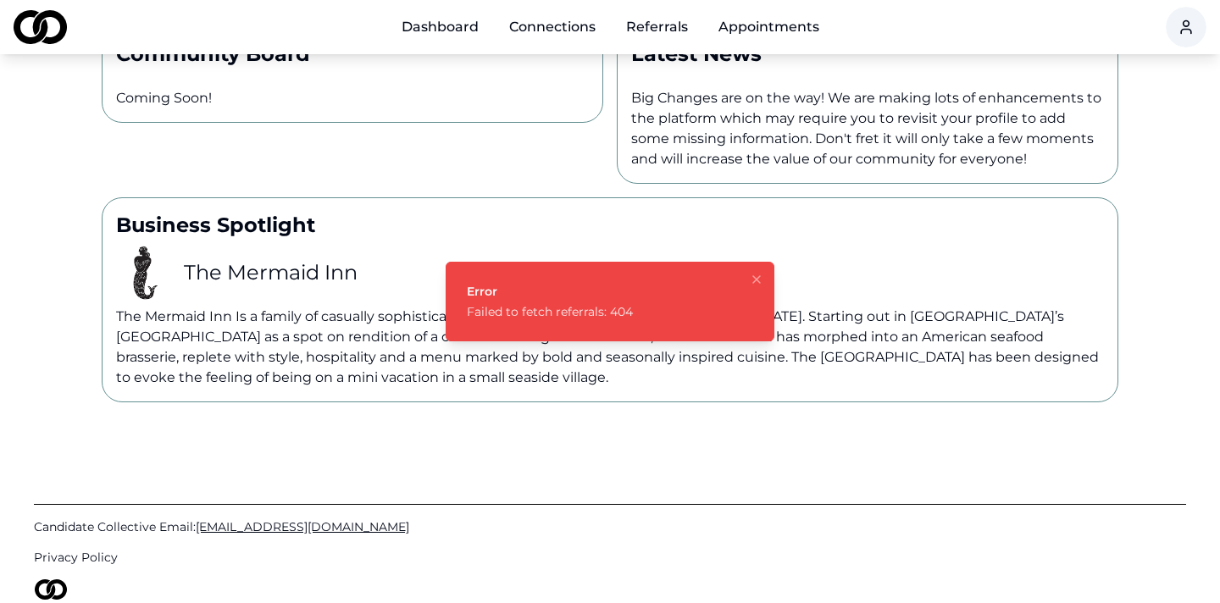
click at [758, 274] on icon "Notifications (F8)" at bounding box center [757, 280] width 14 height 14
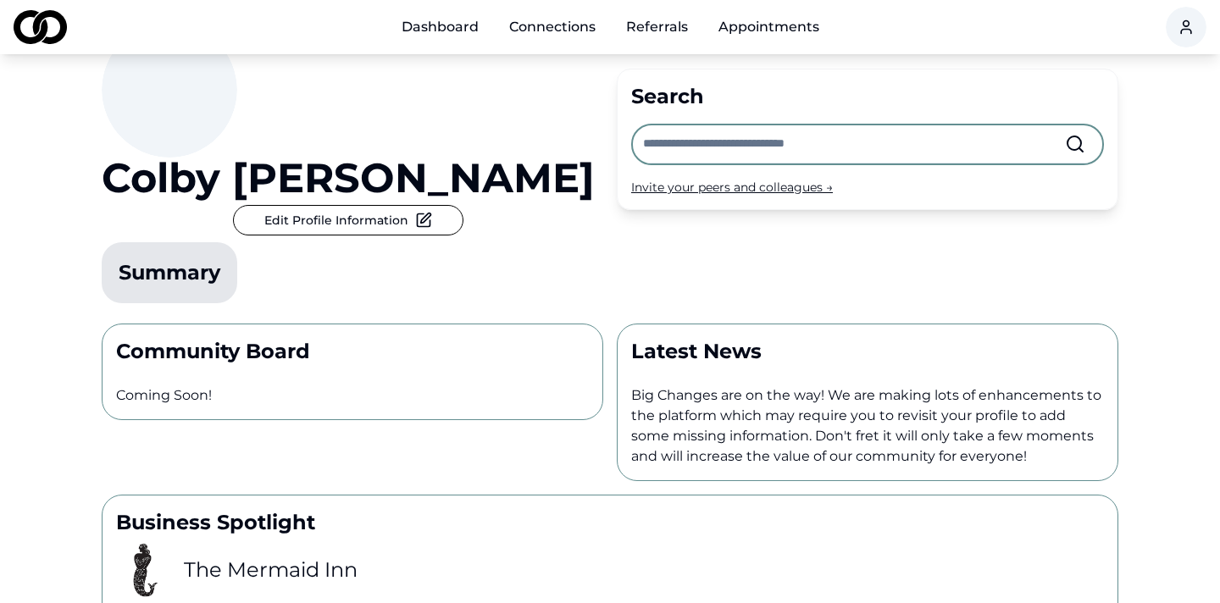
scroll to position [0, 0]
